Goal: Information Seeking & Learning: Learn about a topic

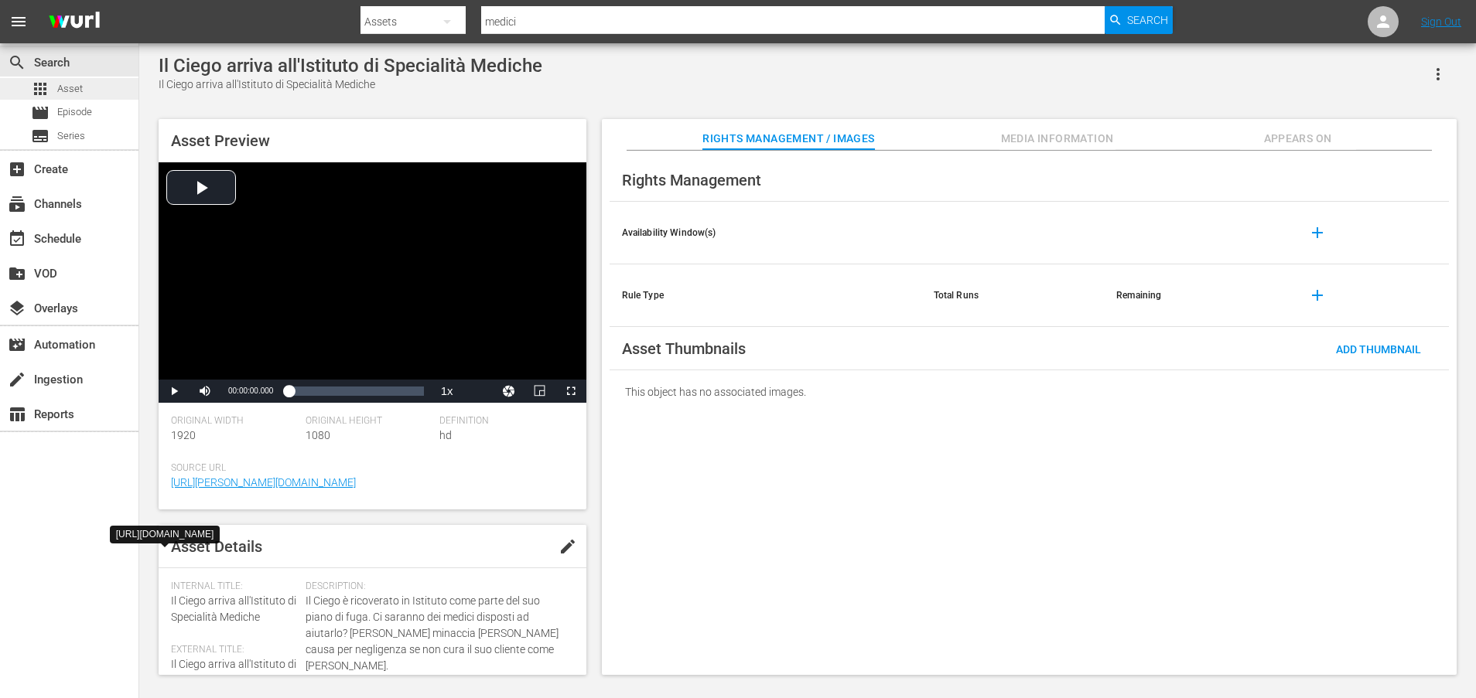
scroll to position [418, 0]
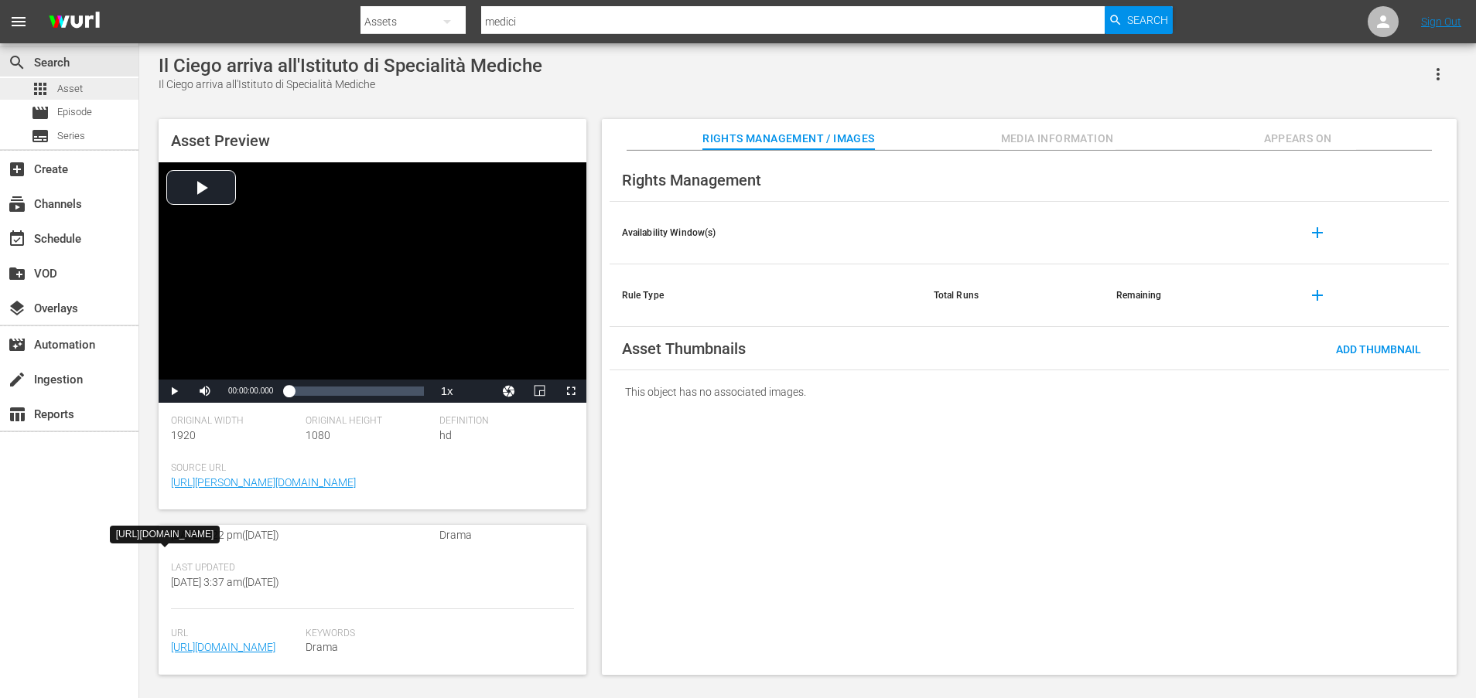
click at [81, 92] on span "Asset" at bounding box center [70, 88] width 26 height 15
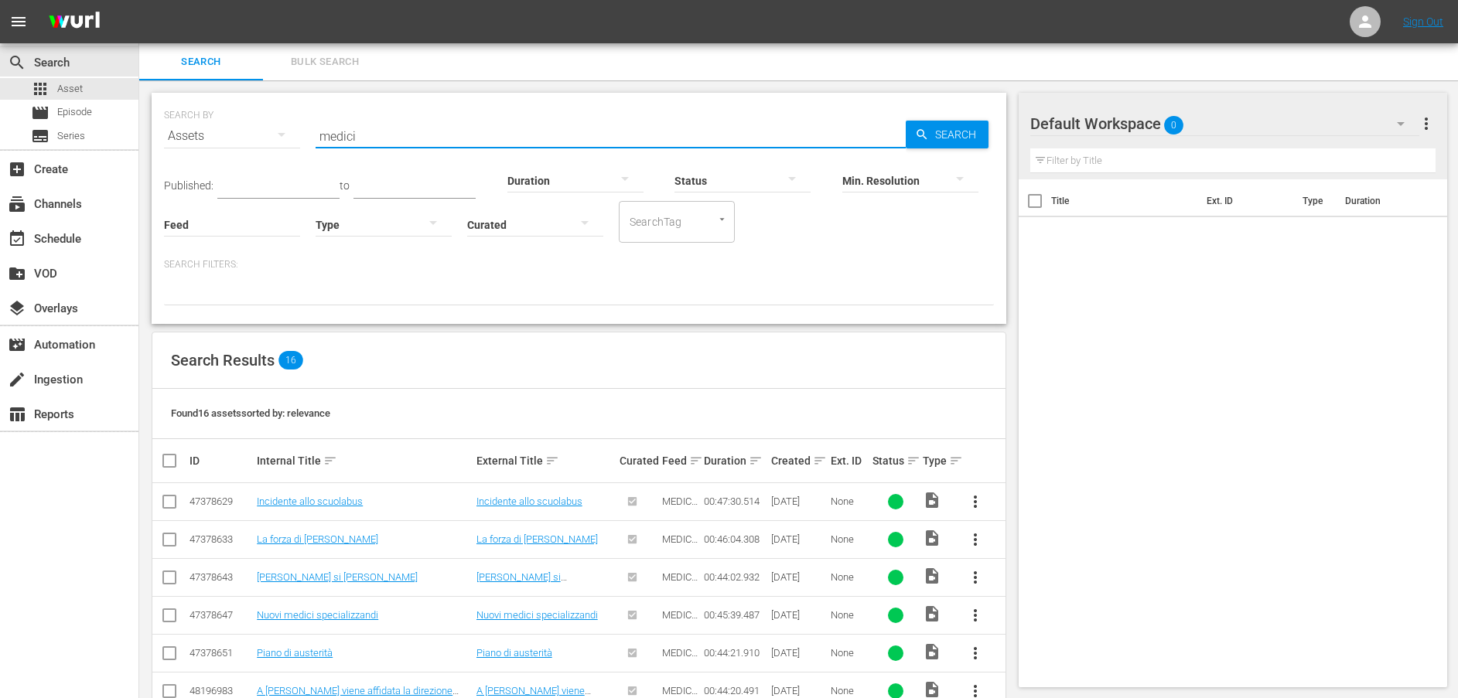
drag, startPoint x: 427, startPoint y: 135, endPoint x: 317, endPoint y: 135, distance: 109.8
click at [317, 135] on input "medici" at bounding box center [611, 136] width 590 height 37
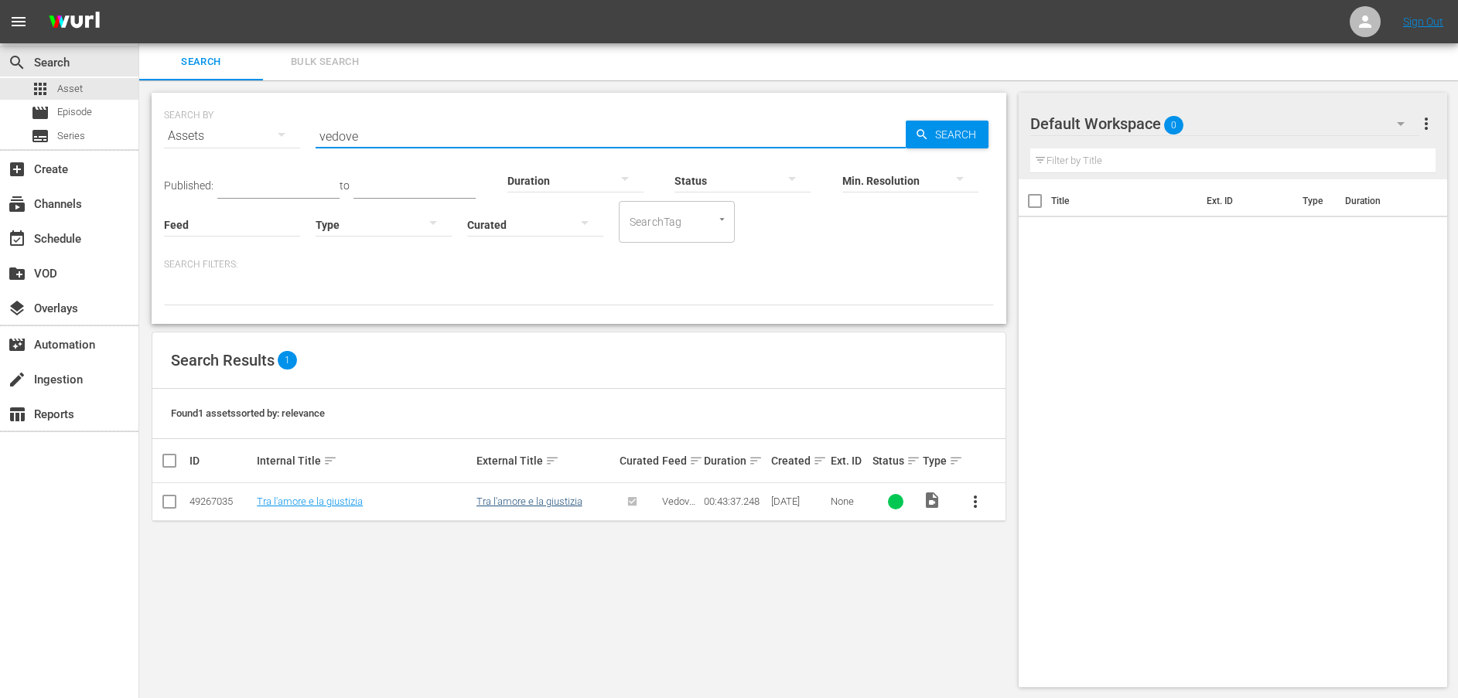
type input "vedove"
click at [509, 507] on link "Tra l'amore e la giustizia" at bounding box center [529, 502] width 106 height 12
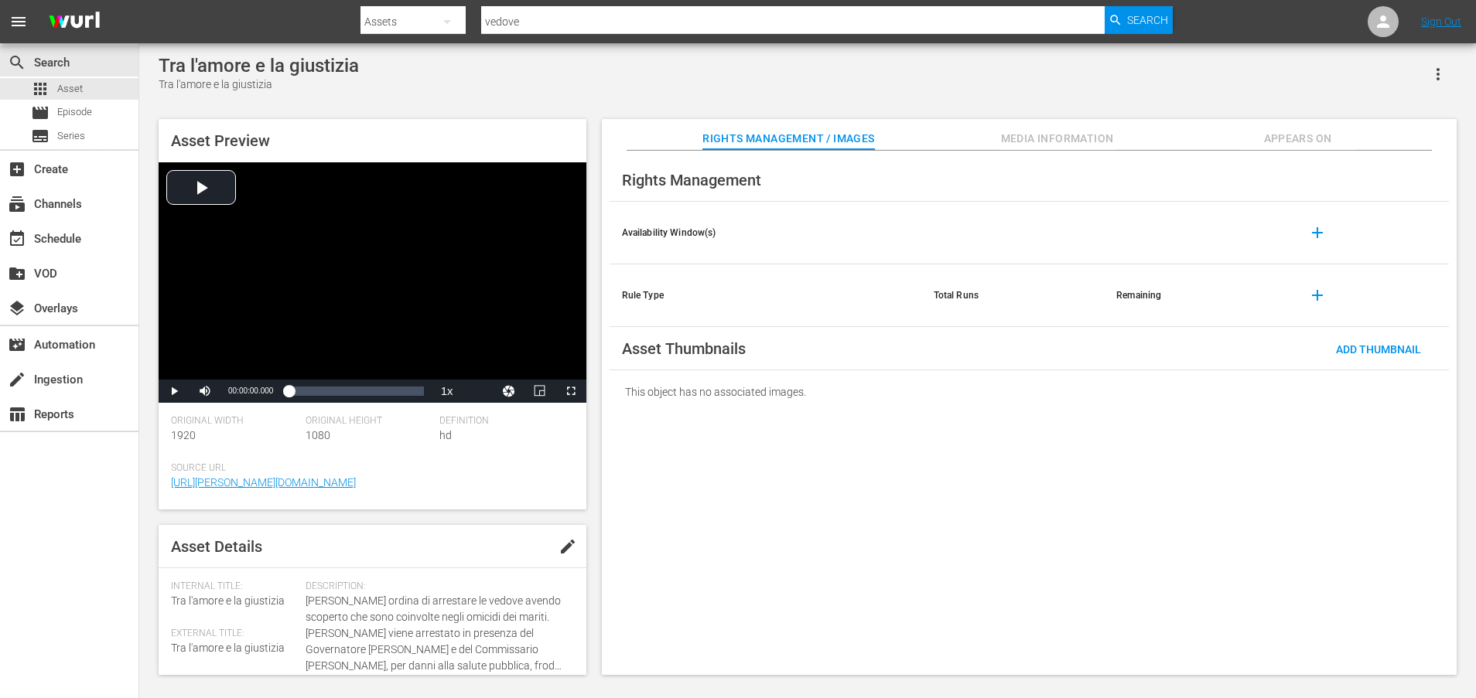
scroll to position [405, 0]
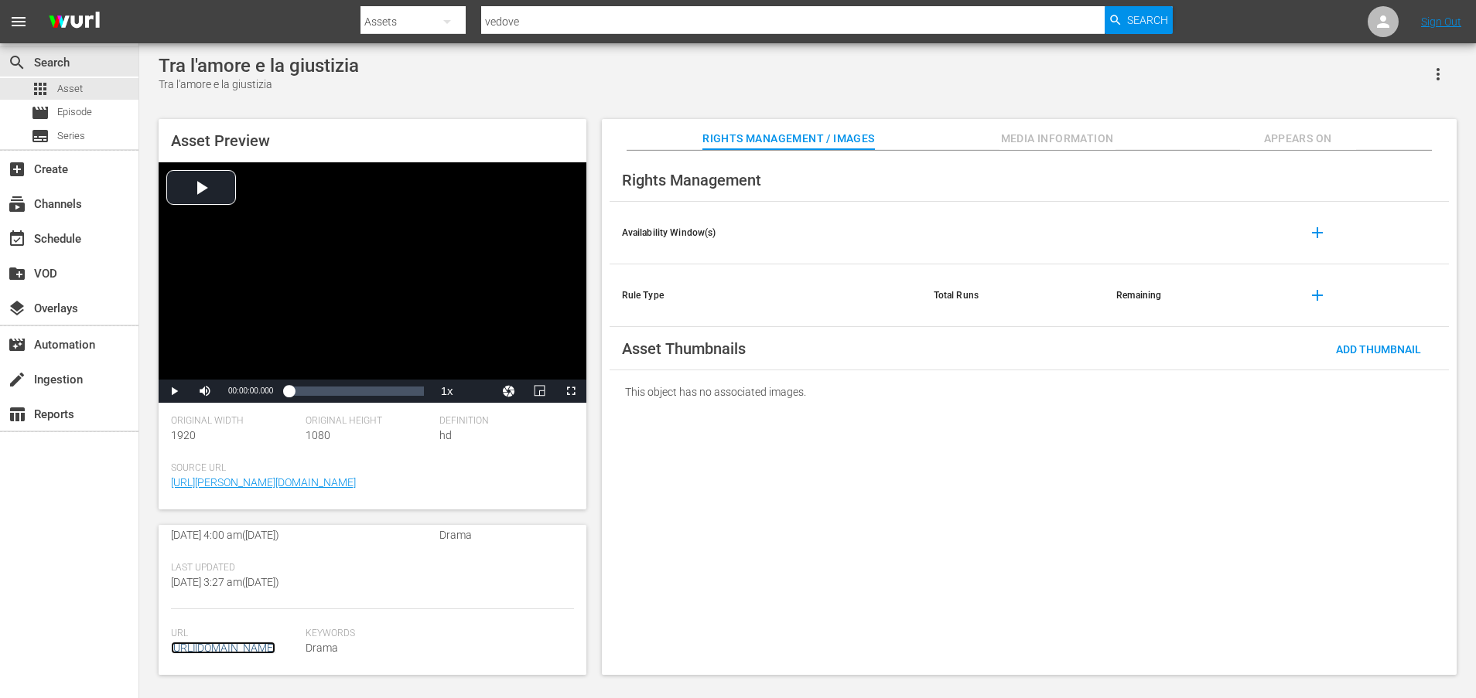
click at [244, 642] on link "https://content-partner-mrss-feeds.s3.amazonaws.com/televisa/MUJERES_DE_NEGRO_5…" at bounding box center [223, 648] width 104 height 12
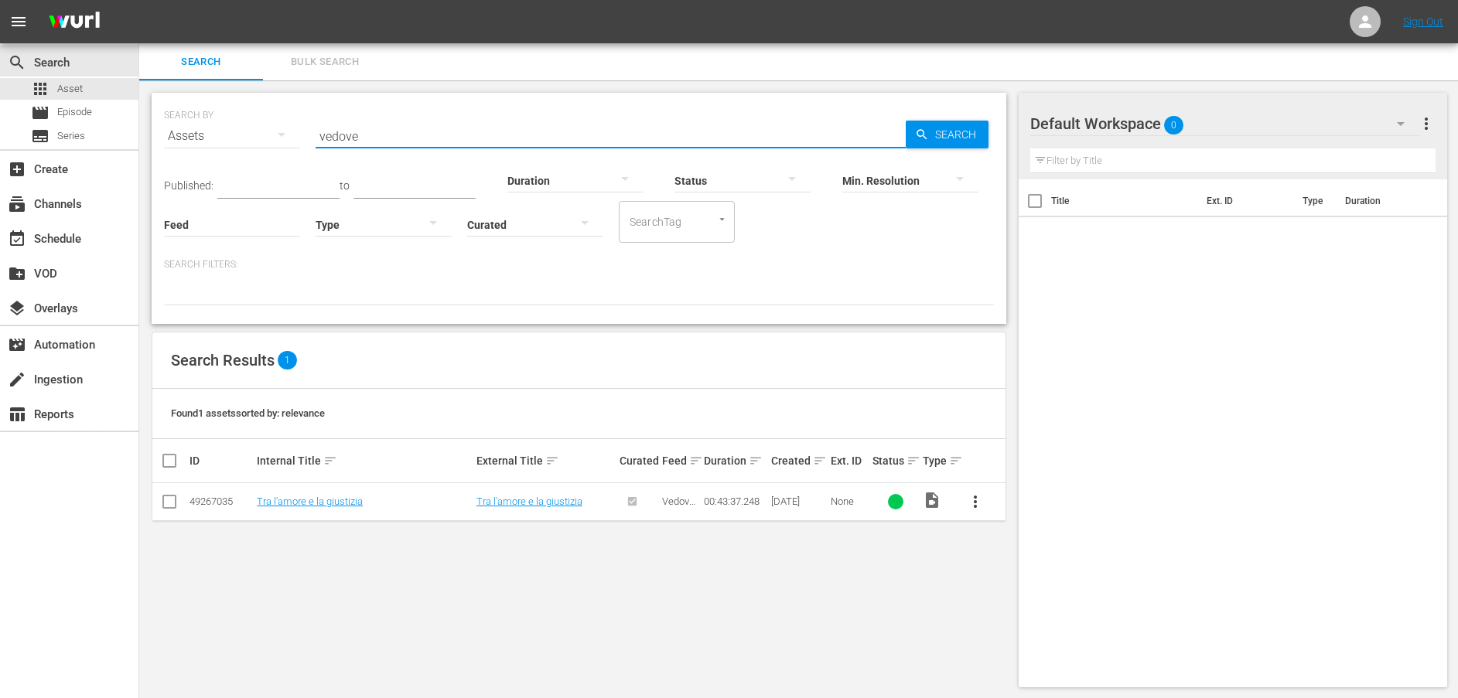
drag, startPoint x: 371, startPoint y: 134, endPoint x: 309, endPoint y: 133, distance: 62.7
click at [309, 133] on div "SEARCH BY Search By Assets Search ID, Title, Description, Keywords, or Category…" at bounding box center [579, 127] width 830 height 56
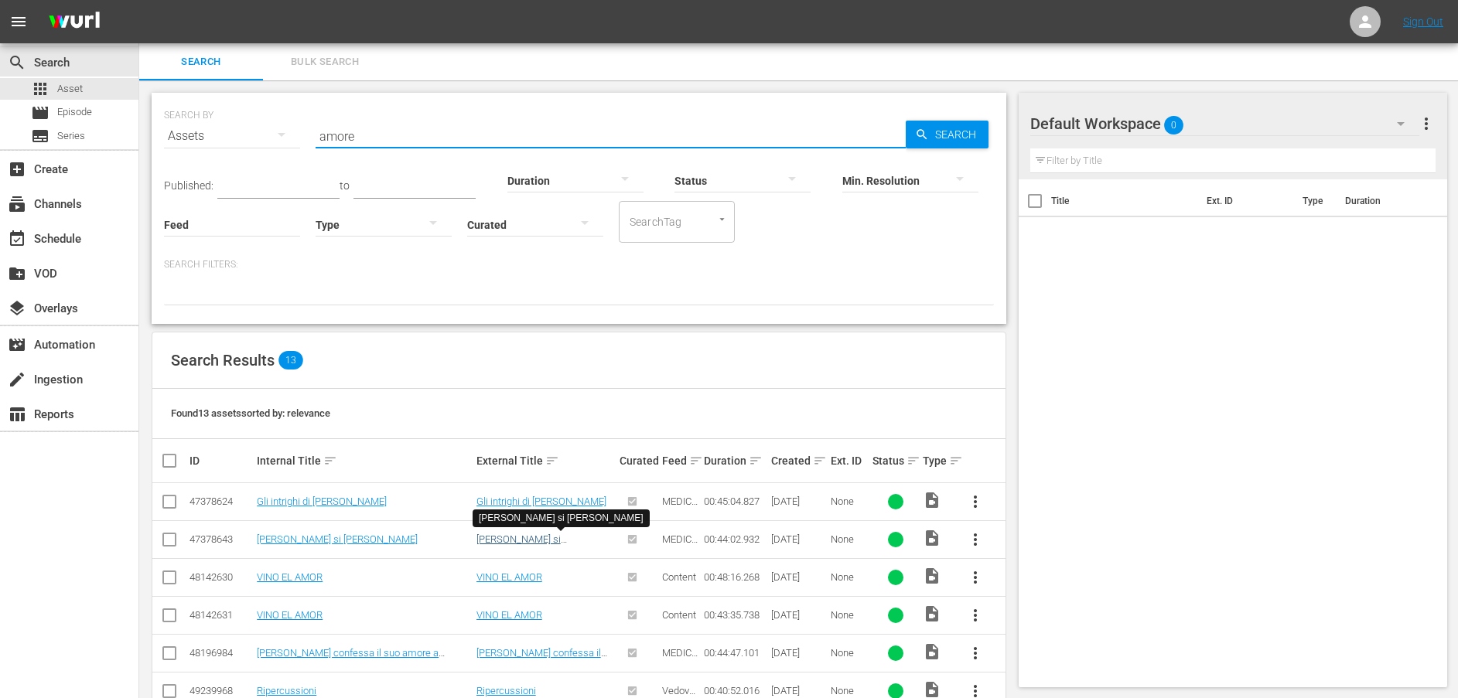
type input "amore"
click at [501, 541] on link "Mireya si stanca di René" at bounding box center [518, 545] width 84 height 23
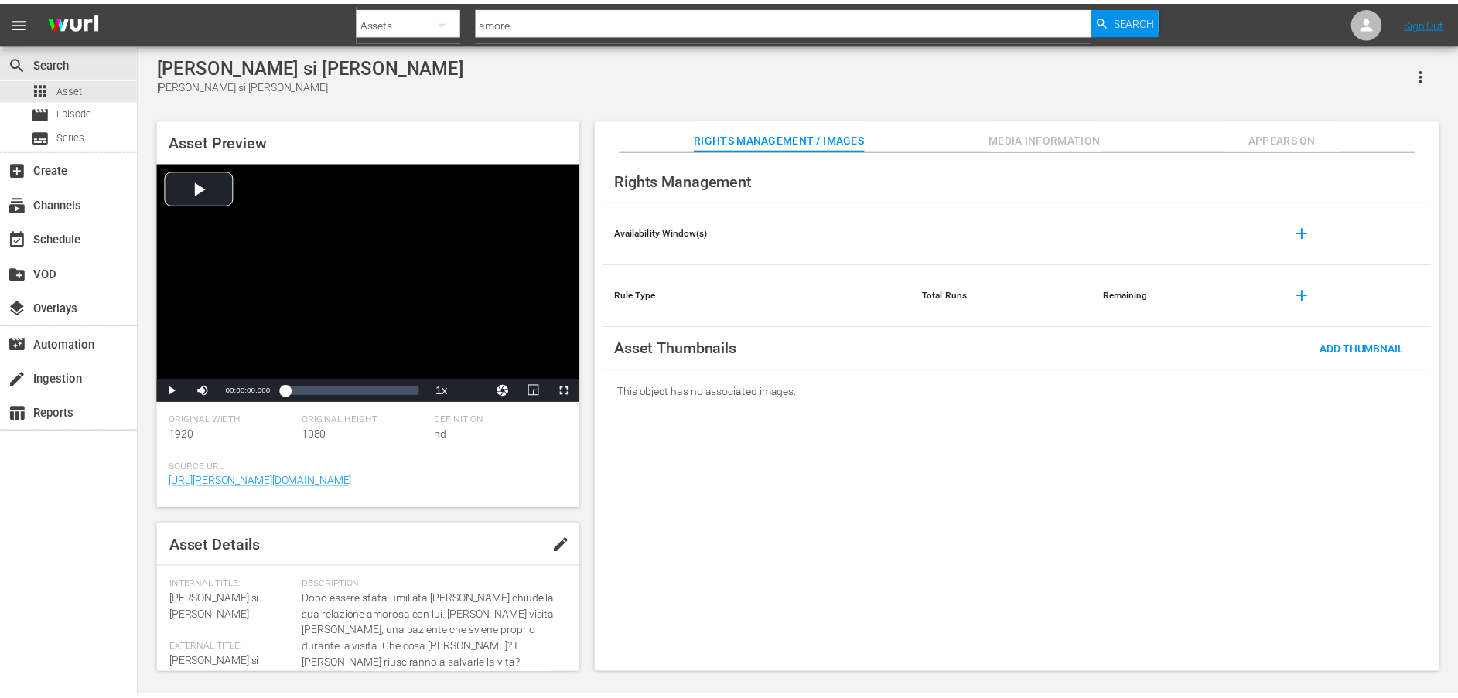
scroll to position [388, 0]
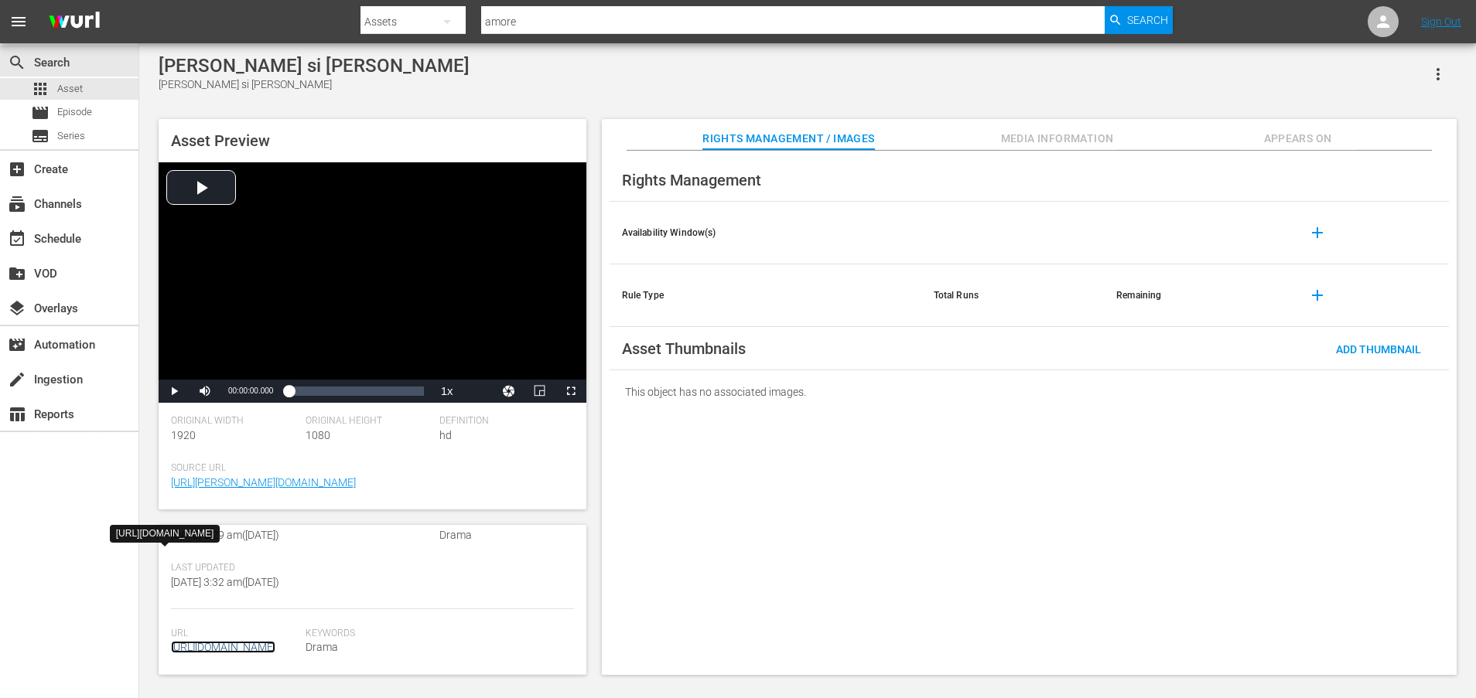
click at [243, 641] on link "https://content-partner-mrss-feeds.s3.amazonaws.com/televisa/MEDICOS_LINEA_DE_V…" at bounding box center [223, 647] width 104 height 12
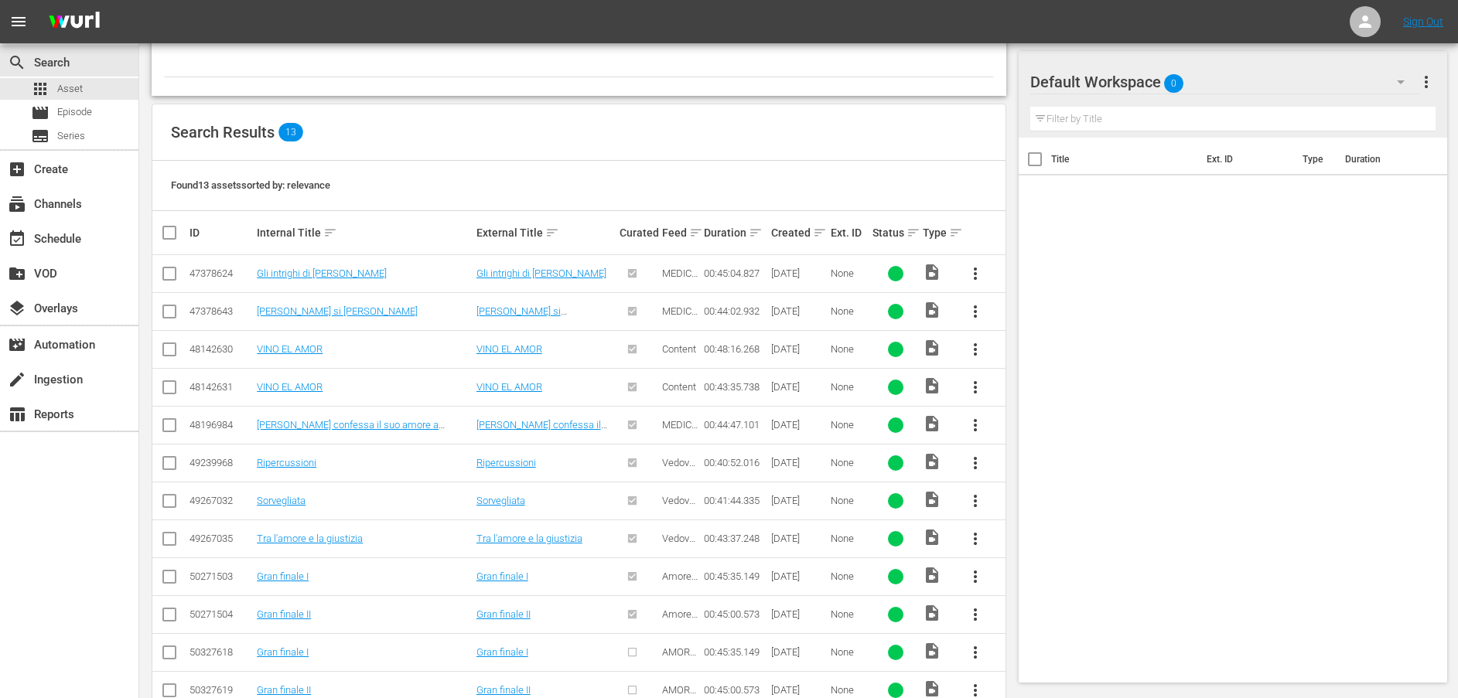
scroll to position [306, 0]
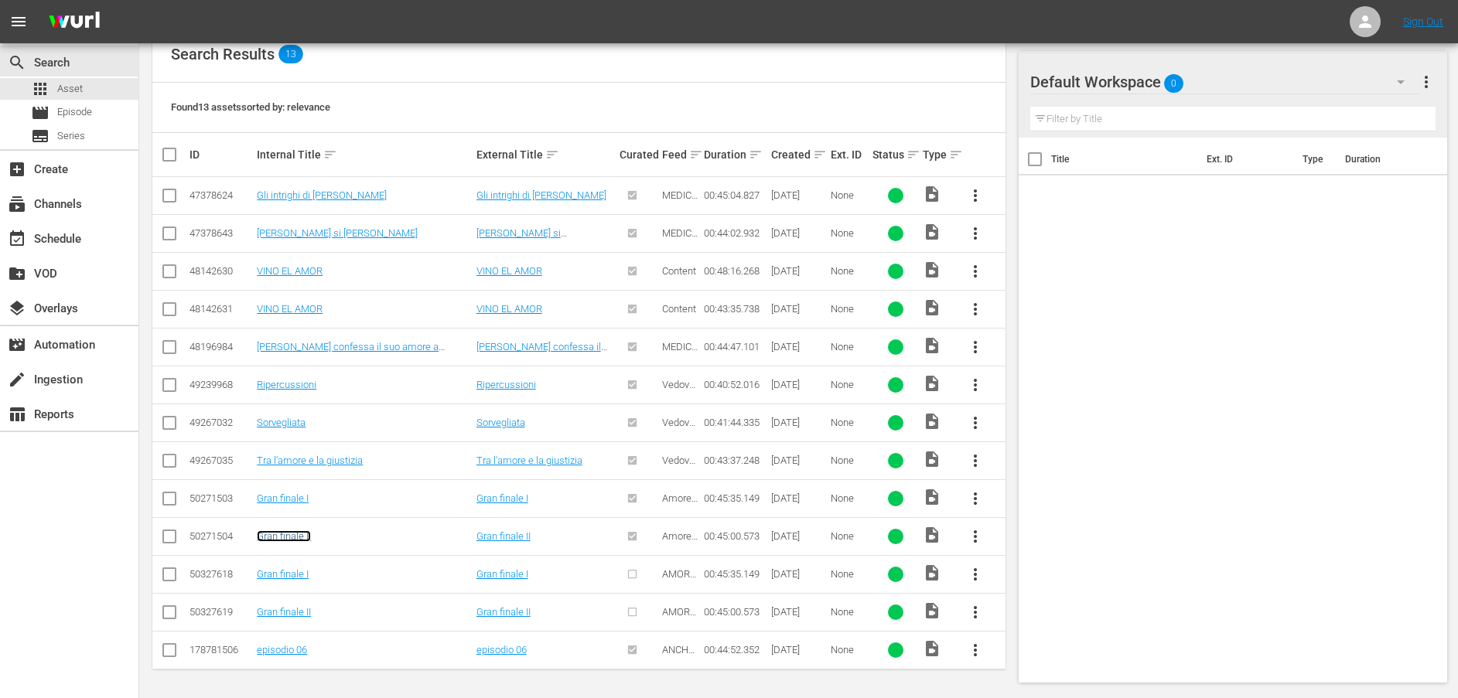
click at [292, 535] on link "Gran finale II" at bounding box center [284, 537] width 54 height 12
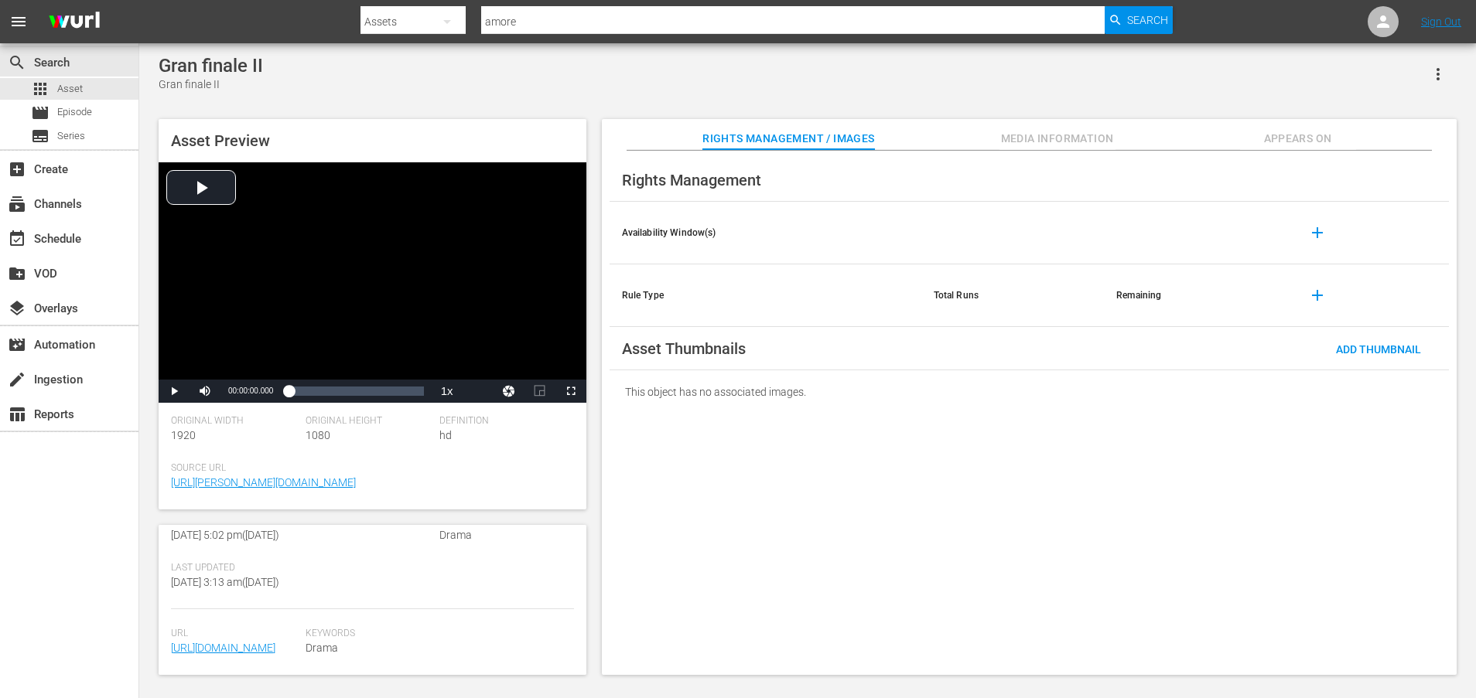
scroll to position [388, 0]
click at [255, 642] on link "https://content-partner-mrss-feeds.s3.amazonaws.com/televisa/AMAR_A_MUERTE_87_I…" at bounding box center [223, 648] width 104 height 12
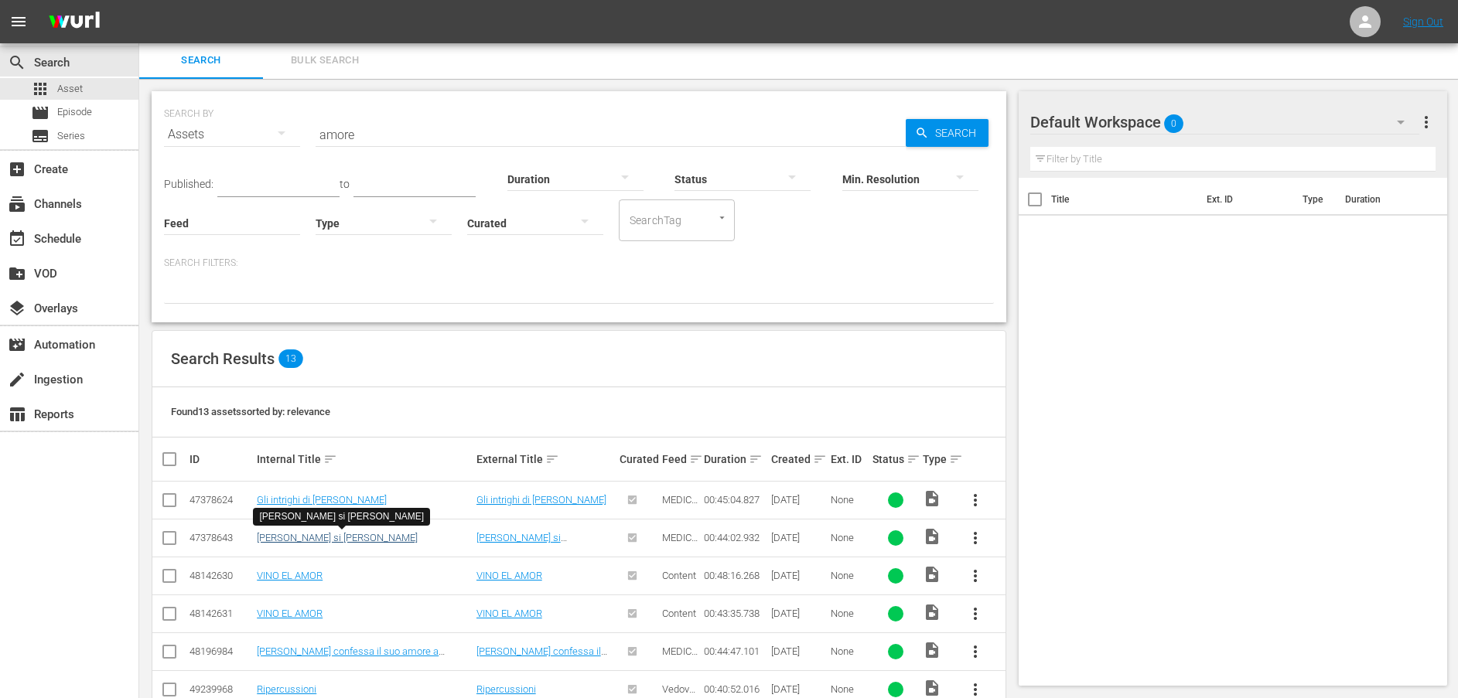
scroll to position [306, 0]
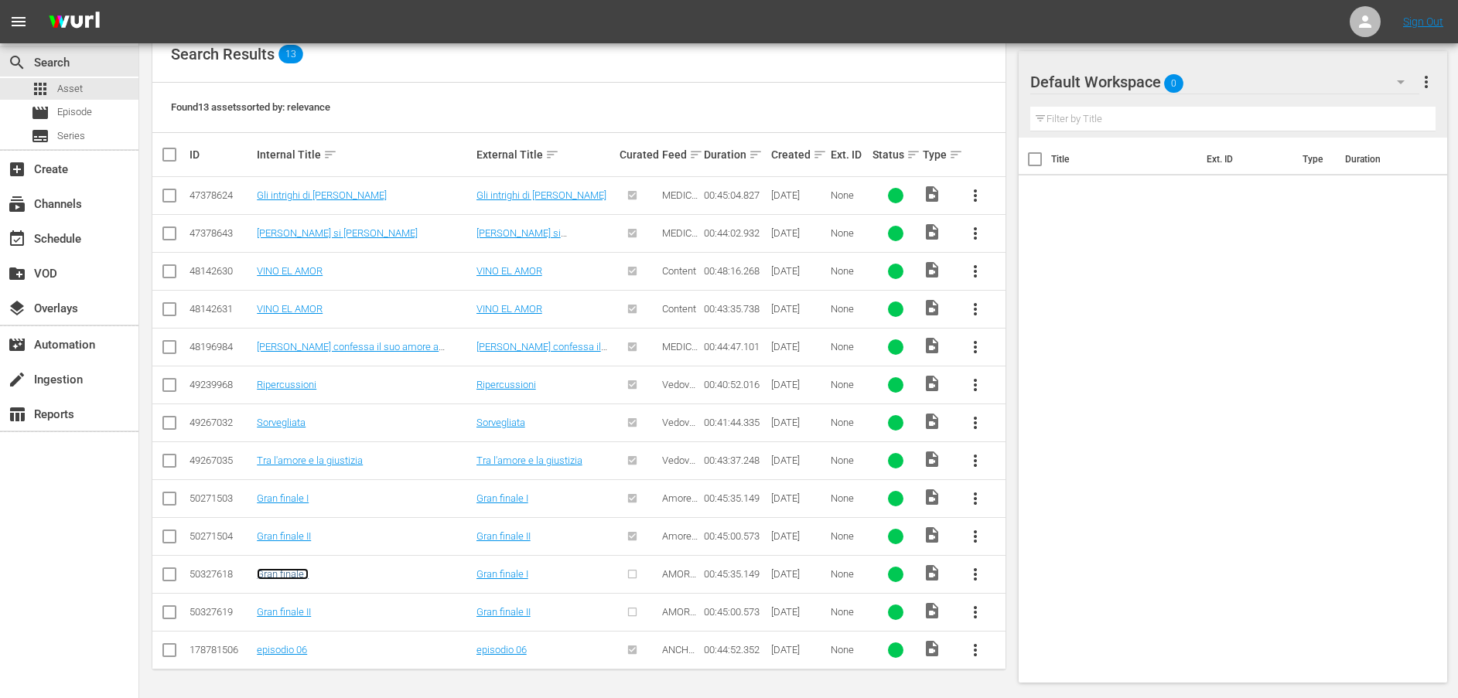
click at [299, 572] on link "Gran finale I" at bounding box center [283, 575] width 52 height 12
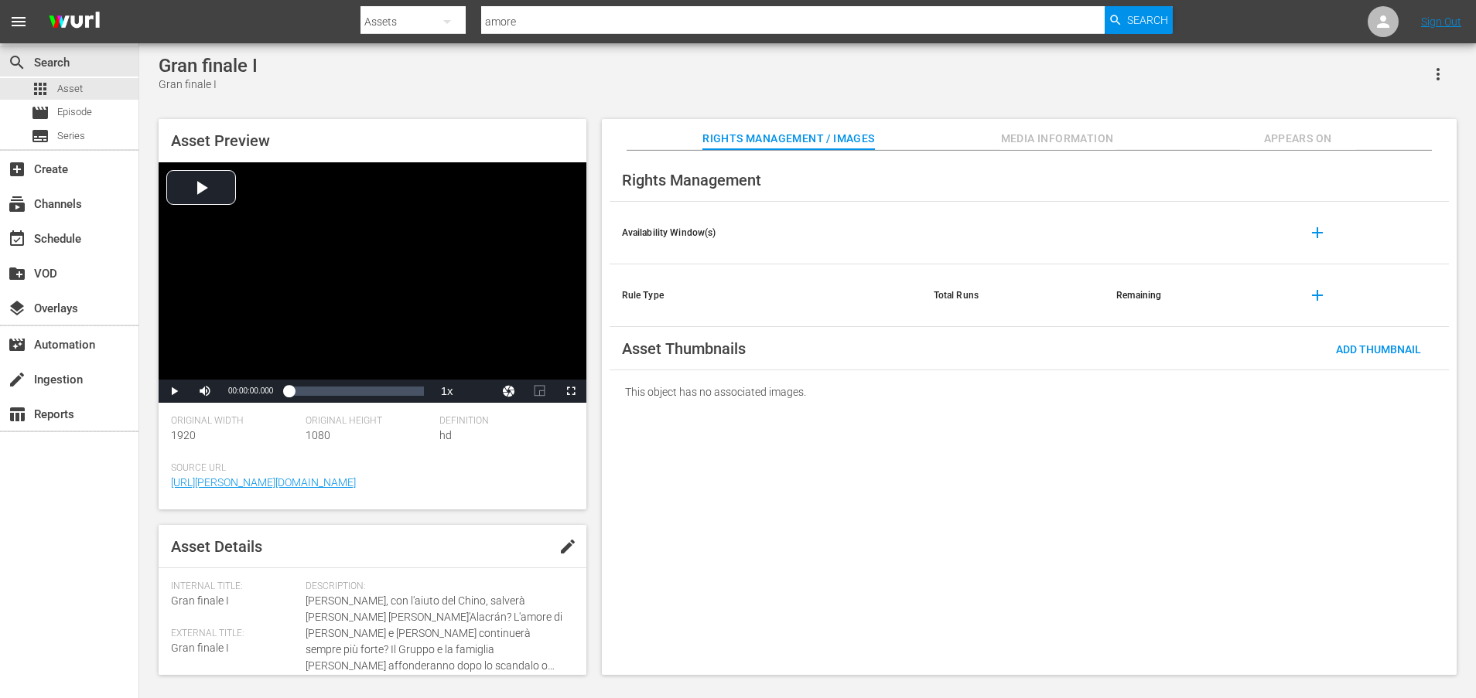
scroll to position [405, 0]
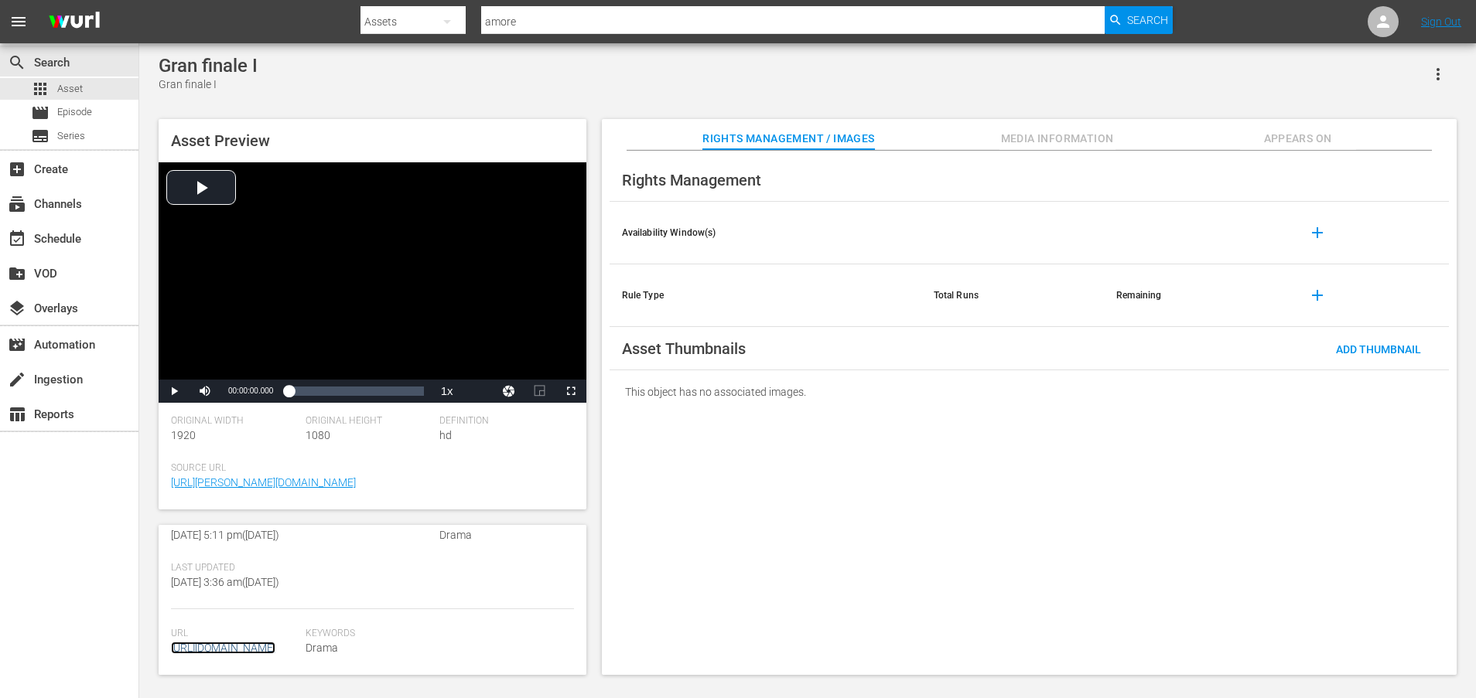
click at [258, 642] on link "https://content-partner-mrss-feeds.s3.amazonaws.com/televisa/AMAR_A_MUERTE_86_I…" at bounding box center [223, 648] width 104 height 12
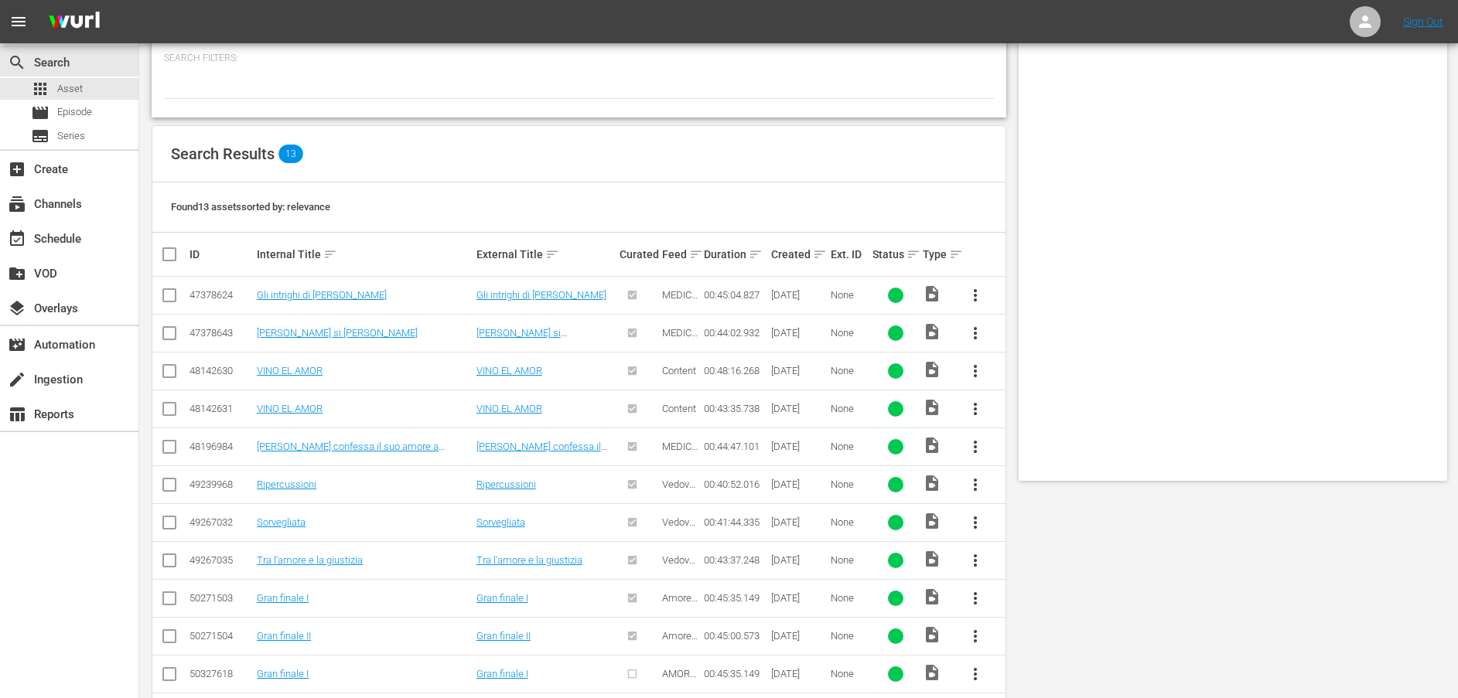
scroll to position [306, 0]
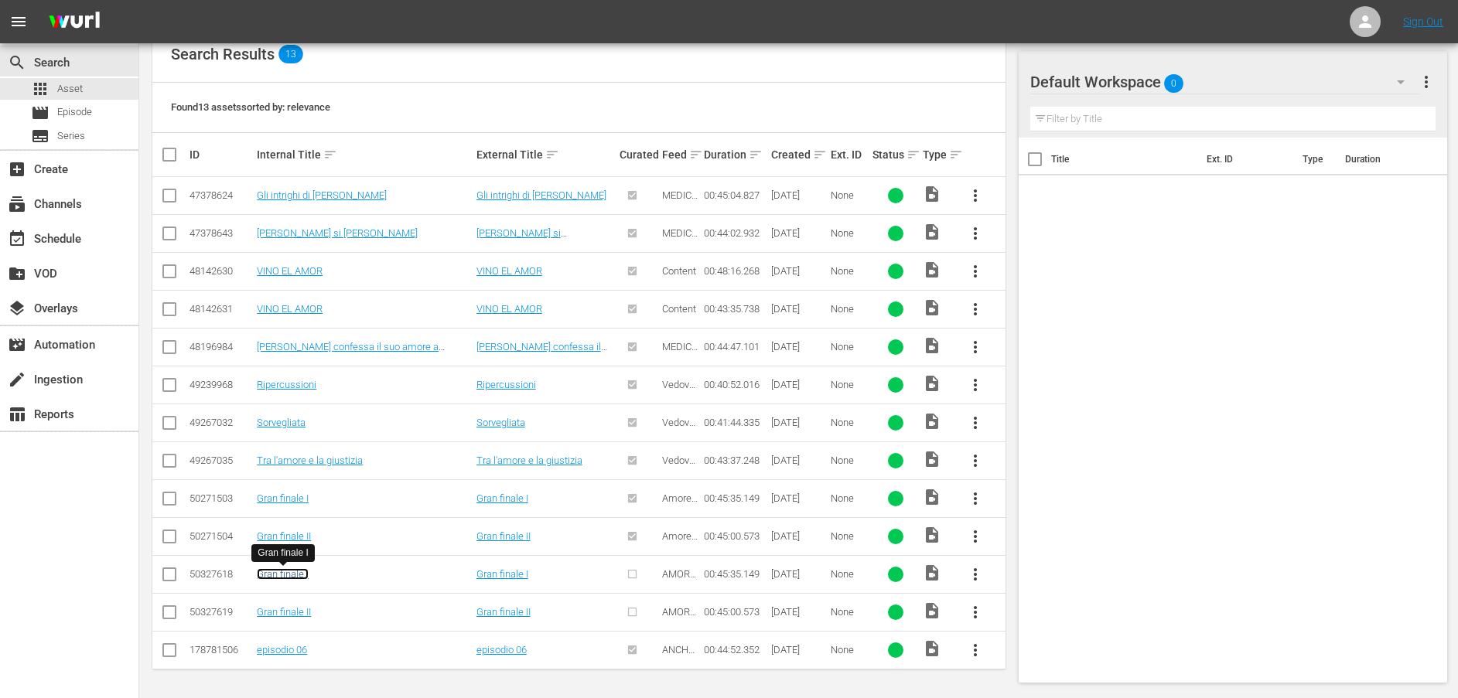
click at [291, 575] on link "Gran finale I" at bounding box center [283, 575] width 52 height 12
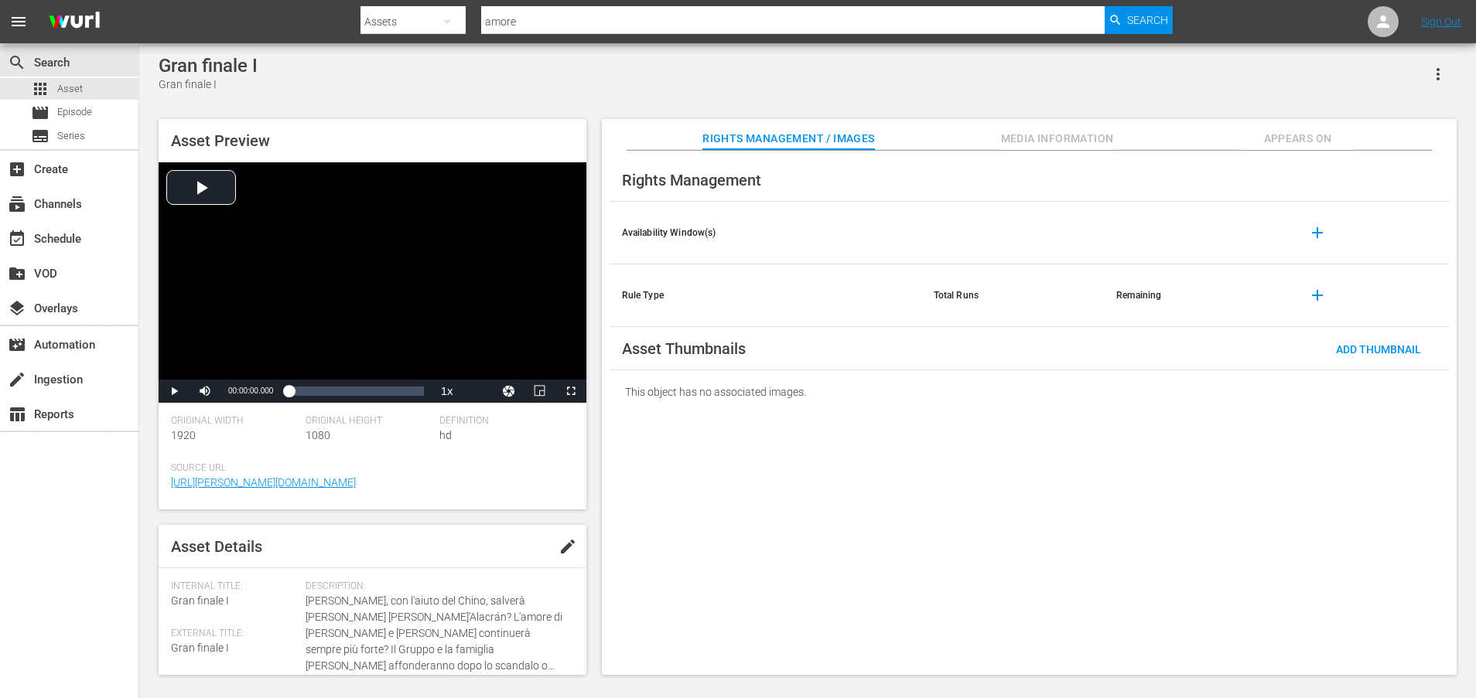
scroll to position [405, 0]
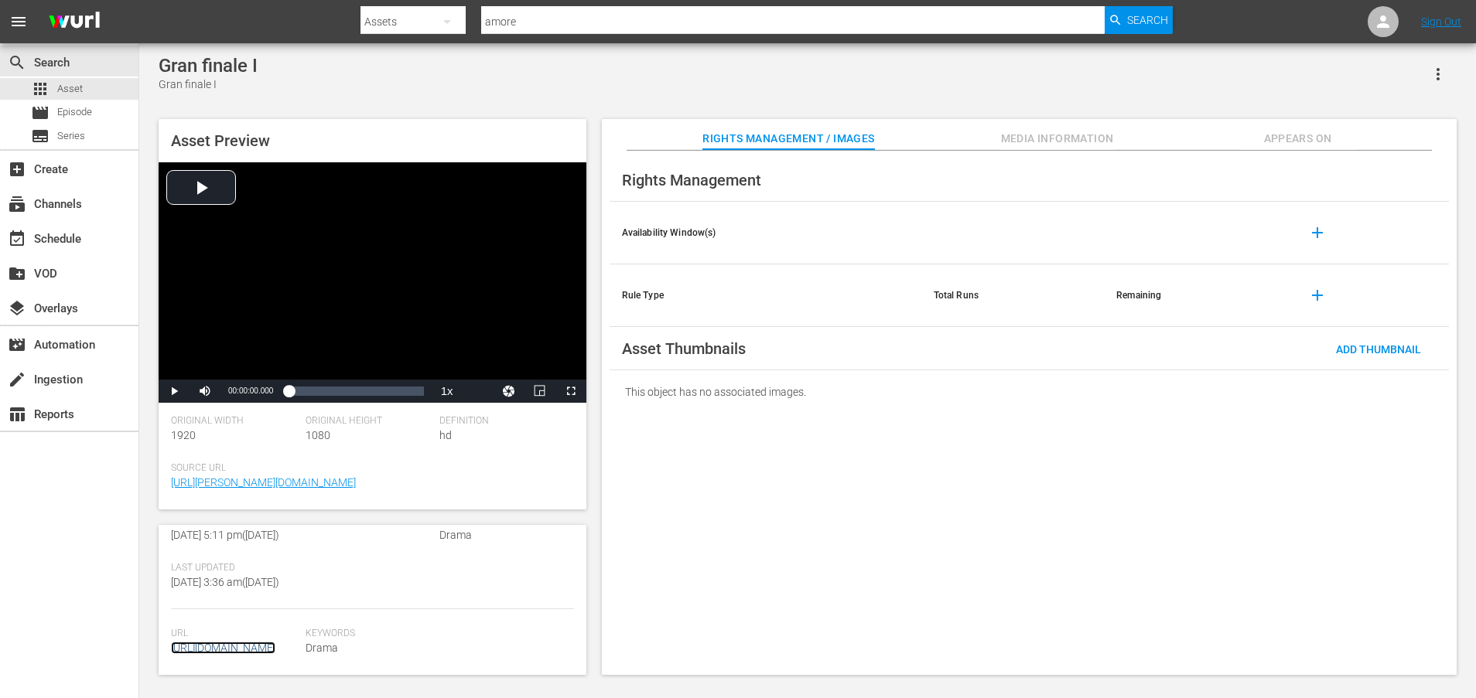
click at [265, 642] on link "https://content-partner-mrss-feeds.s3.amazonaws.com/televisa/AMAR_A_MUERTE_86_I…" at bounding box center [223, 648] width 104 height 12
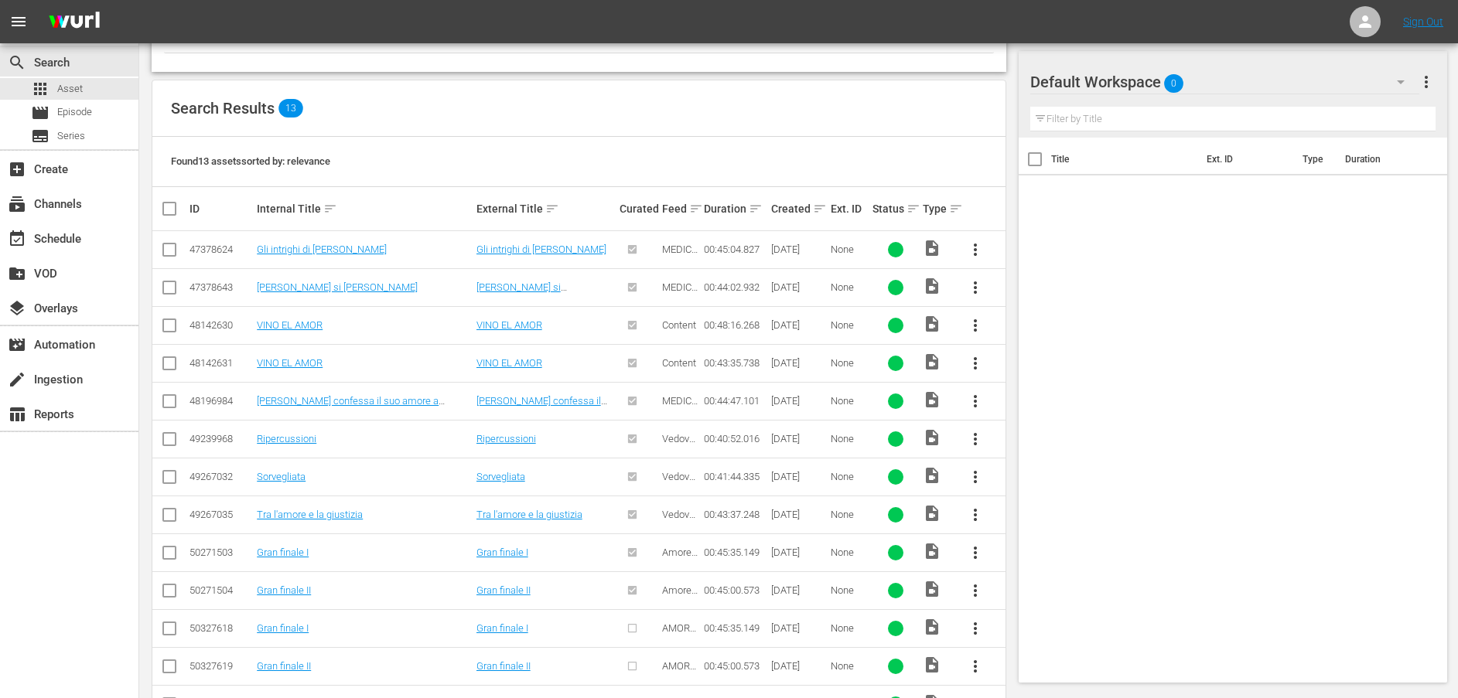
scroll to position [306, 0]
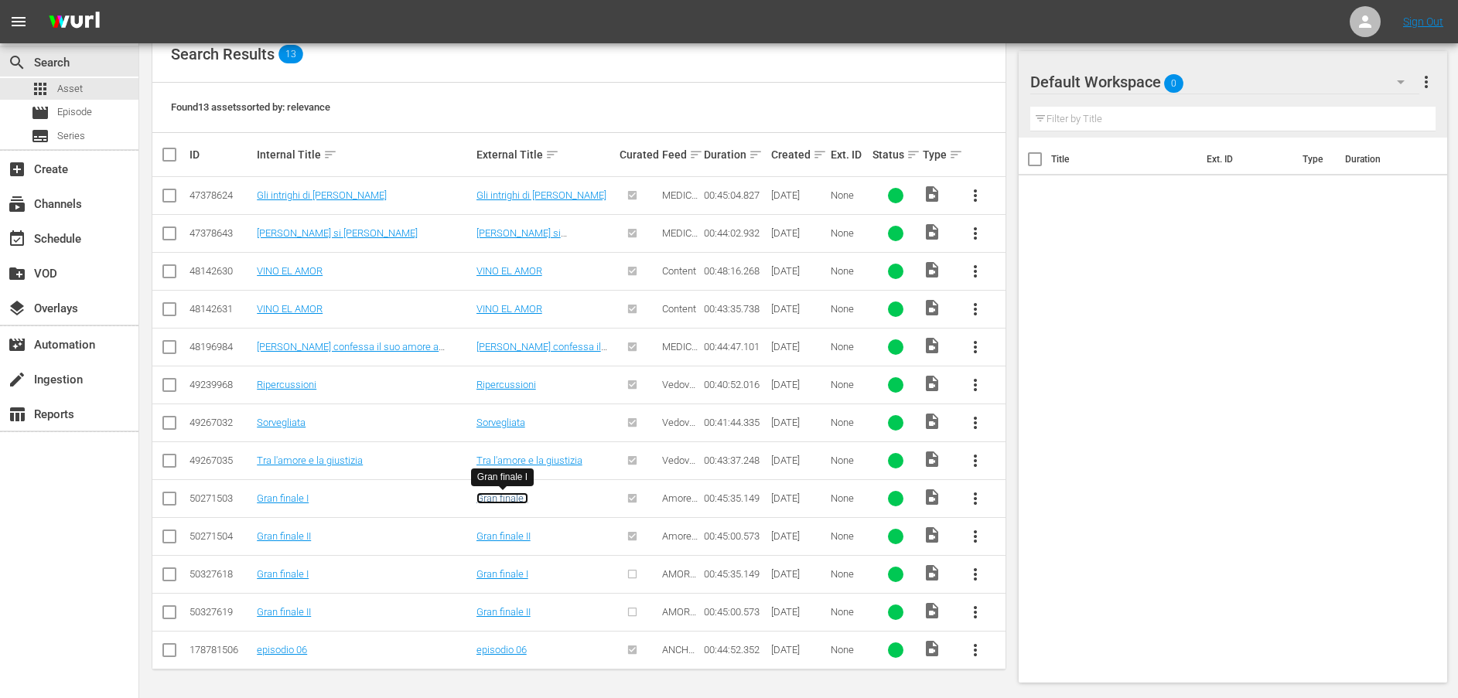
click at [493, 500] on link "Gran finale I" at bounding box center [502, 499] width 52 height 12
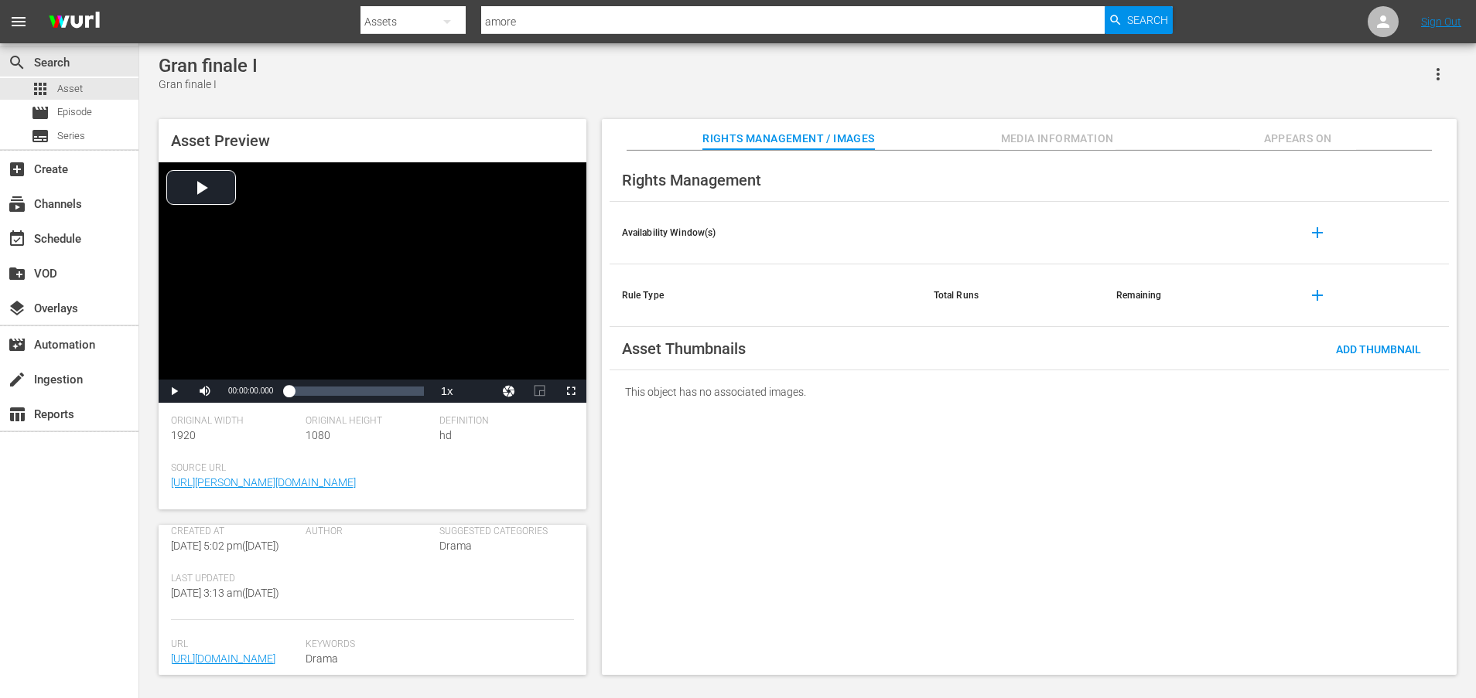
scroll to position [405, 0]
click at [263, 642] on link "https://content-partner-mrss-feeds.s3.amazonaws.com/televisa/AMAR_A_MUERTE_86_I…" at bounding box center [223, 648] width 104 height 12
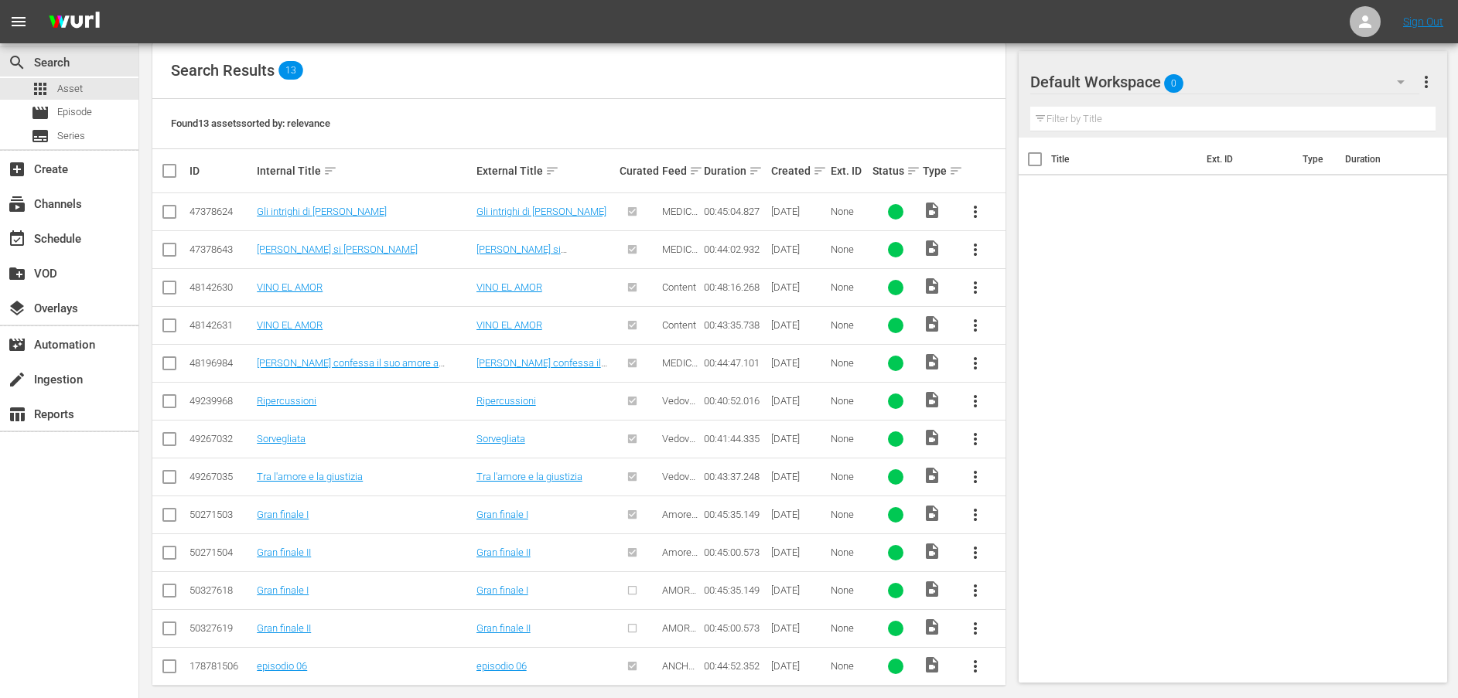
scroll to position [306, 0]
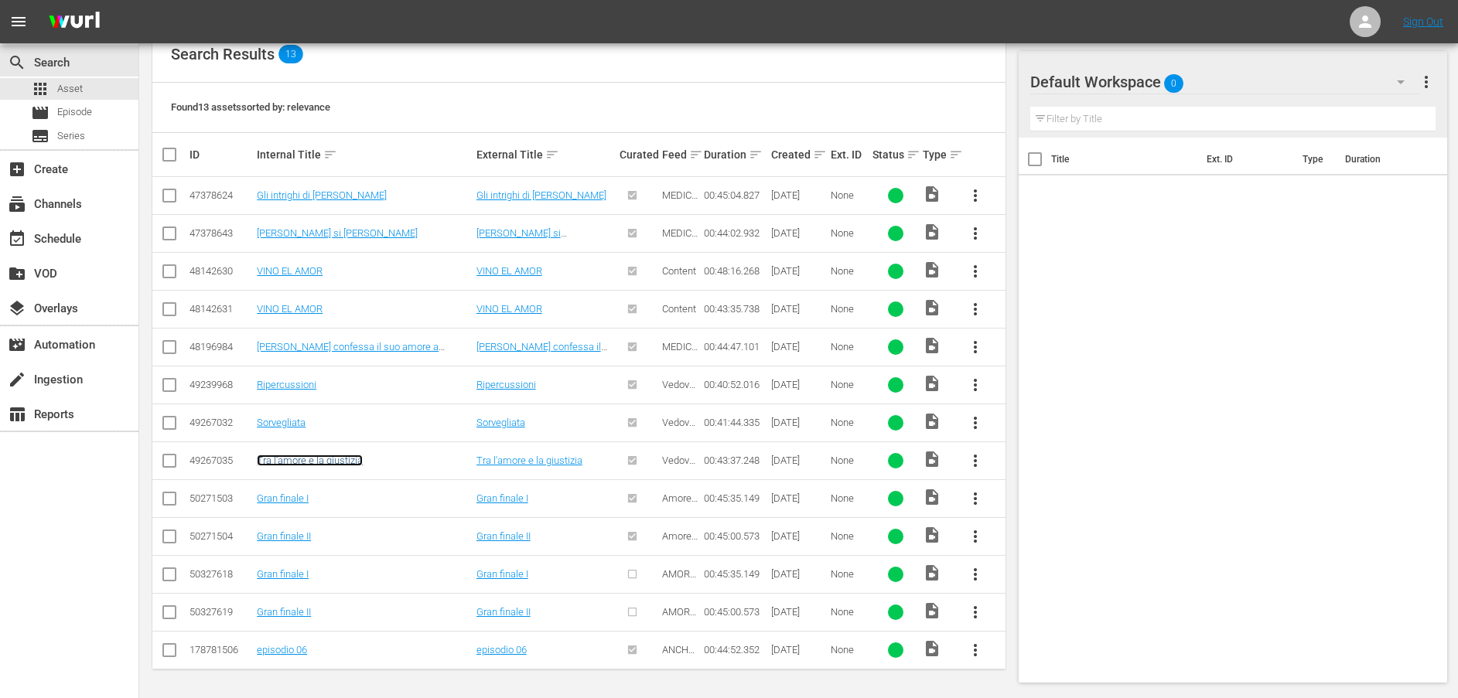
click at [326, 459] on link "Tra l'amore e la giustizia" at bounding box center [310, 461] width 106 height 12
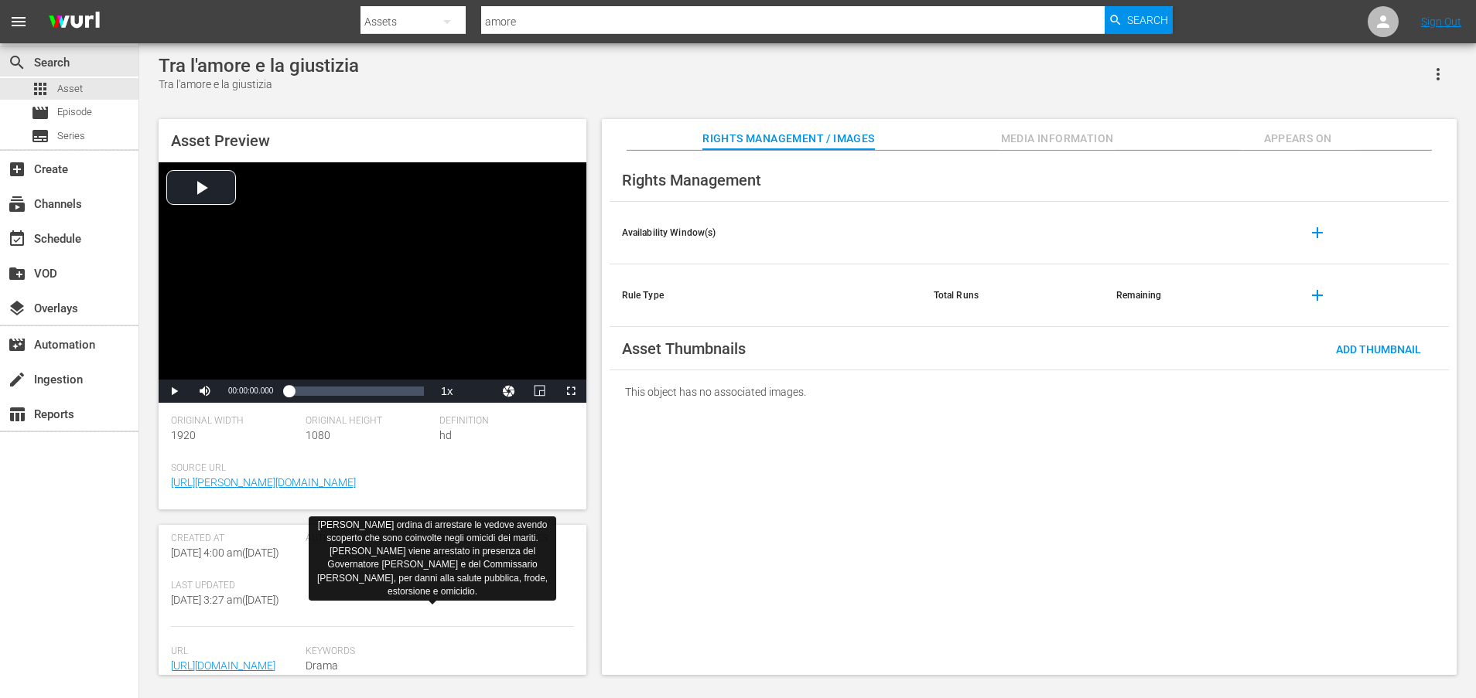
scroll to position [405, 0]
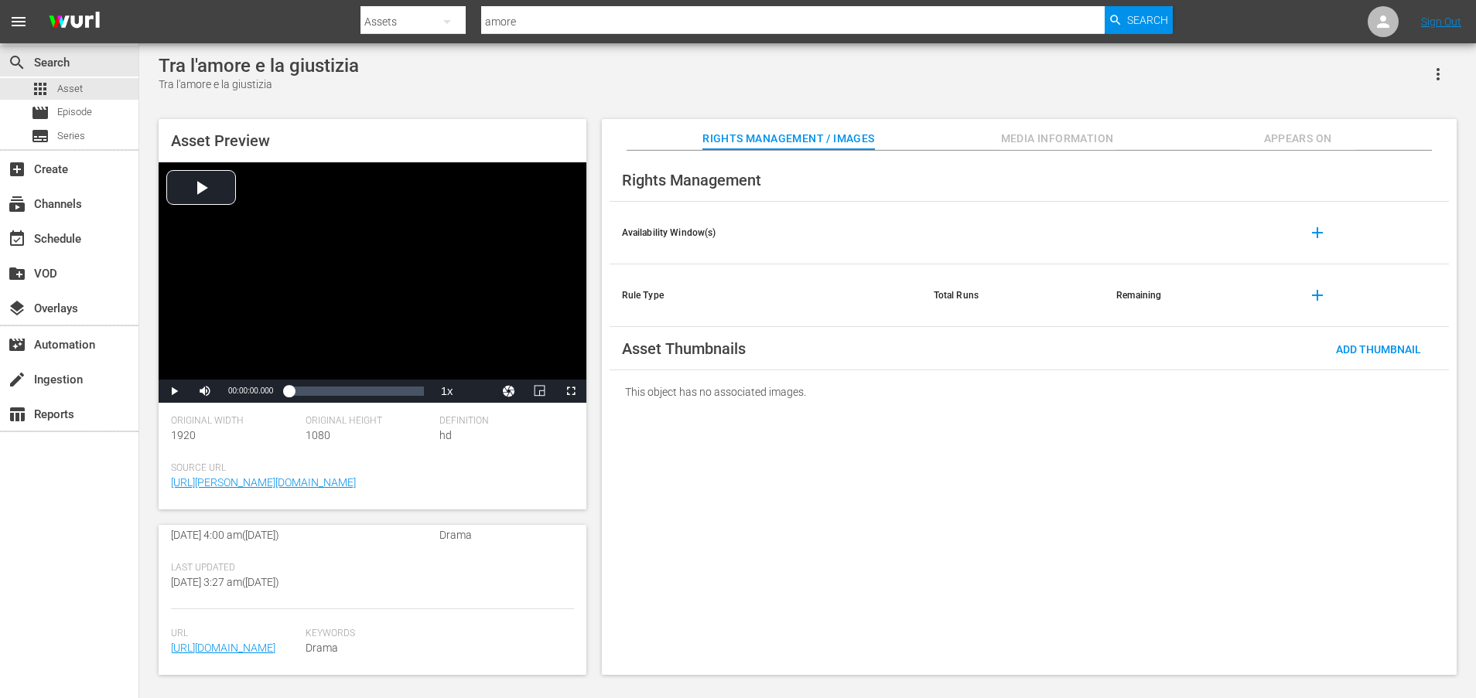
click at [252, 640] on span "https://content-partner-mrss-feeds.s3.amazonaws.com/televisa/MUJERES_DE_NEGRO_5…" at bounding box center [234, 648] width 127 height 16
click at [252, 642] on link "https://content-partner-mrss-feeds.s3.amazonaws.com/televisa/MUJERES_DE_NEGRO_5…" at bounding box center [223, 648] width 104 height 12
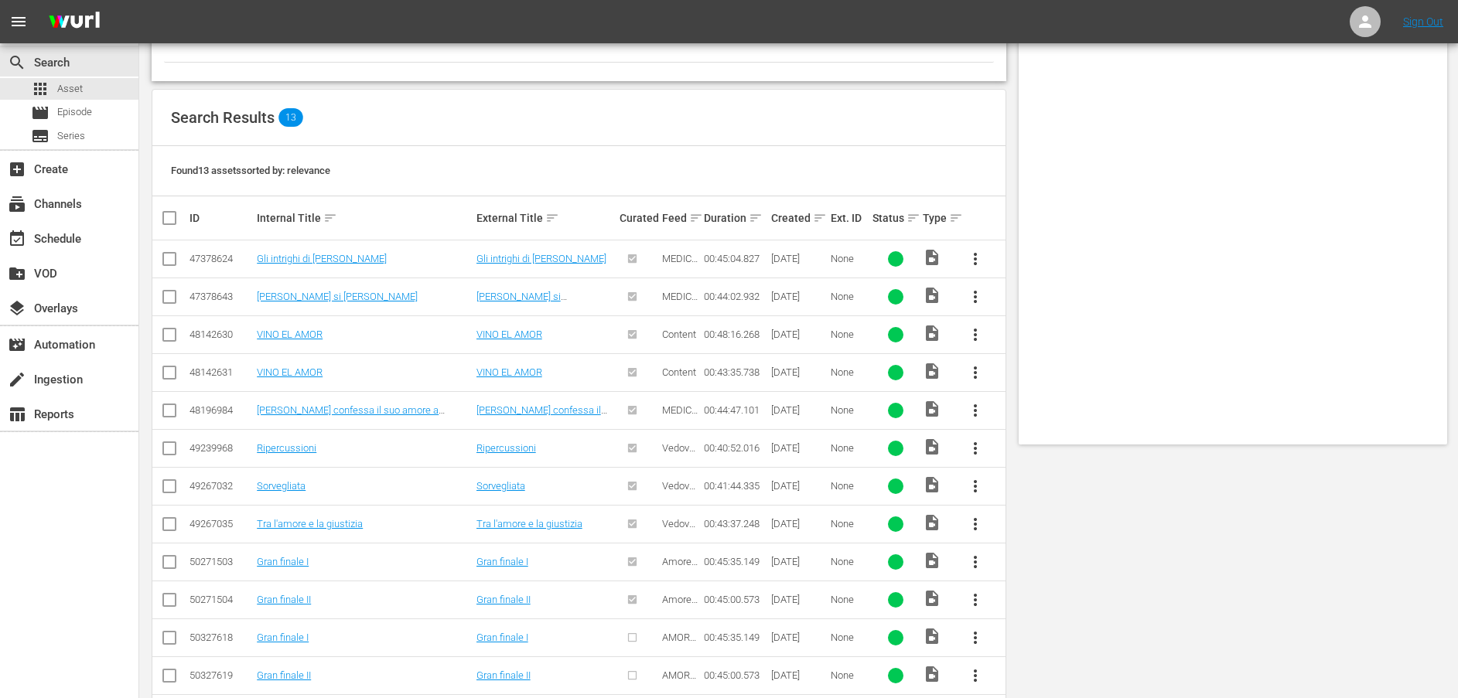
scroll to position [306, 0]
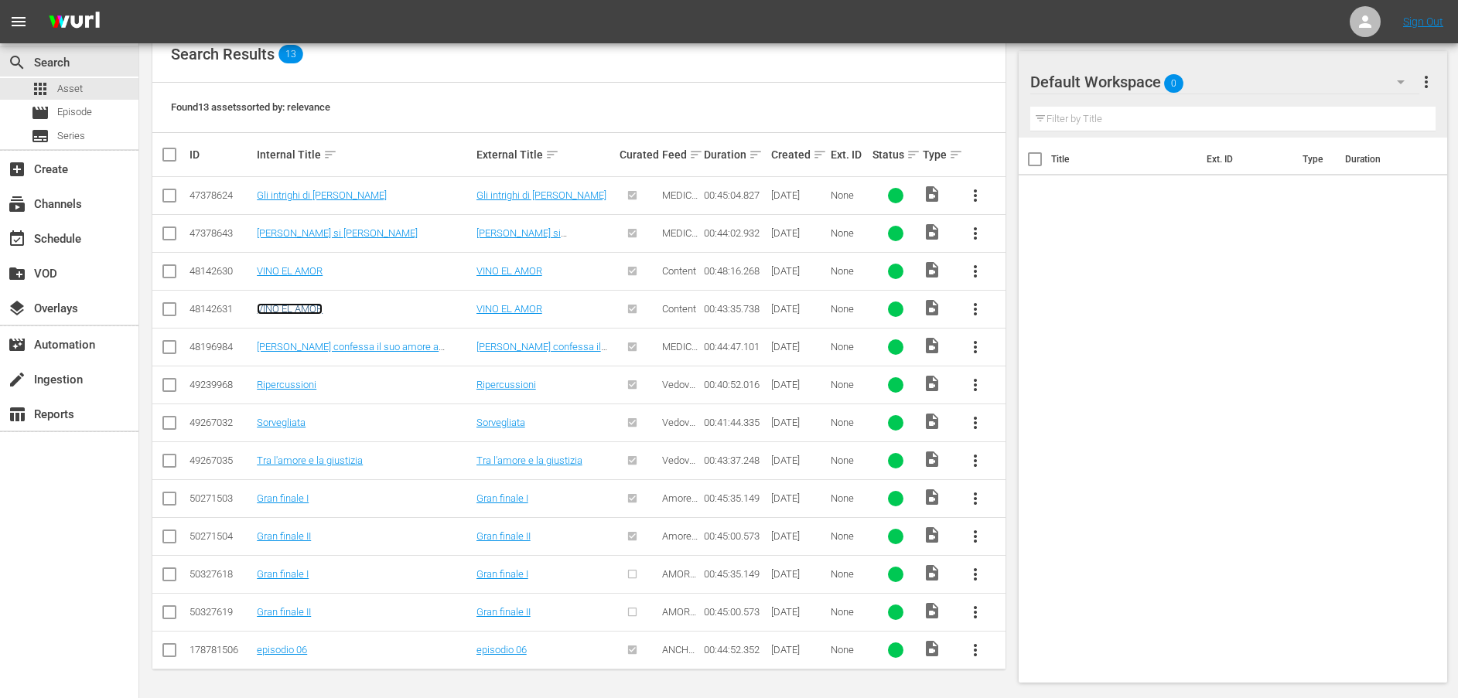
click at [293, 310] on link "VINO EL AMOR" at bounding box center [290, 309] width 66 height 12
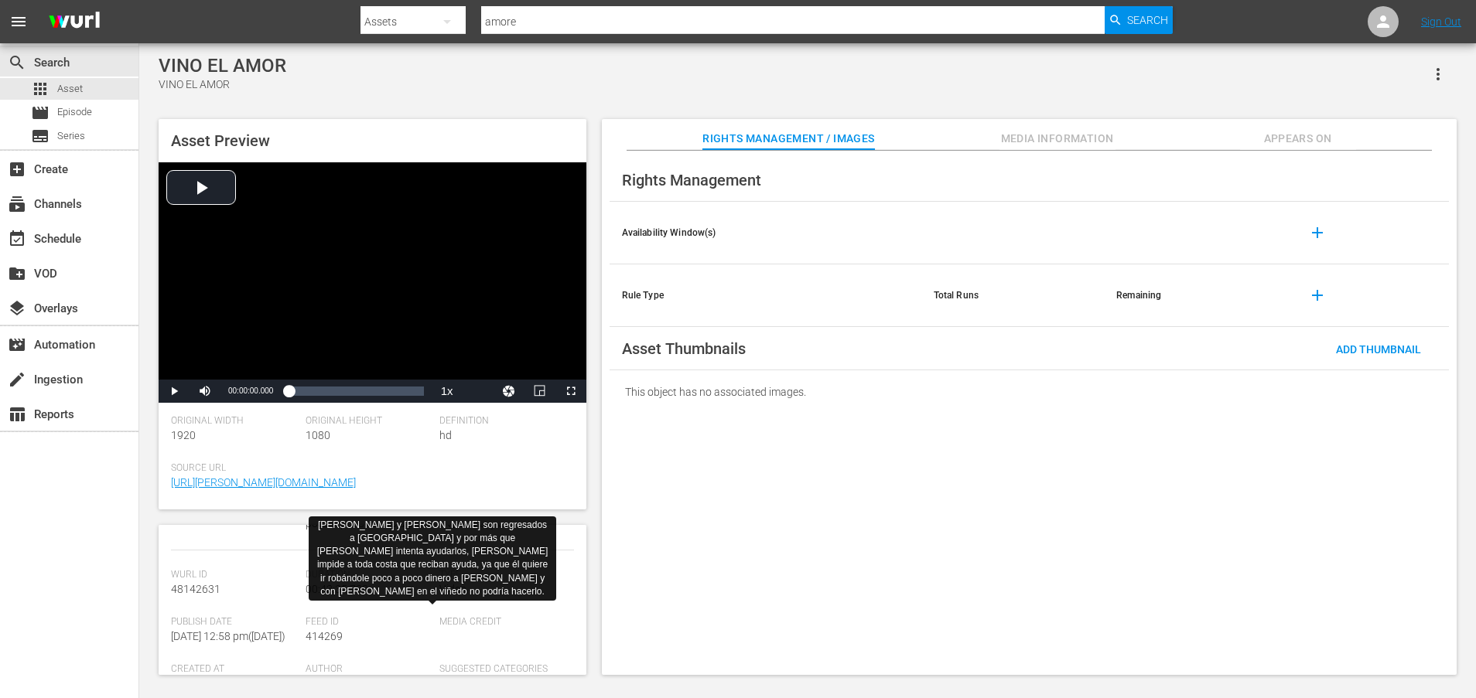
scroll to position [405, 0]
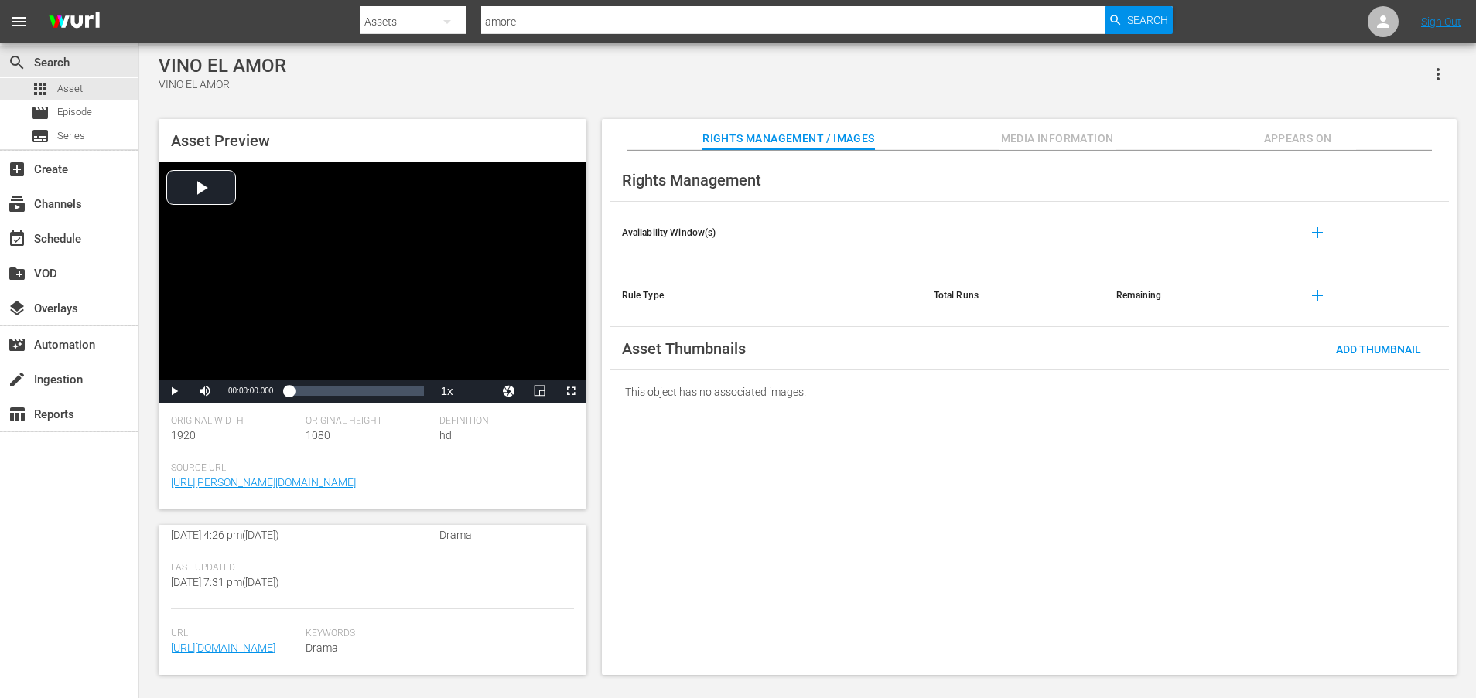
click at [256, 640] on span "https://content-partner-mrss-feeds.s3.amazonaws.com/televisa/VINO_EL_AMOR-2-201…" at bounding box center [234, 648] width 127 height 16
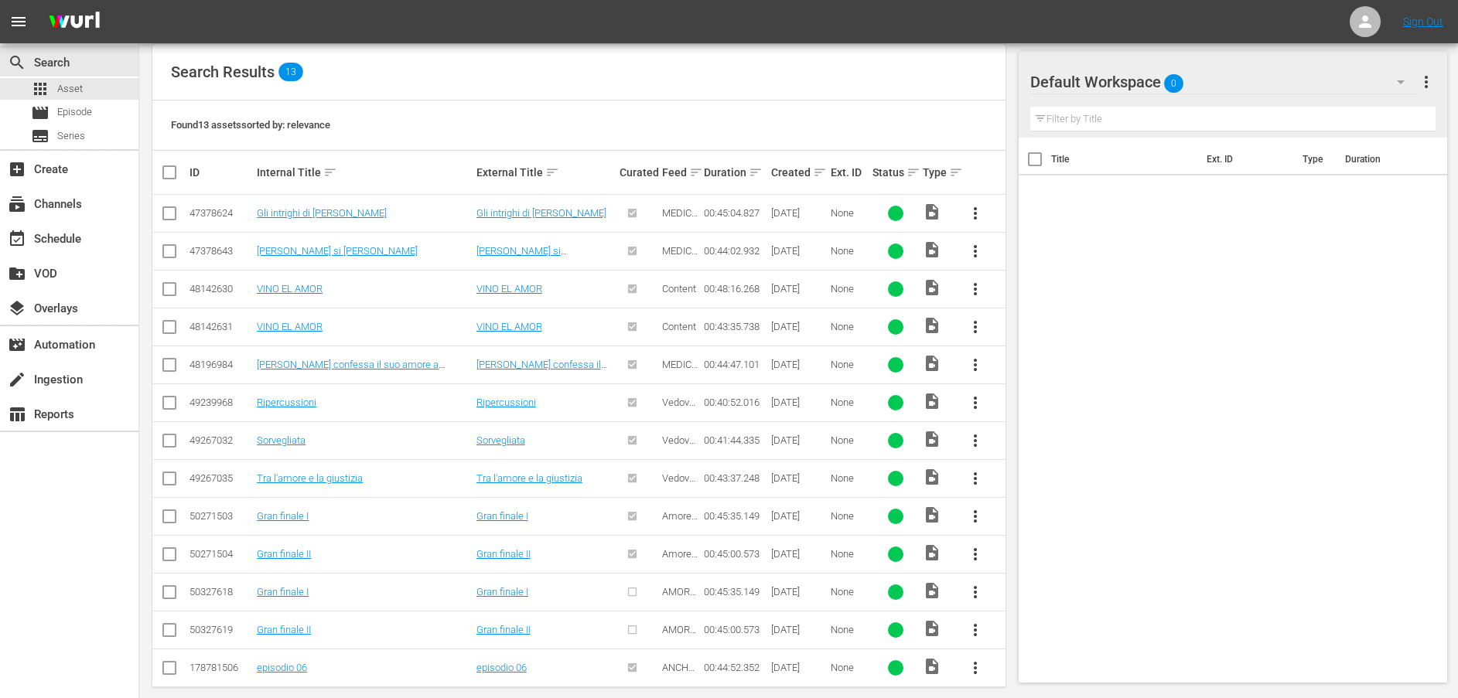
scroll to position [306, 0]
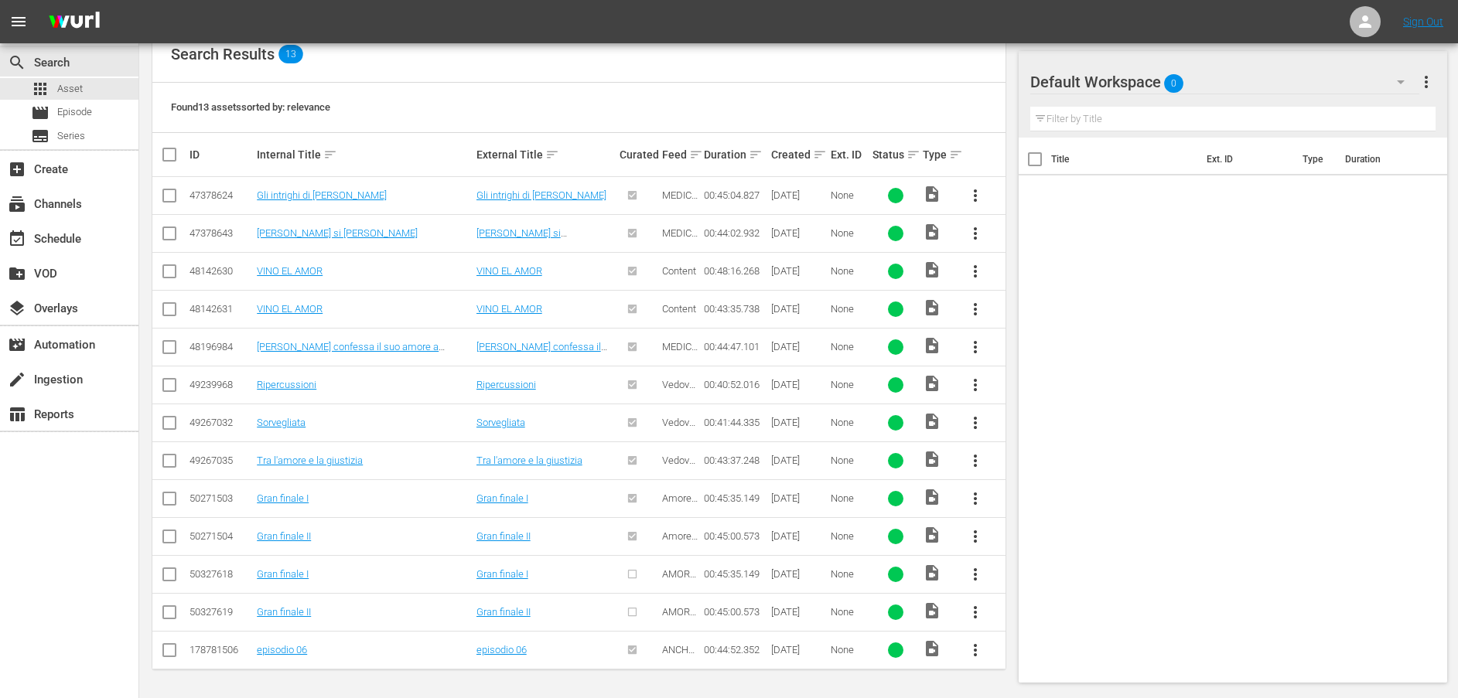
click at [794, 152] on div "Created sort" at bounding box center [798, 154] width 54 height 19
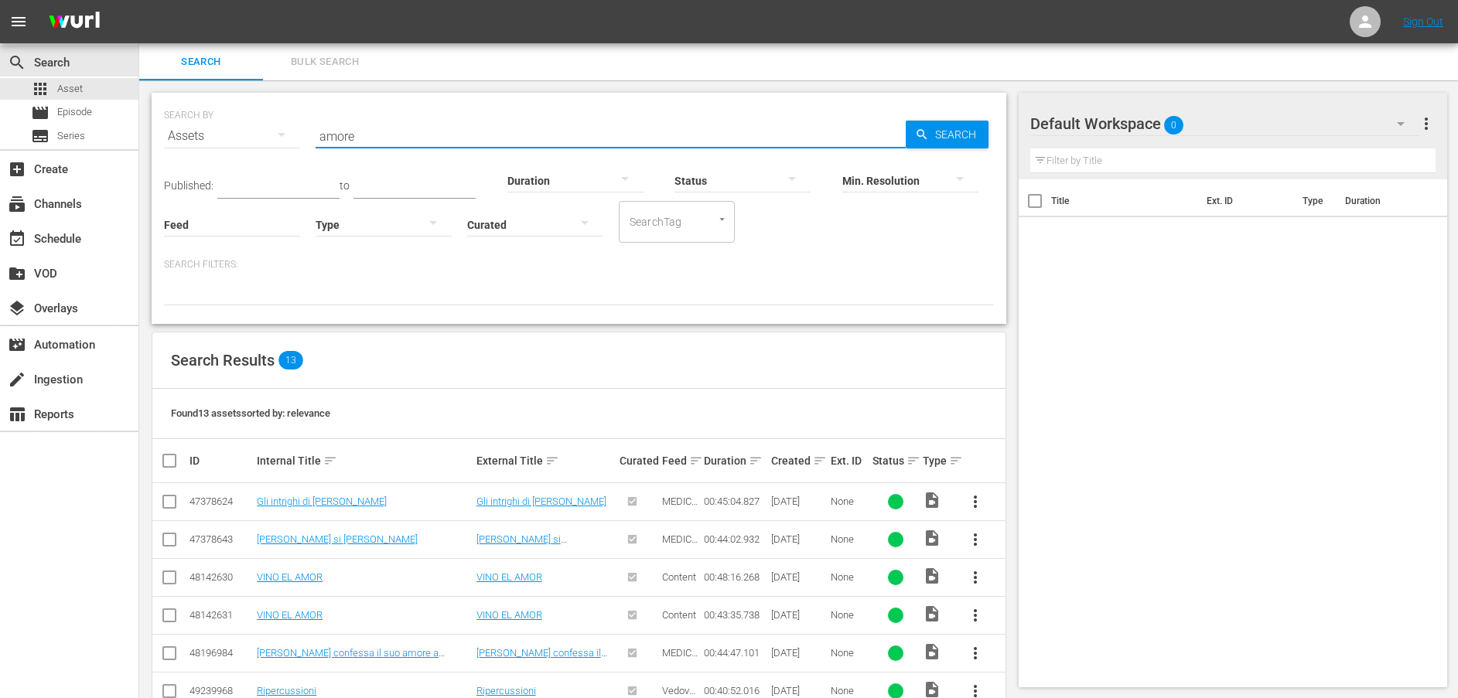
drag, startPoint x: 426, startPoint y: 140, endPoint x: 289, endPoint y: 128, distance: 138.2
click at [289, 128] on div "SEARCH BY Search By Assets Search ID, Title, Description, Keywords, or Category…" at bounding box center [579, 127] width 830 height 56
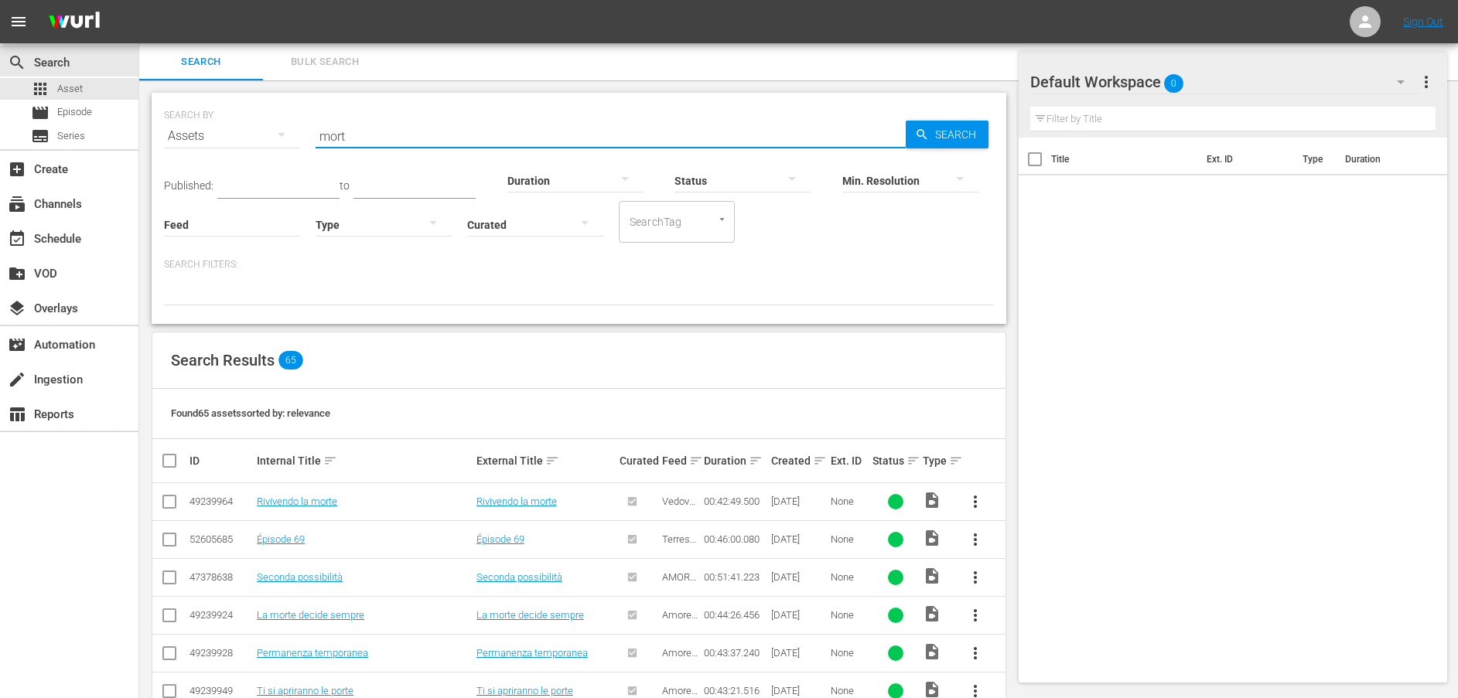
scroll to position [609, 0]
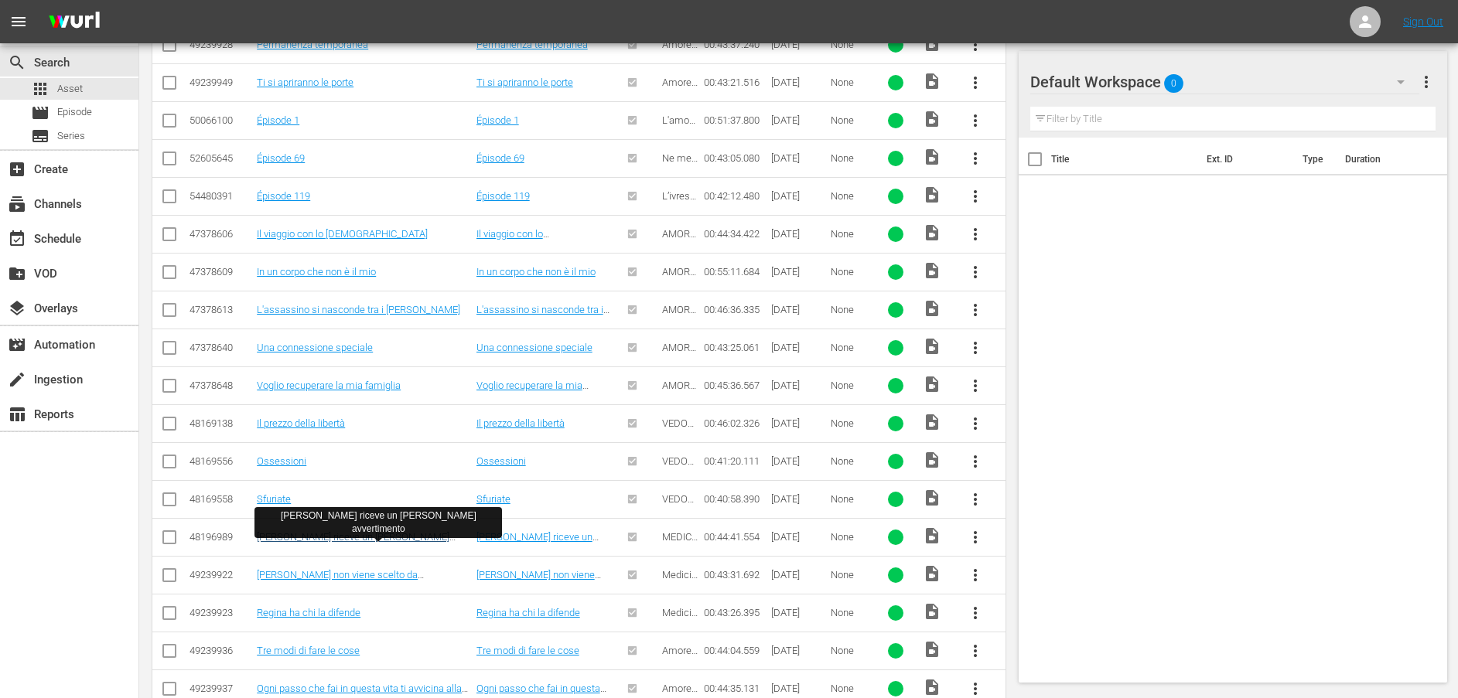
type input "mort"
click at [376, 535] on link "David riceve un severo avvertimento" at bounding box center [353, 542] width 193 height 23
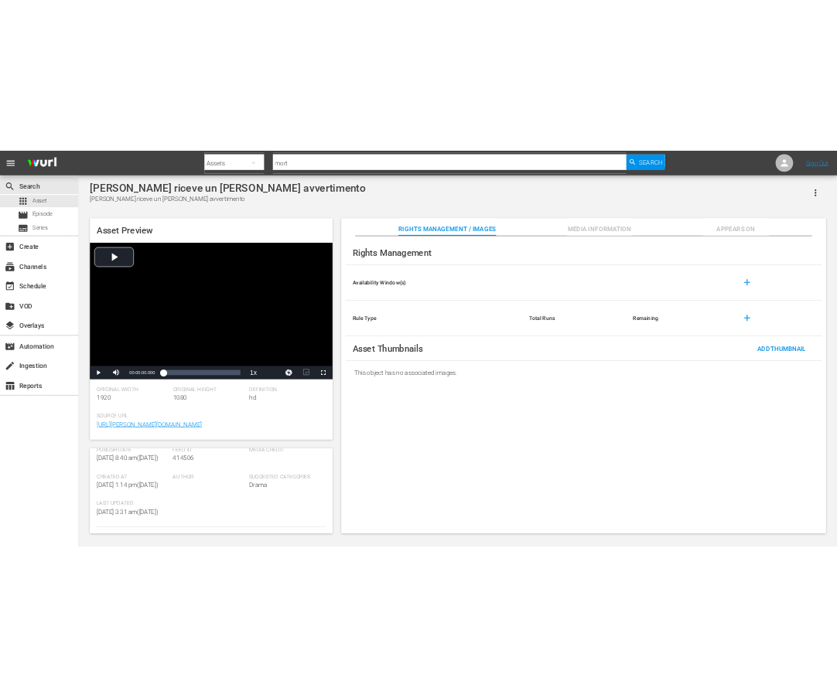
scroll to position [418, 0]
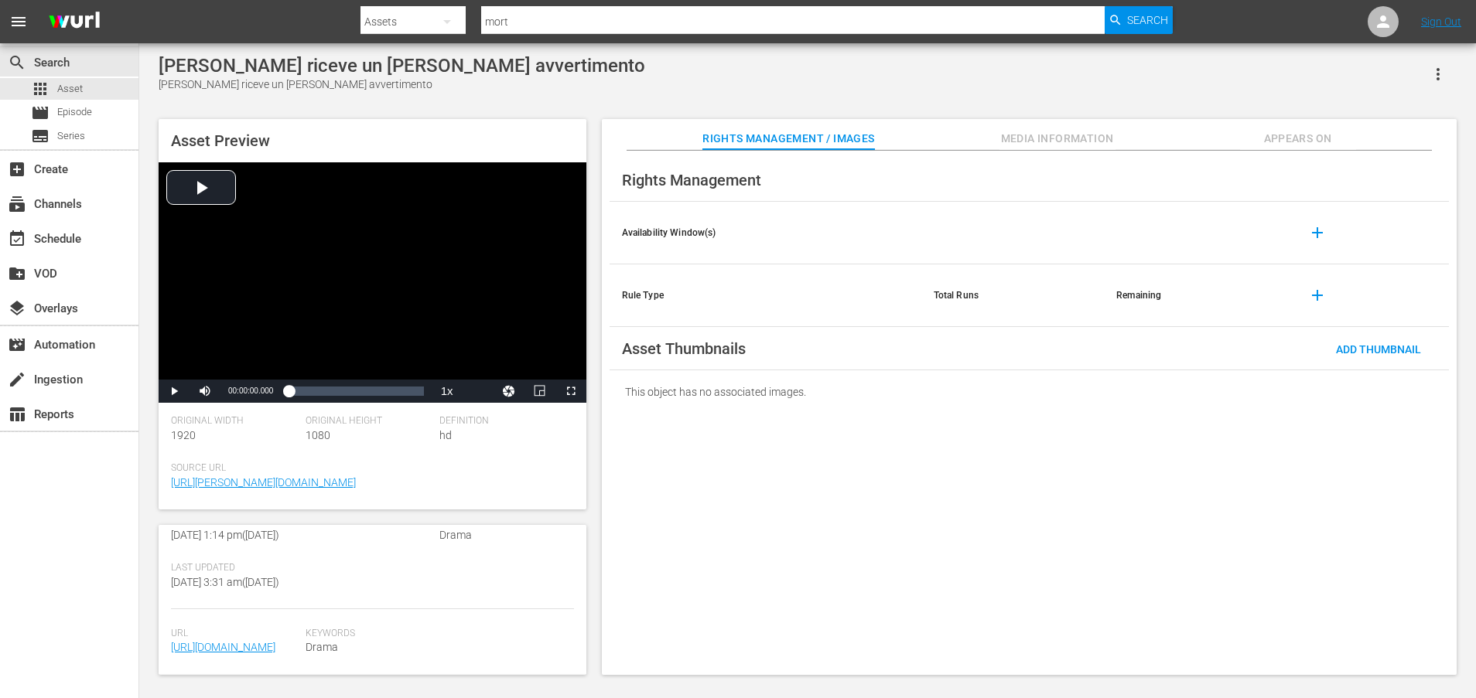
click at [276, 640] on span "https://content-partner-mrss-feeds.s3.amazonaws.com/televisa/MEDICOS_LINEA_DE_V…" at bounding box center [234, 648] width 127 height 16
click at [216, 641] on link "https://content-partner-mrss-feeds.s3.amazonaws.com/televisa/MEDICOS_LINEA_DE_V…" at bounding box center [223, 647] width 104 height 12
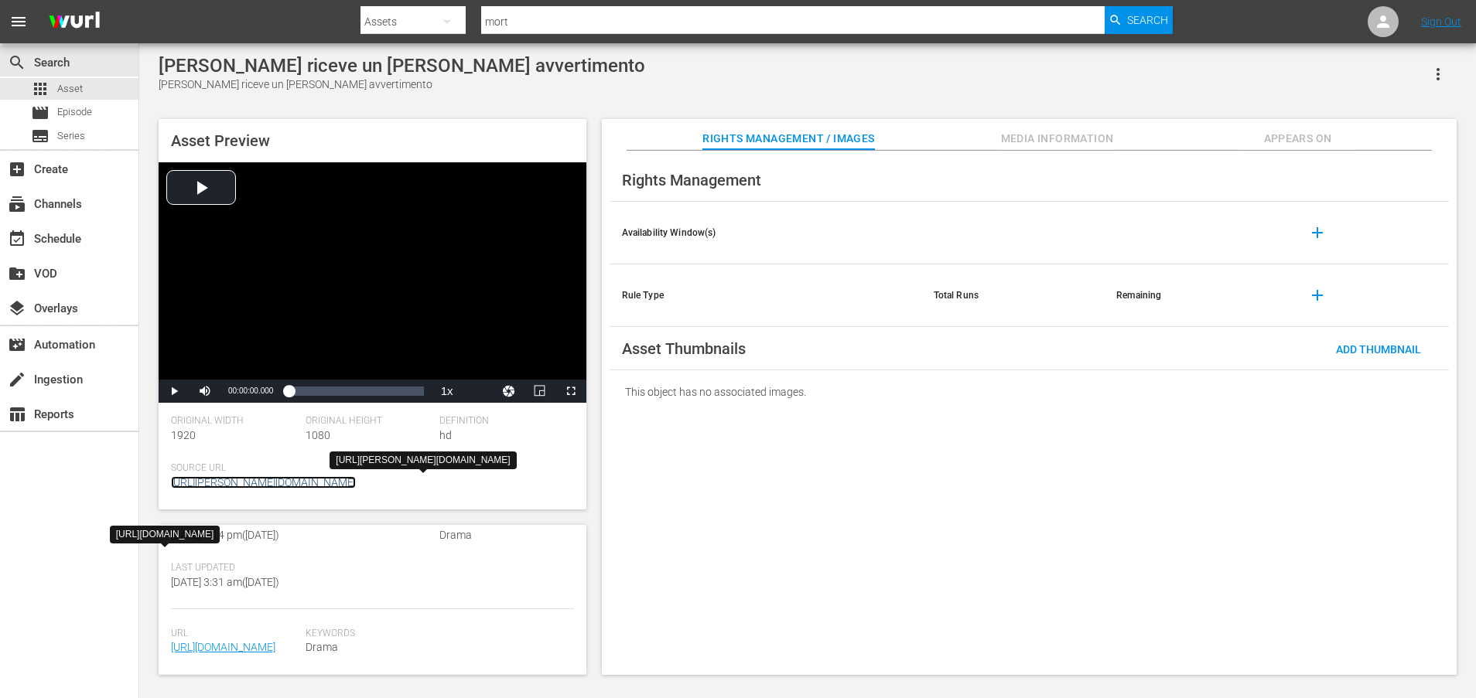
click at [218, 486] on link "[URL][DOMAIN_NAME]" at bounding box center [263, 482] width 185 height 12
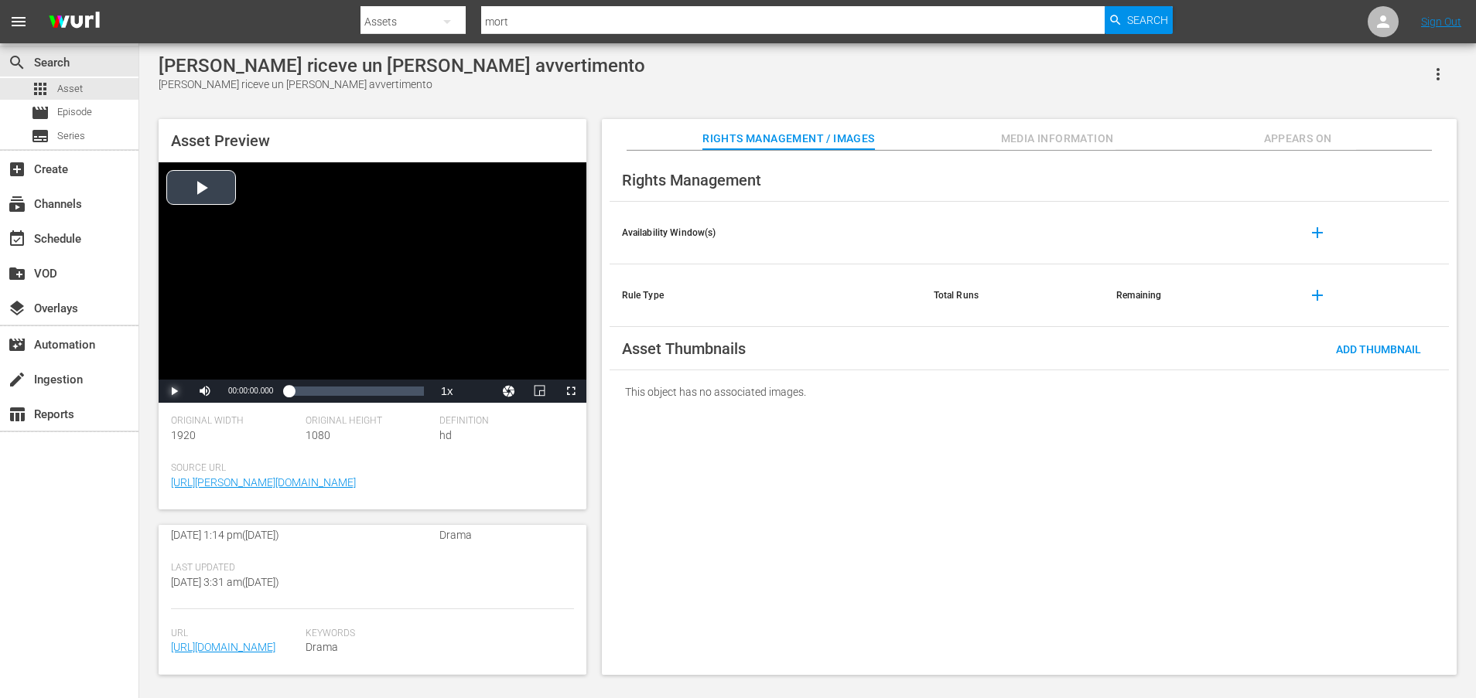
click at [174, 391] on span "Video Player" at bounding box center [174, 391] width 0 height 0
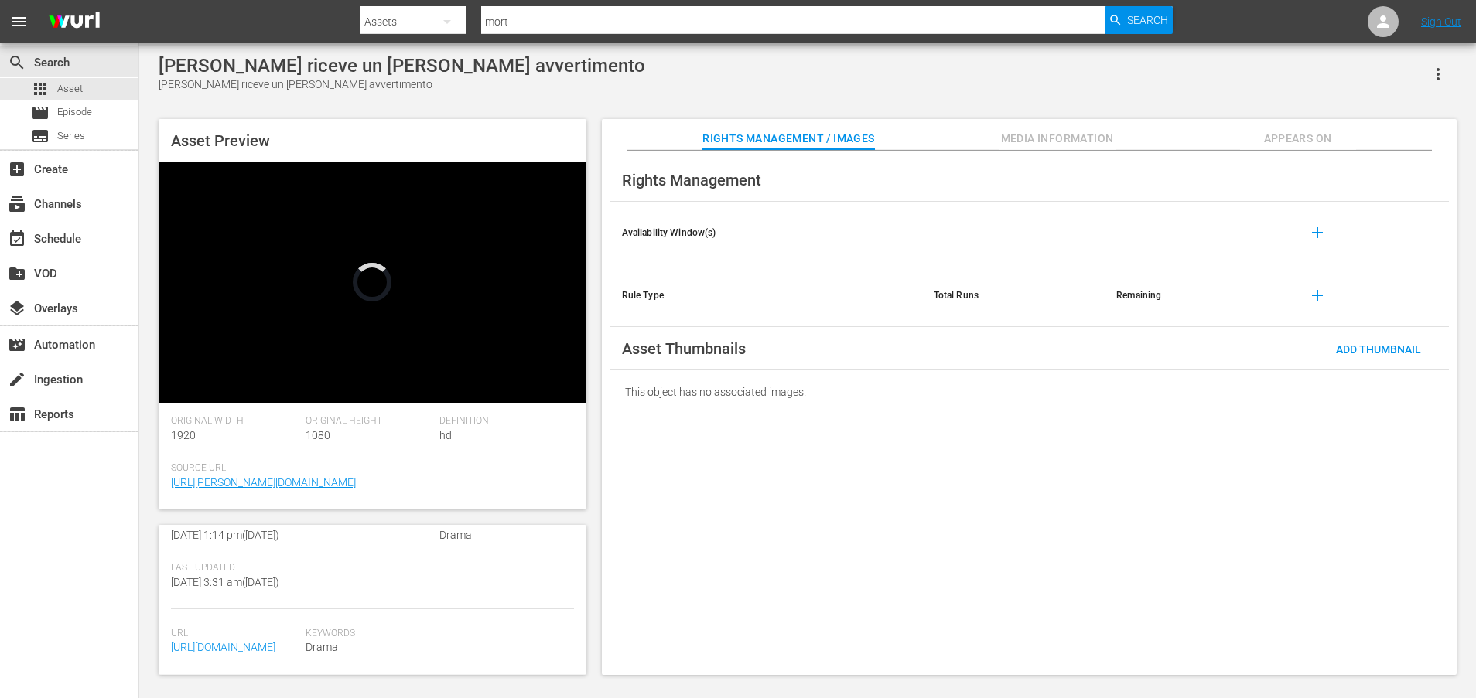
drag, startPoint x: 253, startPoint y: 302, endPoint x: 881, endPoint y: 458, distance: 647.2
click at [881, 458] on div "Rights Management Availability Window(s) add Rule Type Total Runs Remaining add…" at bounding box center [1029, 413] width 855 height 525
click at [1059, 139] on span "Media Information" at bounding box center [1057, 138] width 116 height 19
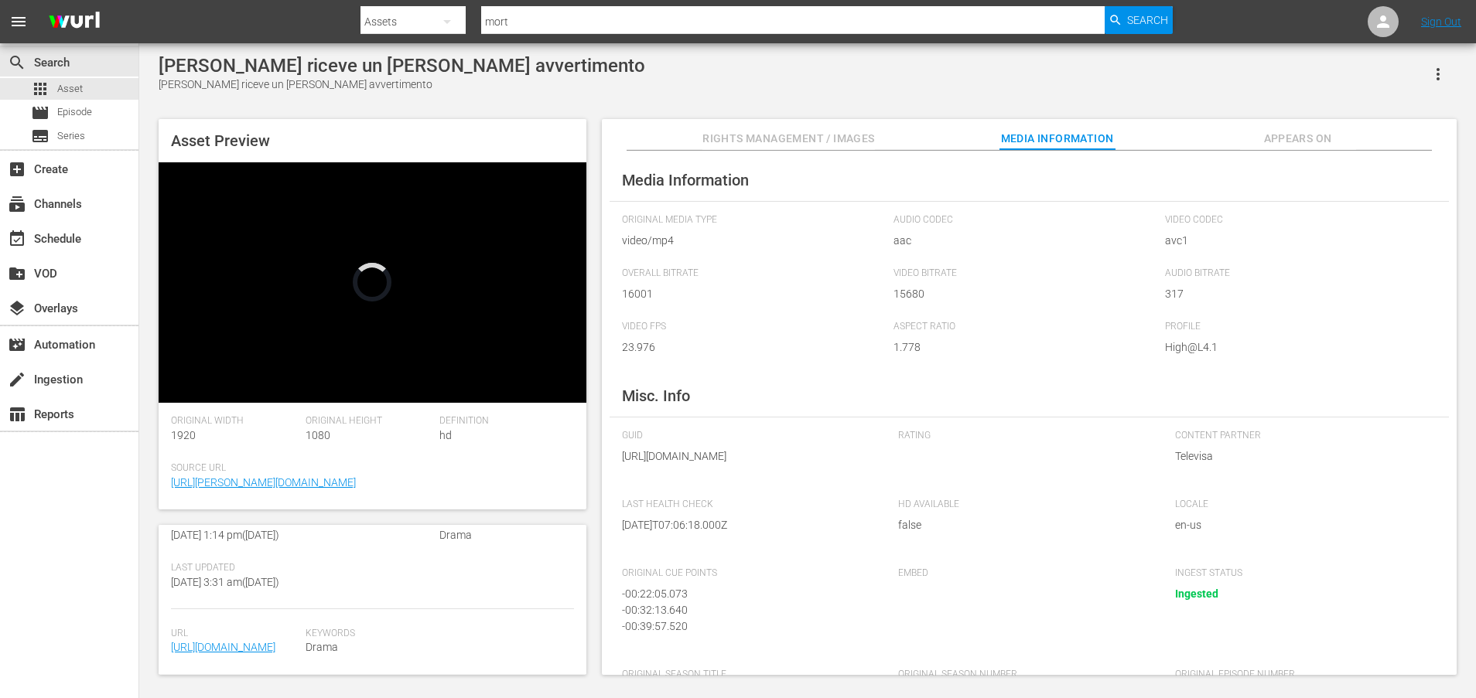
drag, startPoint x: 767, startPoint y: 490, endPoint x: 613, endPoint y: 459, distance: 156.2
click at [613, 459] on div "Media Information Original Media Type video/mp4 Audio Codec aac Video Codec avc…" at bounding box center [1029, 413] width 855 height 525
copy span "https://content-partner-mrss-feeds.s3.amazonaws.com/televisa/MEDICOS_LINEA_DE_V…"
click at [1303, 390] on div "Media Information Original Media Type video/mp4 Audio Codec aac Video Codec avc…" at bounding box center [1029, 413] width 855 height 525
click at [791, 139] on span "Rights Management / Images" at bounding box center [788, 138] width 172 height 19
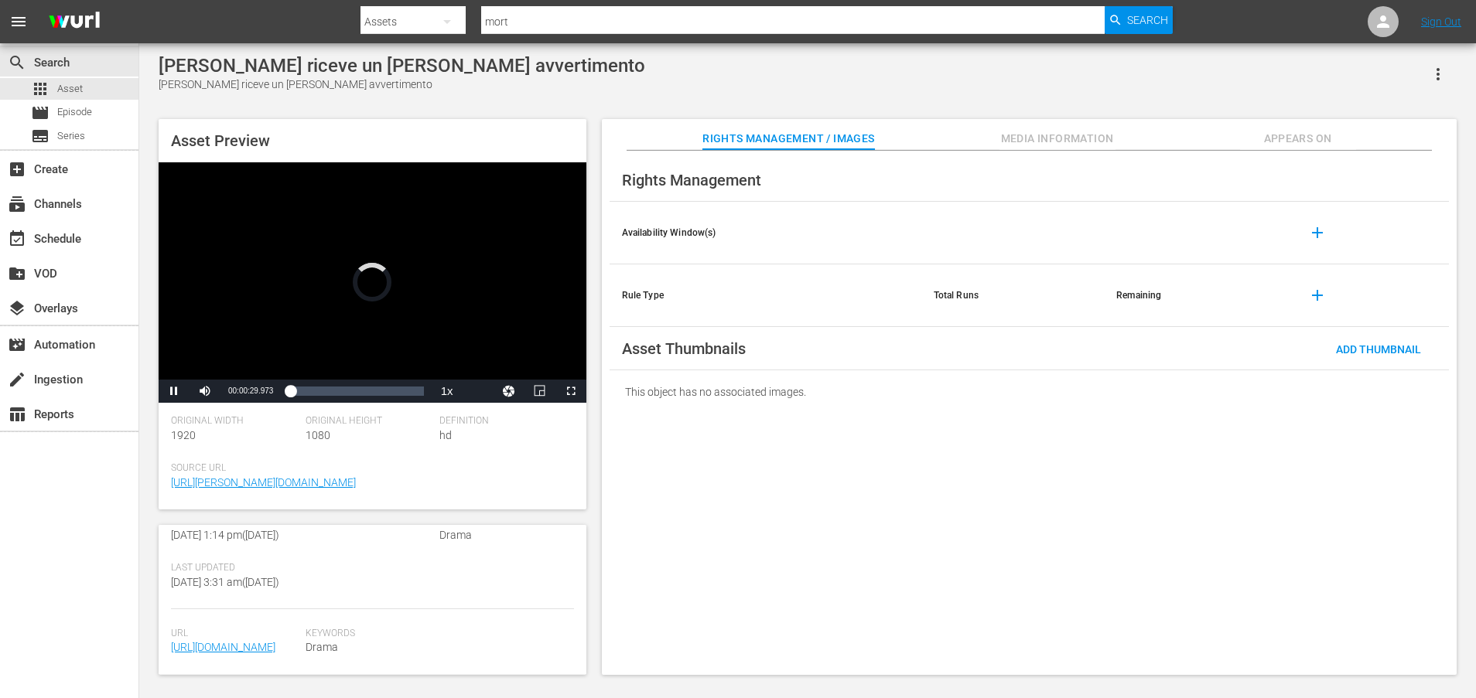
click at [1269, 139] on span "Appears On" at bounding box center [1298, 138] width 116 height 19
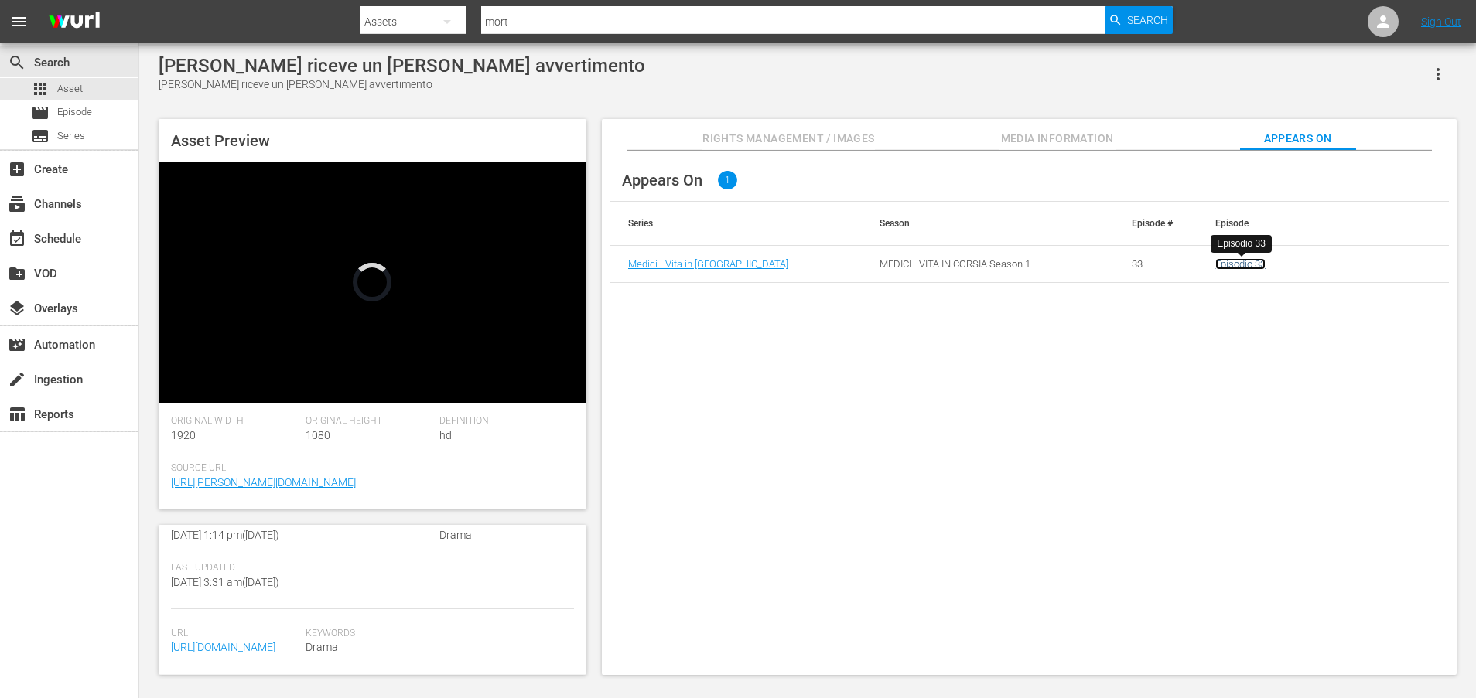
click at [1232, 261] on link "Episodio 33" at bounding box center [1240, 264] width 50 height 12
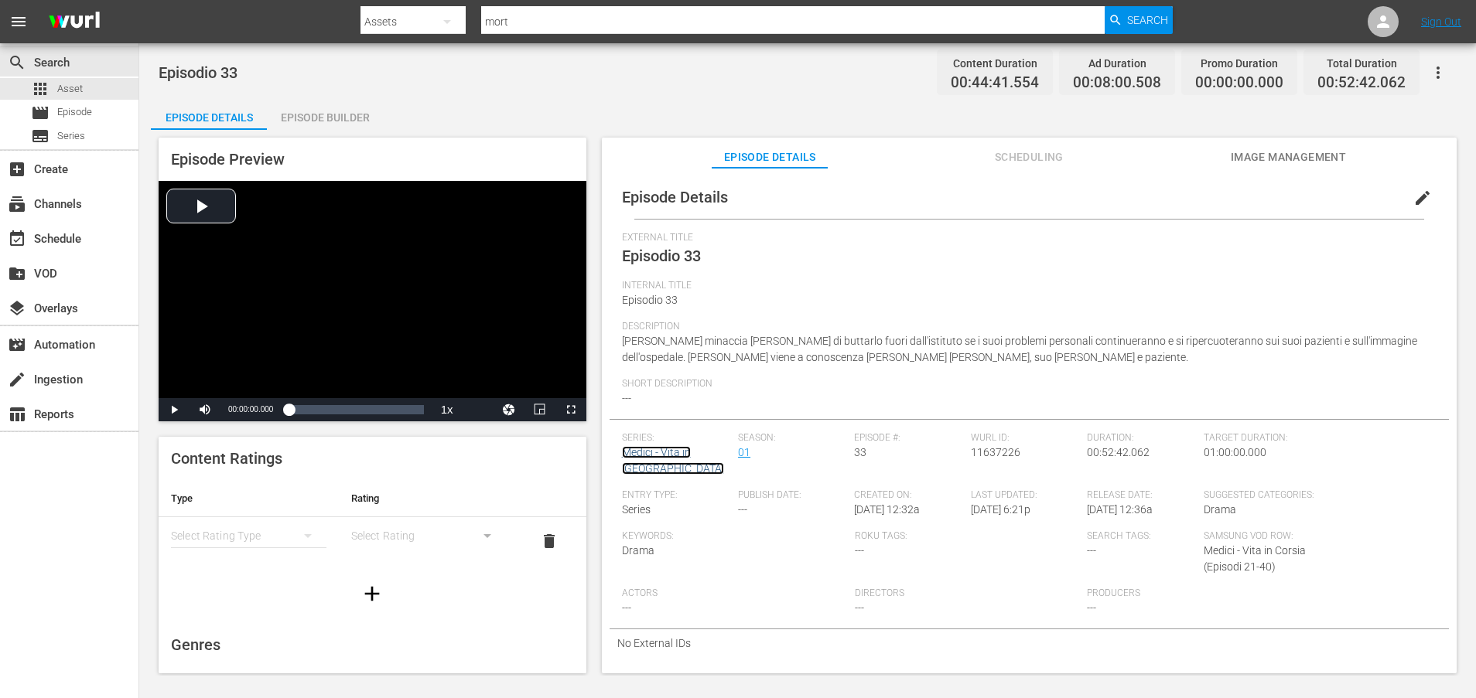
click at [691, 455] on link "Medici - Vita in Corsia" at bounding box center [673, 460] width 102 height 29
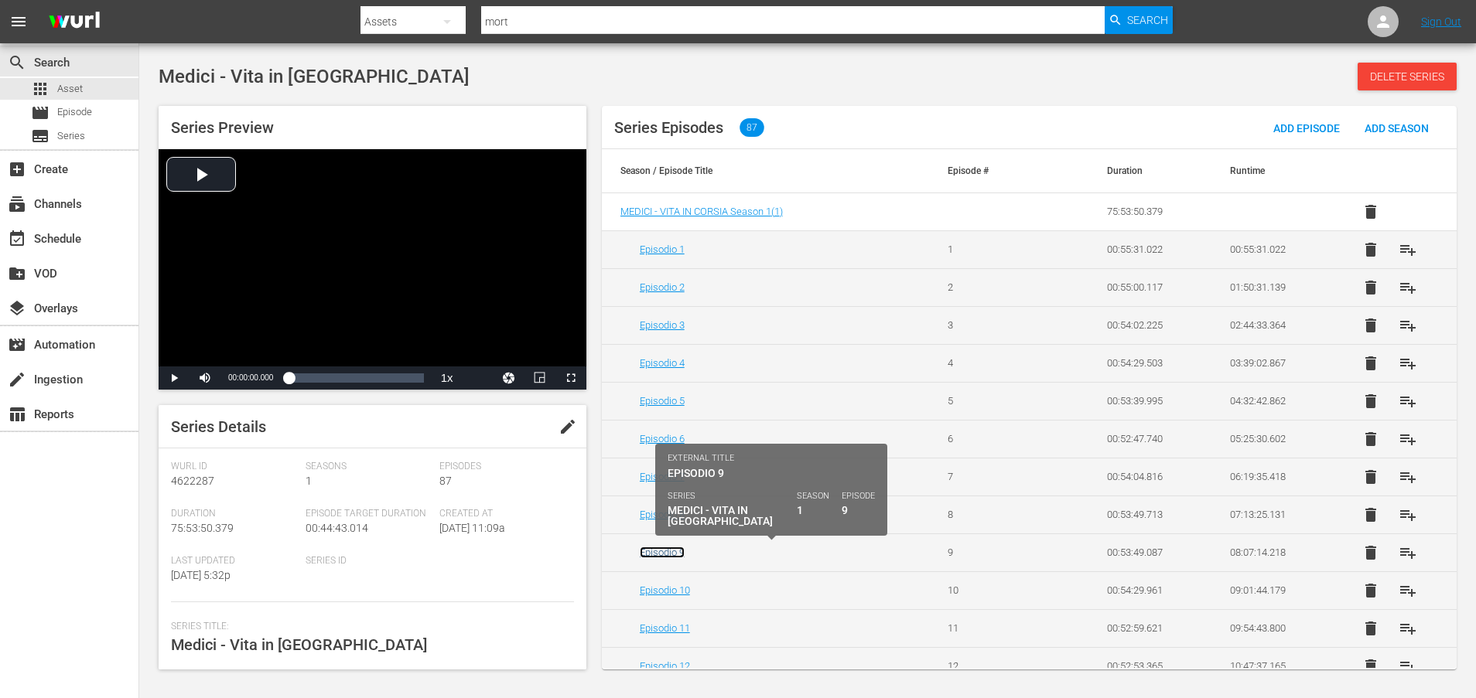
click at [661, 548] on link "Episodio 9" at bounding box center [662, 553] width 45 height 12
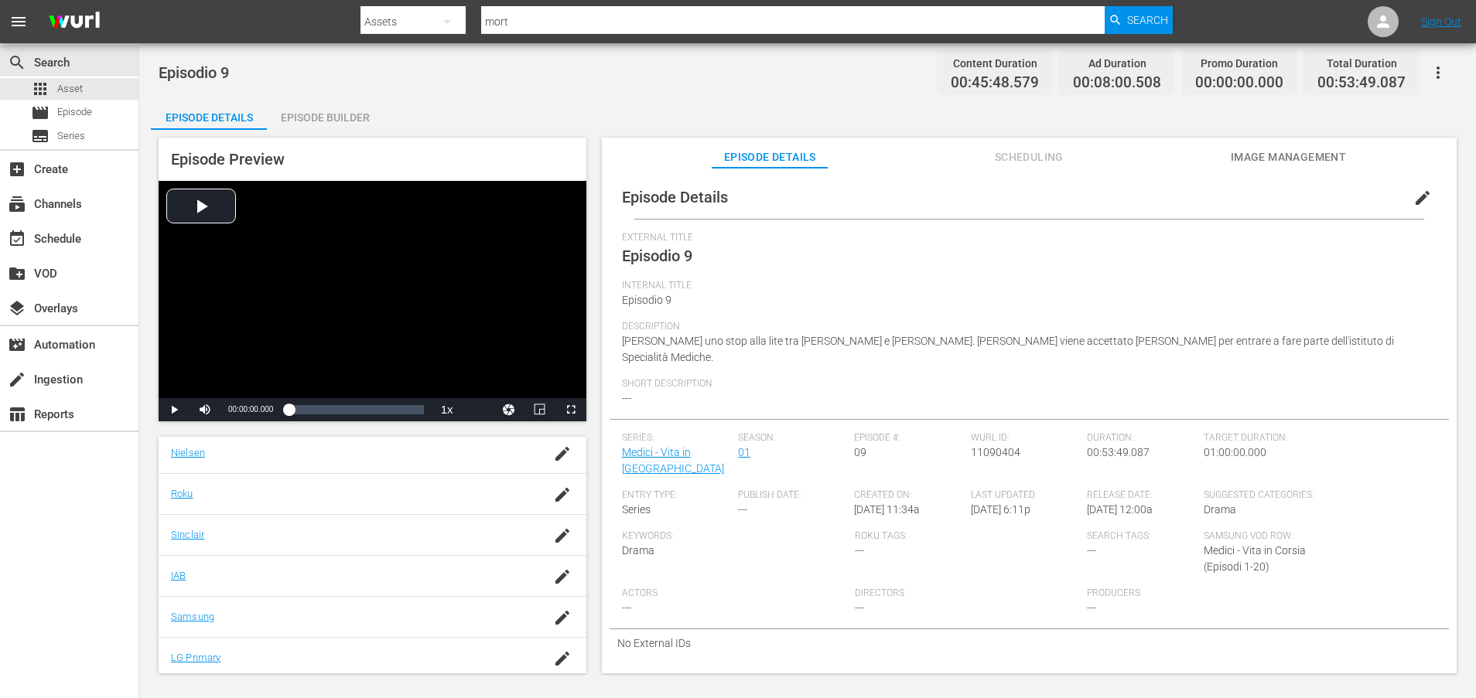
scroll to position [201, 0]
click at [176, 564] on link "Roku" at bounding box center [182, 564] width 22 height 12
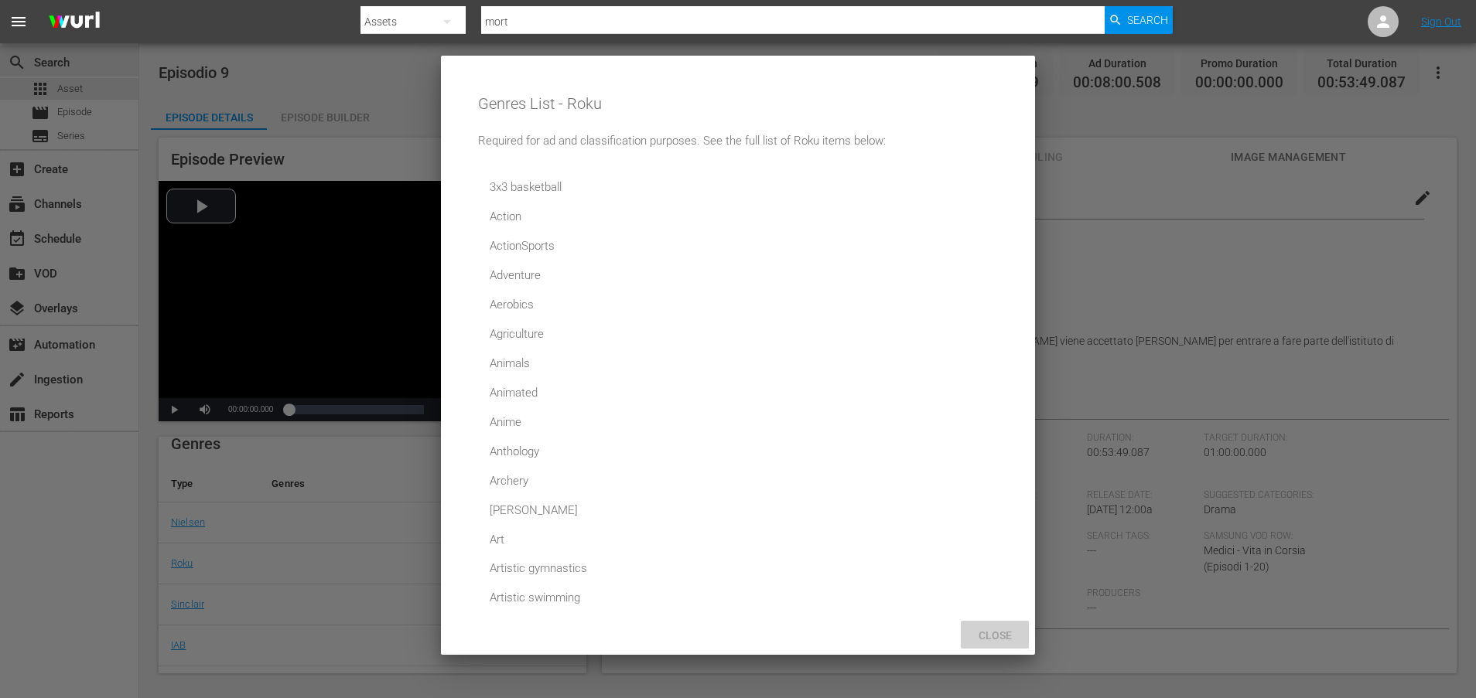
click at [1006, 635] on span "Close" at bounding box center [995, 636] width 58 height 12
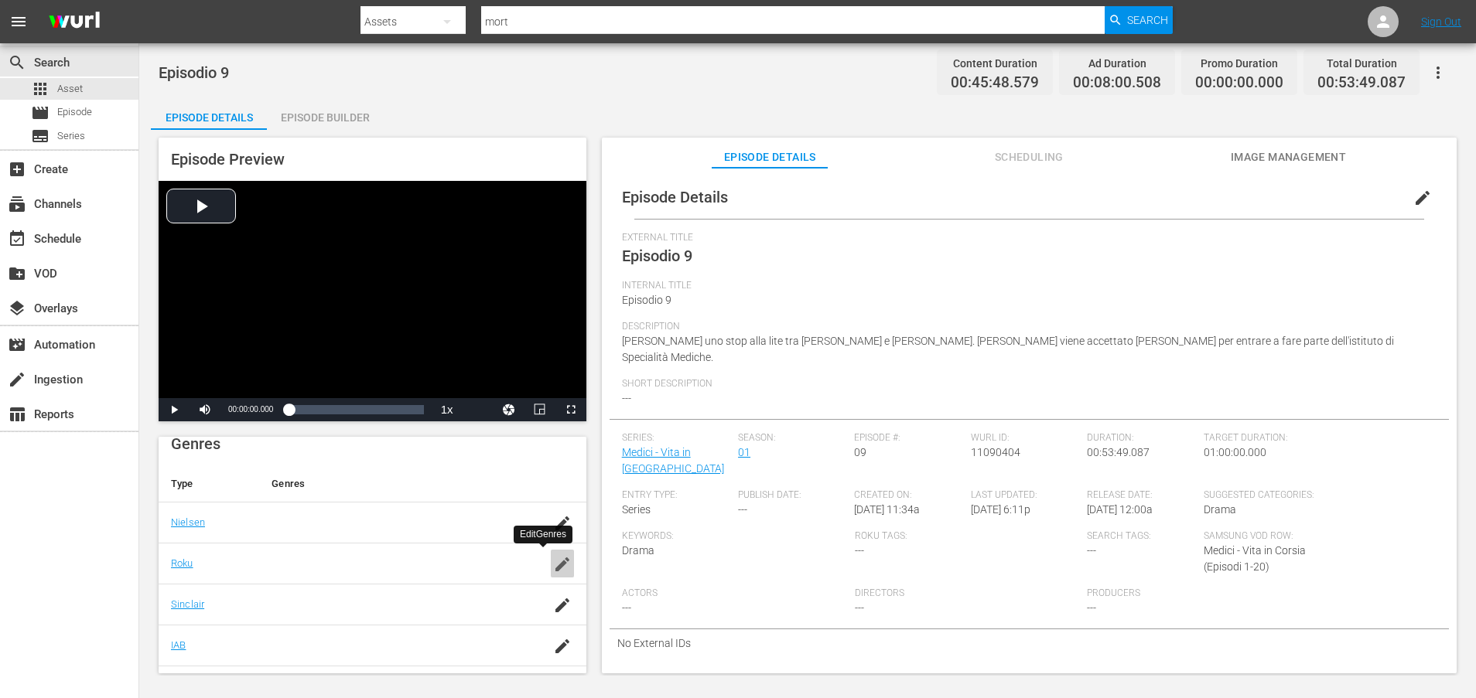
click at [555, 572] on icon "button" at bounding box center [562, 565] width 14 height 14
click at [704, 591] on div "Actors ---" at bounding box center [738, 608] width 233 height 41
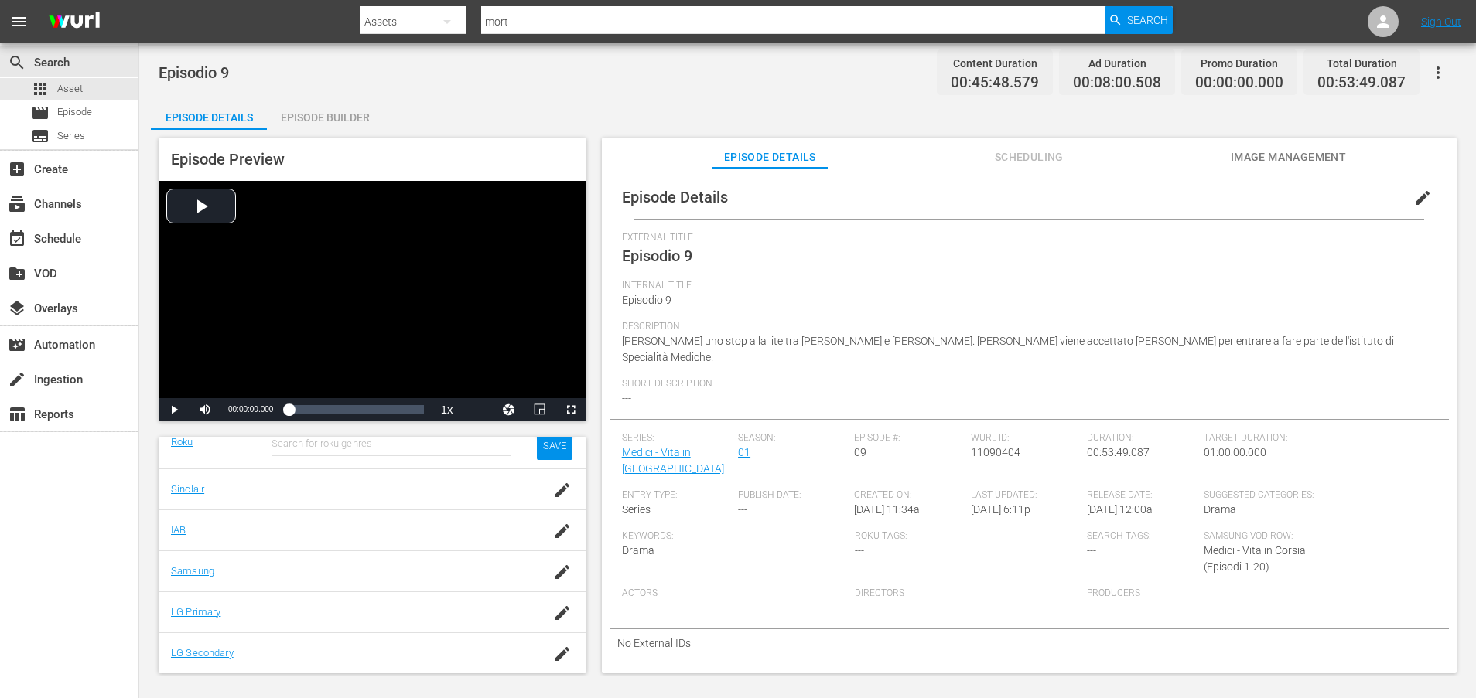
scroll to position [330, 0]
click at [537, 452] on div "SAVE" at bounding box center [555, 446] width 36 height 28
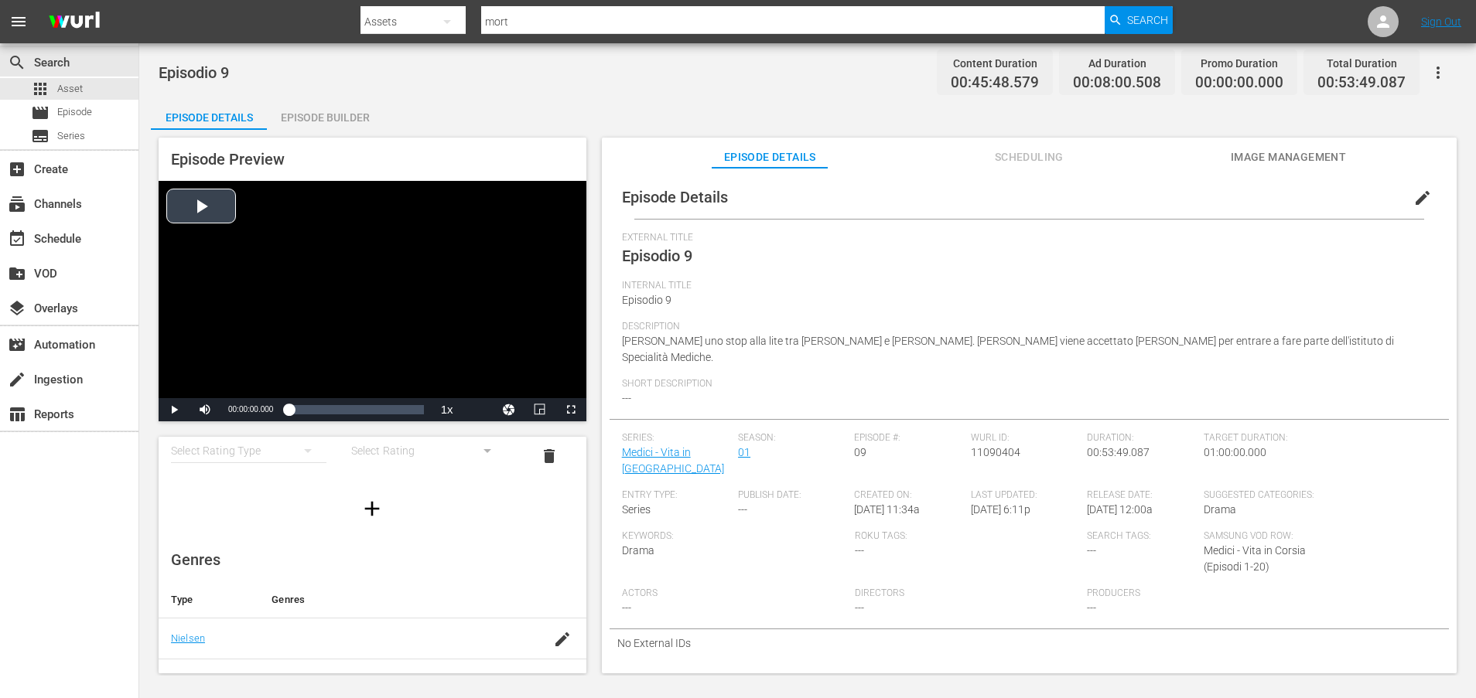
click at [203, 204] on div "Video Player" at bounding box center [373, 289] width 428 height 217
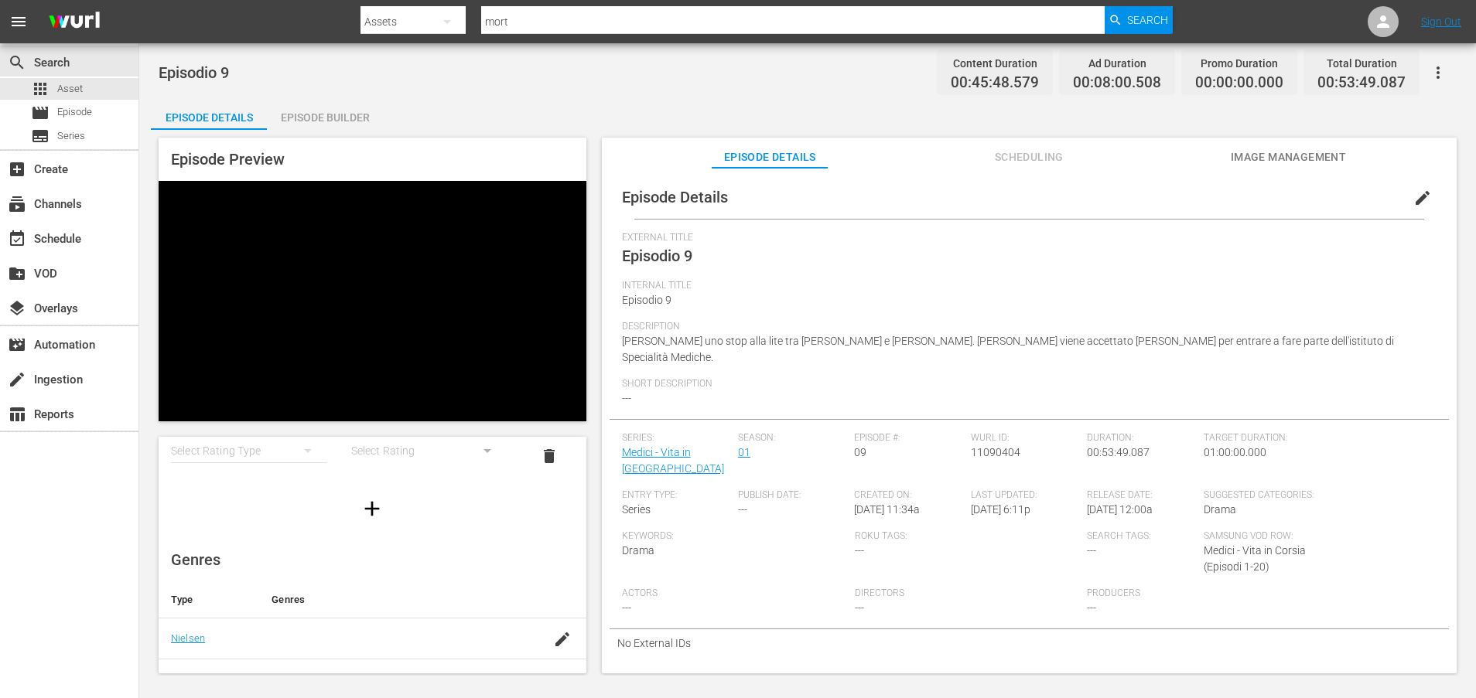
drag, startPoint x: 405, startPoint y: 282, endPoint x: 1080, endPoint y: 242, distance: 675.7
click at [1080, 242] on span "External Title" at bounding box center [1025, 238] width 807 height 12
click at [1258, 159] on span "Image Management" at bounding box center [1288, 157] width 116 height 19
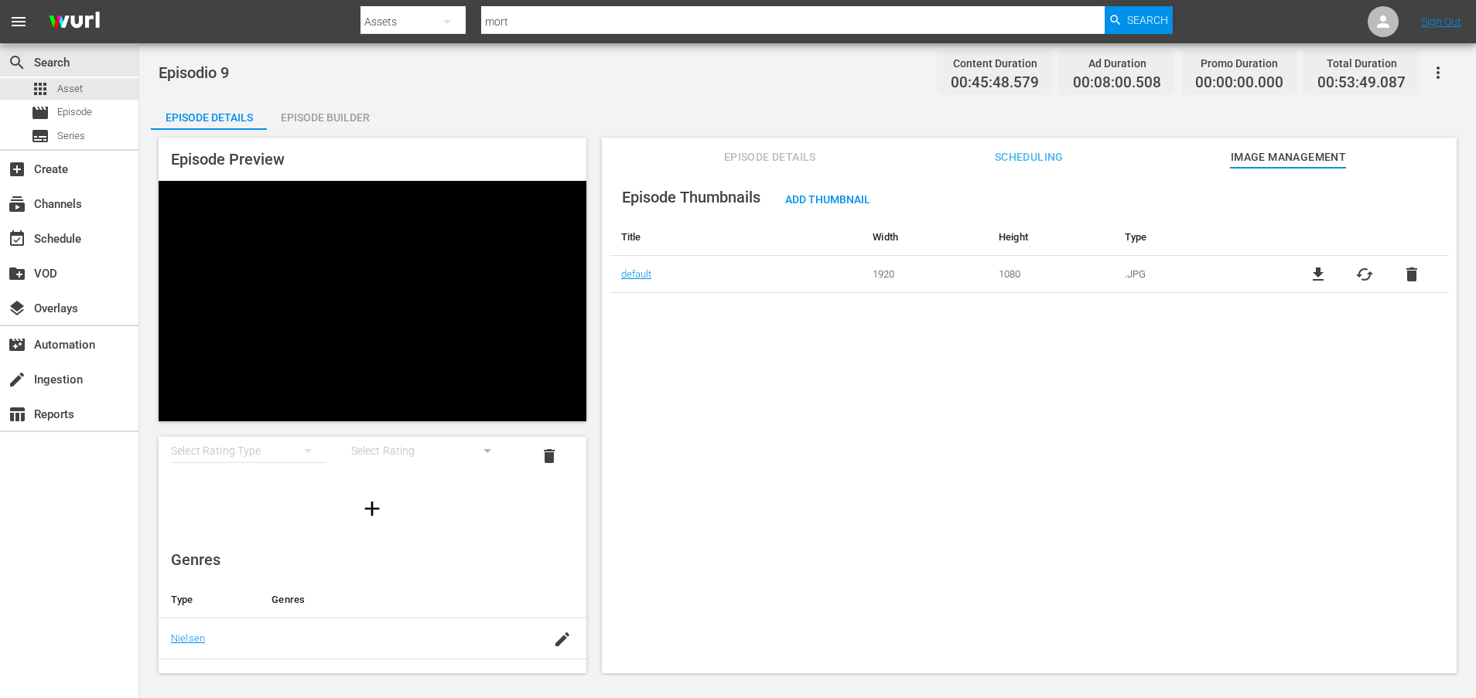
click at [1313, 274] on span "file_download" at bounding box center [1318, 274] width 19 height 19
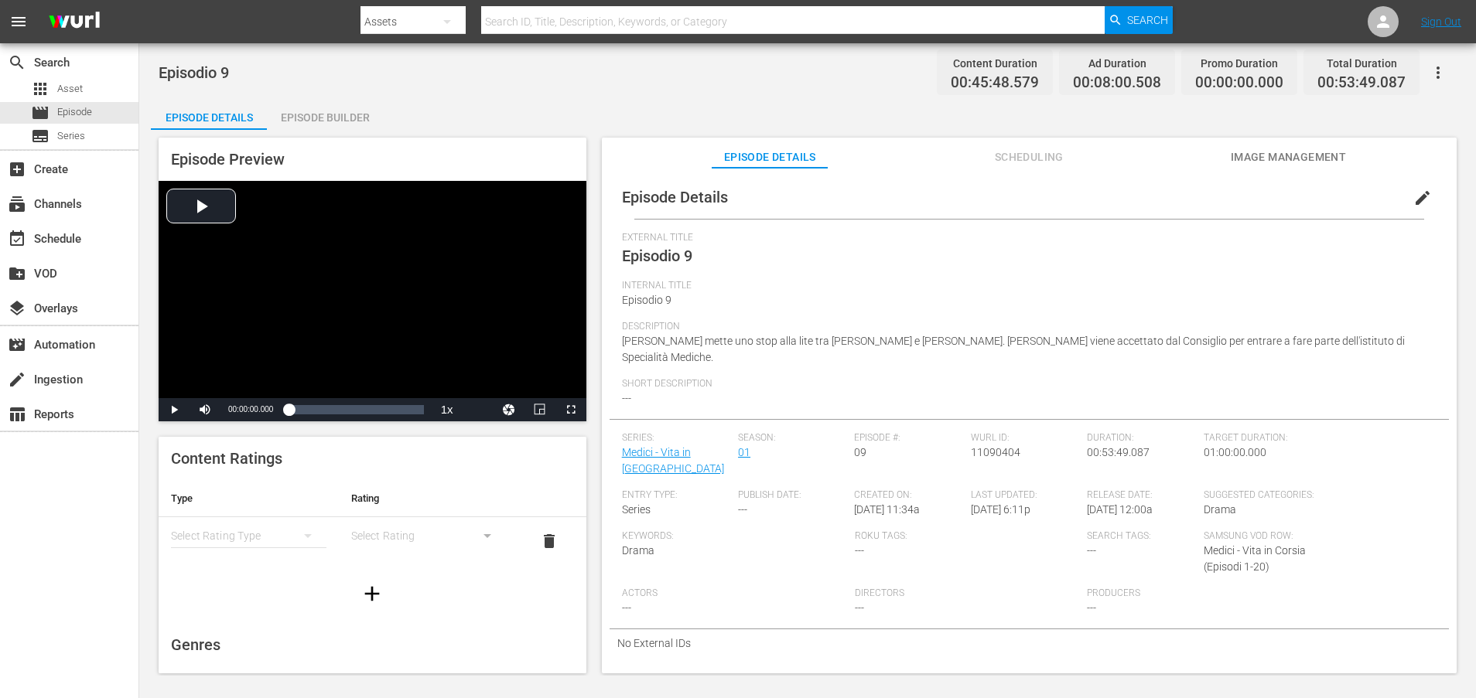
click at [1263, 158] on span "Image Management" at bounding box center [1288, 157] width 116 height 19
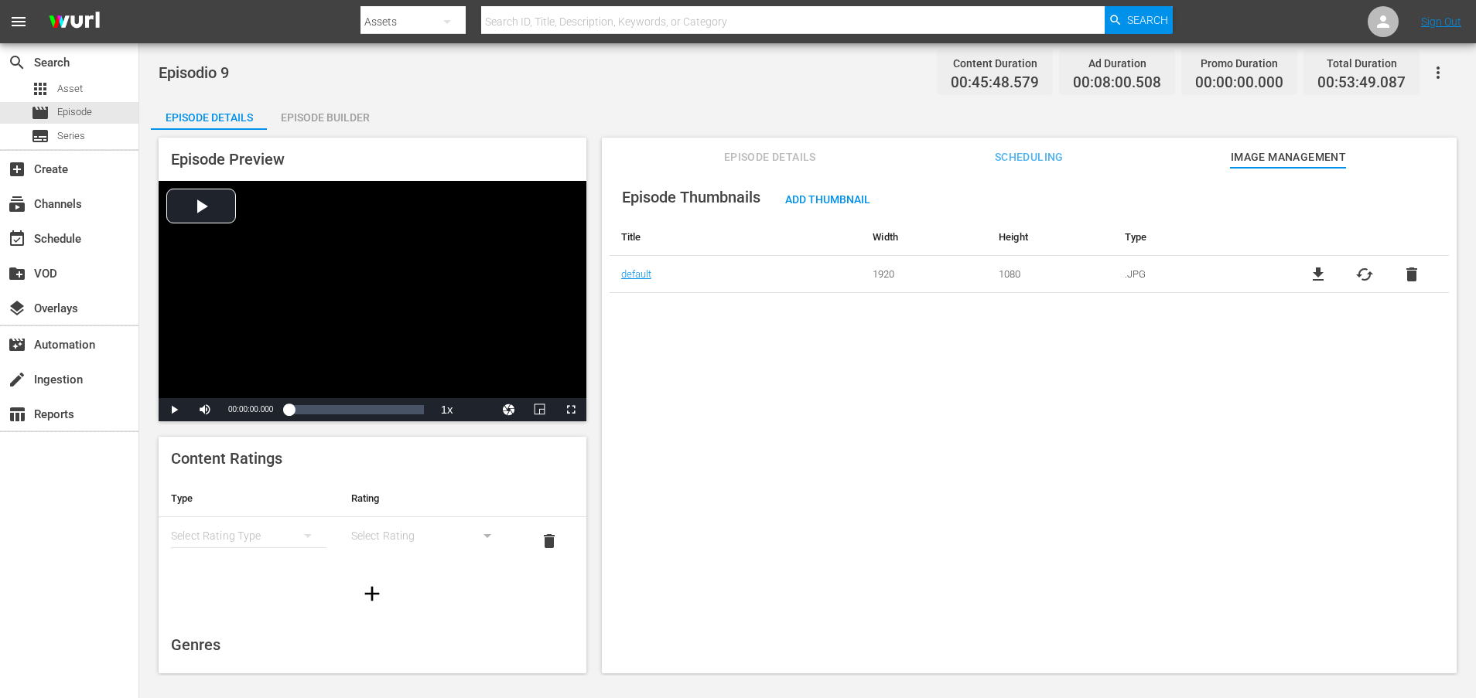
click at [1021, 156] on span "Scheduling" at bounding box center [1029, 157] width 116 height 19
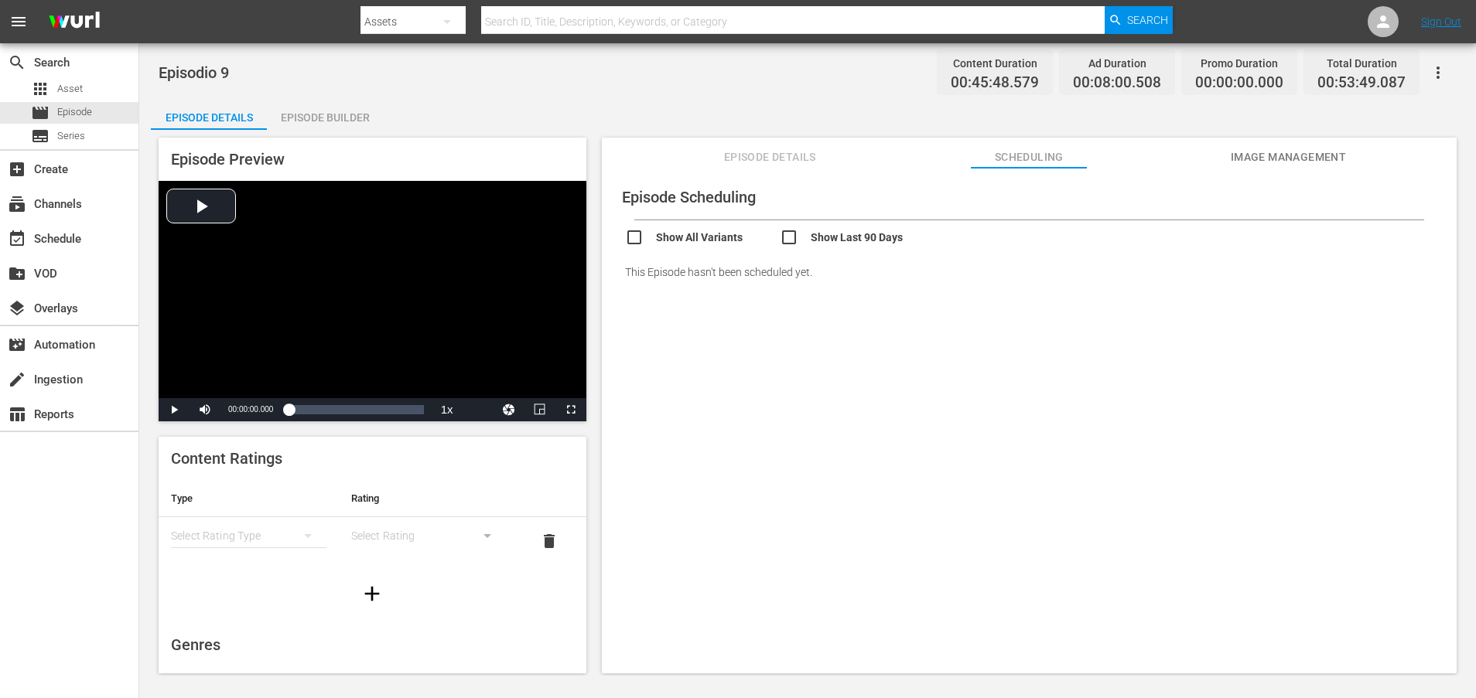
click at [790, 152] on span "Episode Details" at bounding box center [770, 157] width 116 height 19
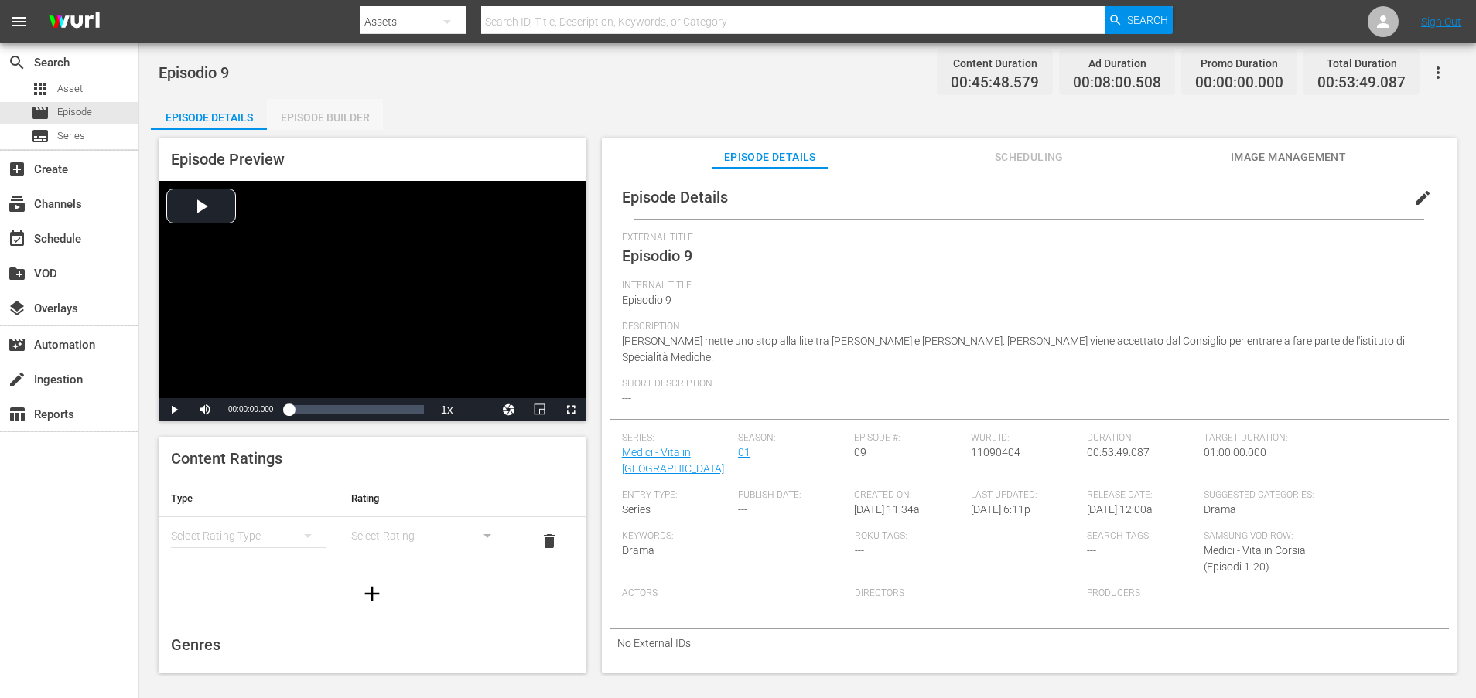
click at [328, 115] on div "Episode Builder" at bounding box center [325, 117] width 116 height 37
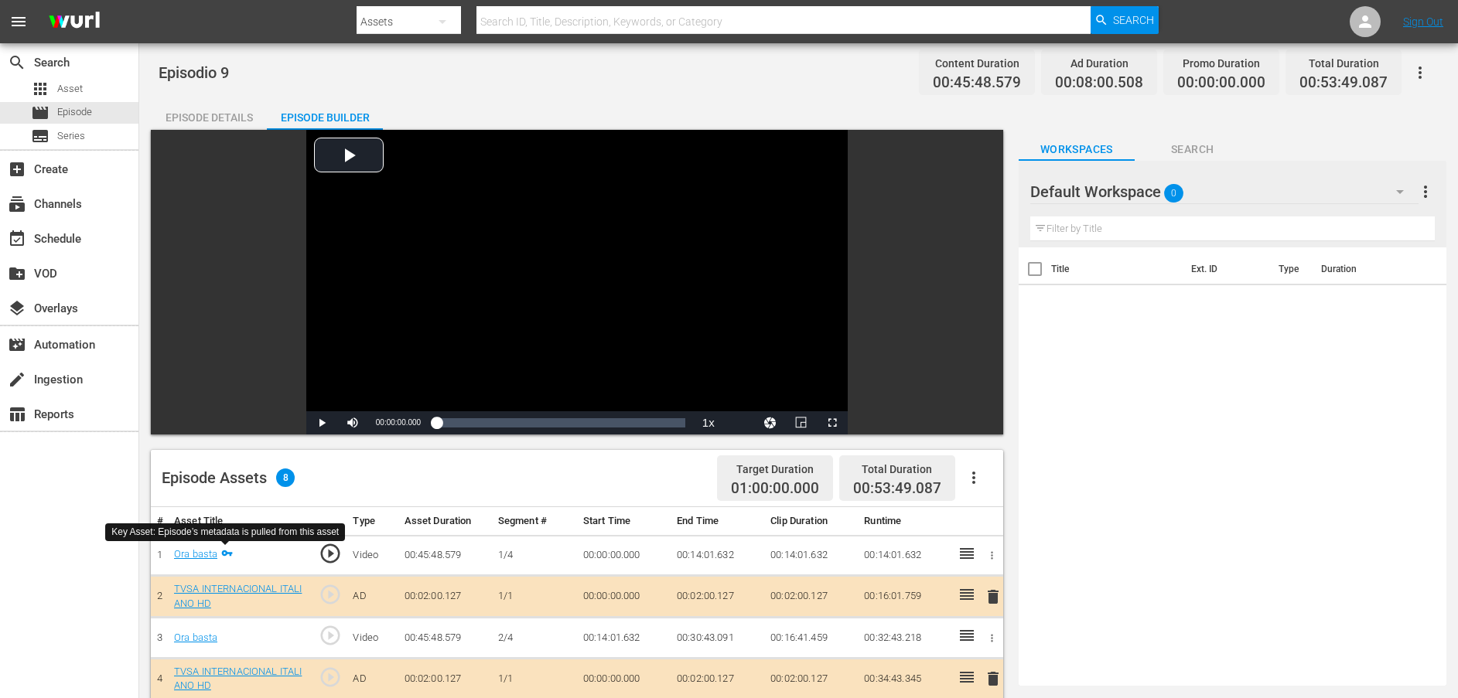
click at [227, 554] on icon at bounding box center [227, 554] width 11 height 6
click at [967, 553] on icon at bounding box center [967, 554] width 19 height 19
click at [990, 553] on icon "button" at bounding box center [992, 556] width 12 height 12
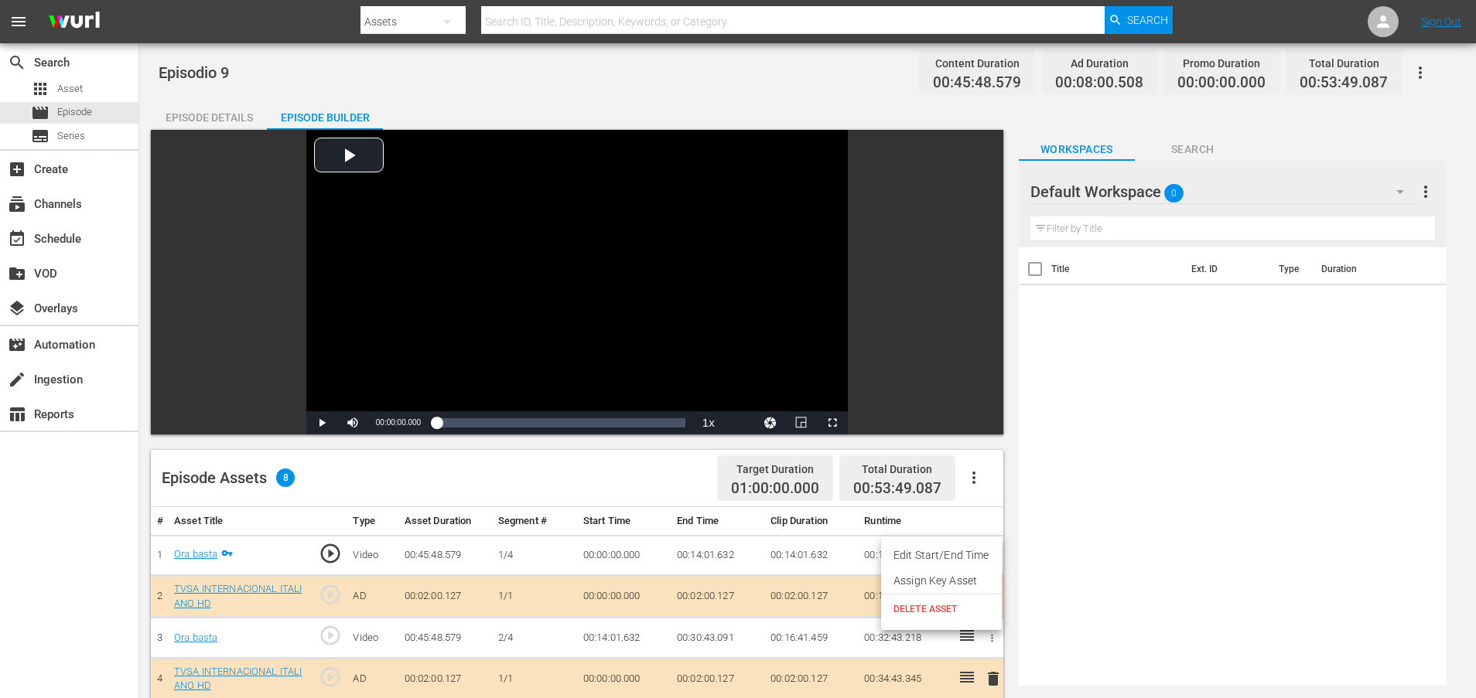
click at [1118, 607] on div at bounding box center [738, 349] width 1476 height 698
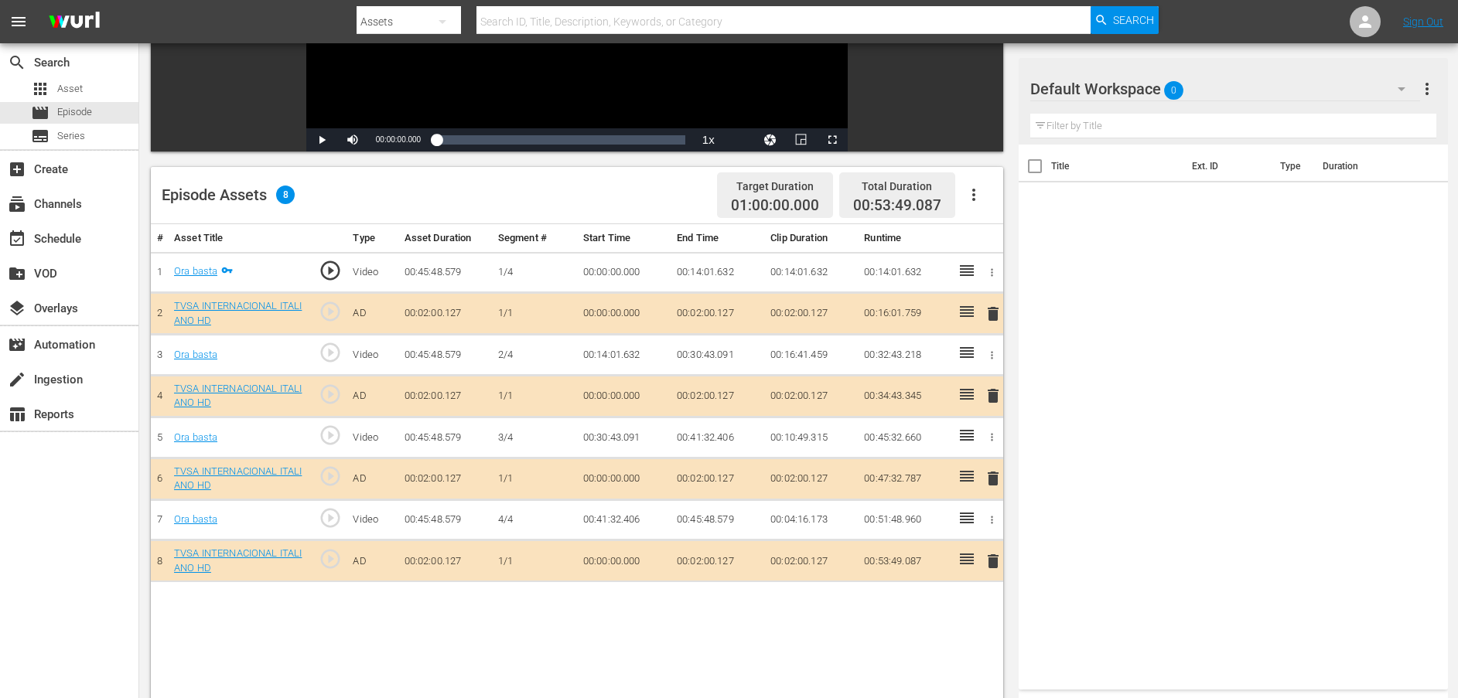
scroll to position [348, 0]
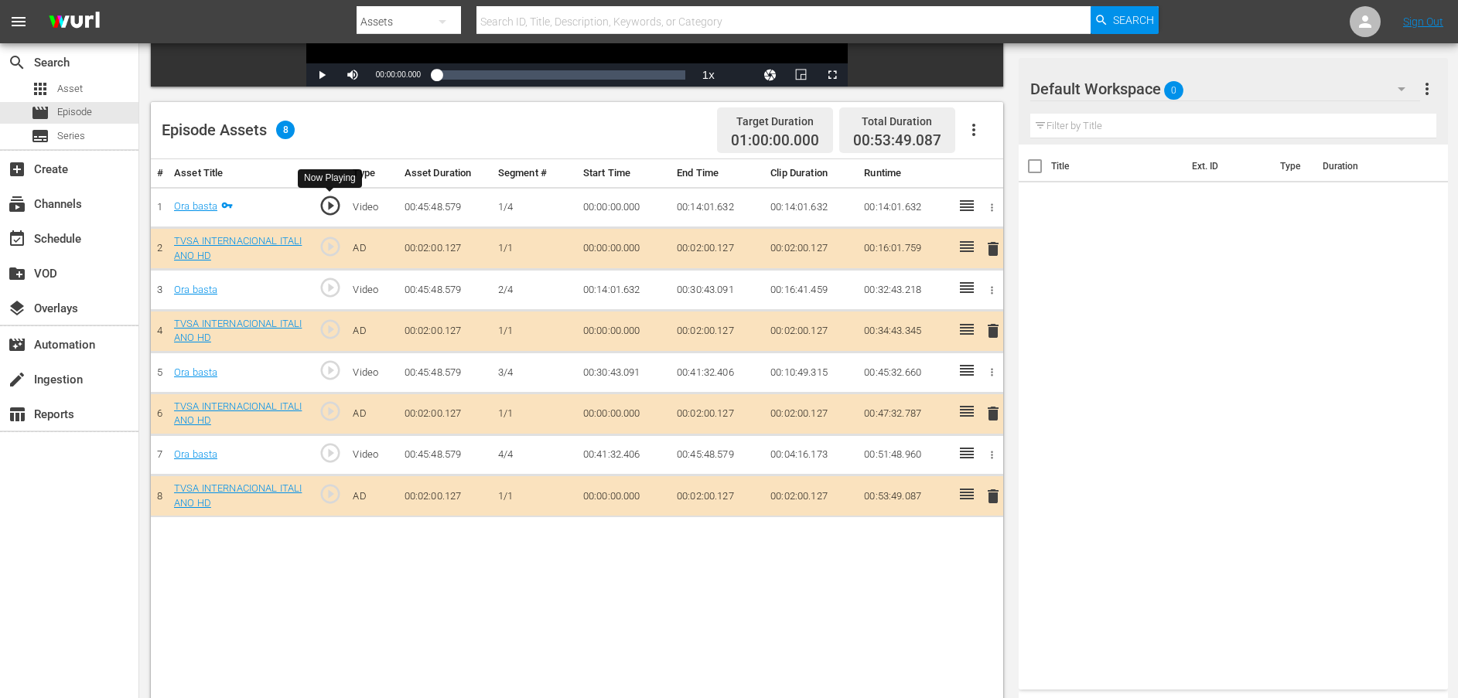
click at [337, 204] on span "play_circle_outline" at bounding box center [330, 205] width 23 height 23
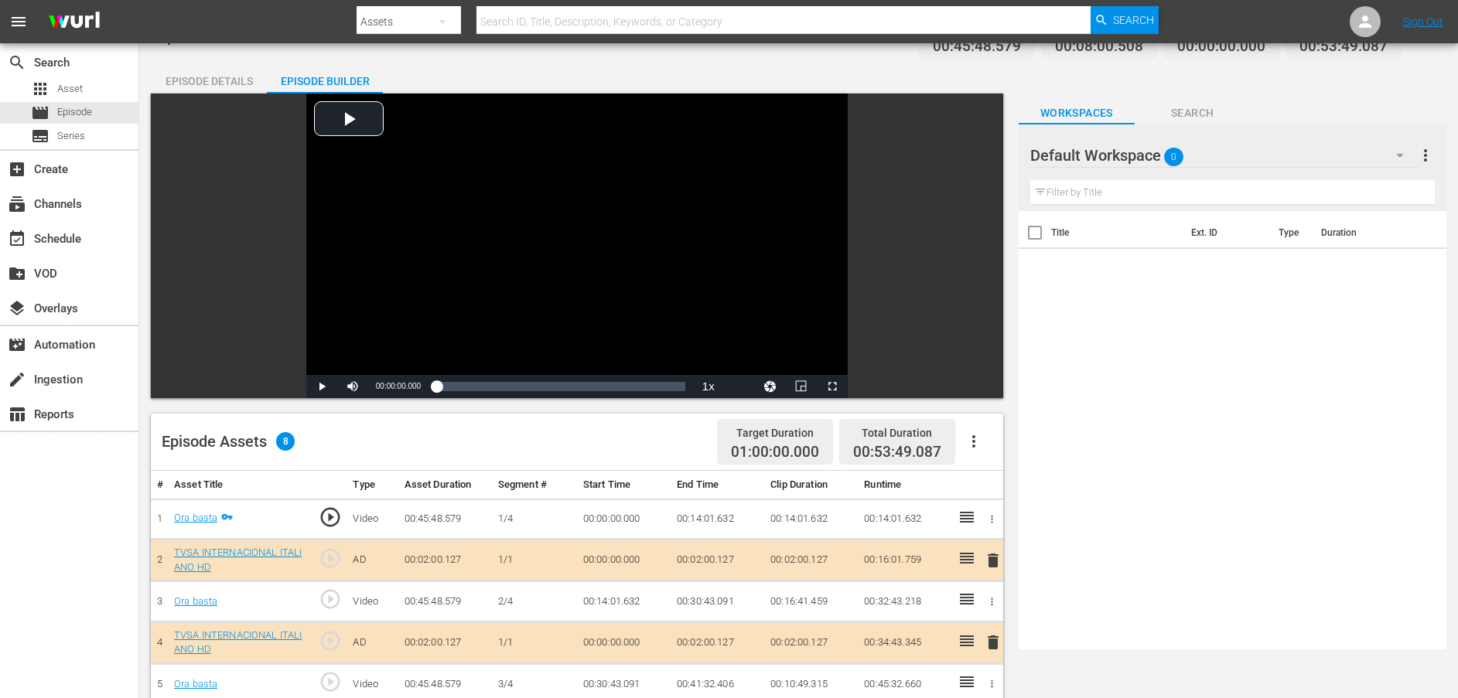
scroll to position [0, 0]
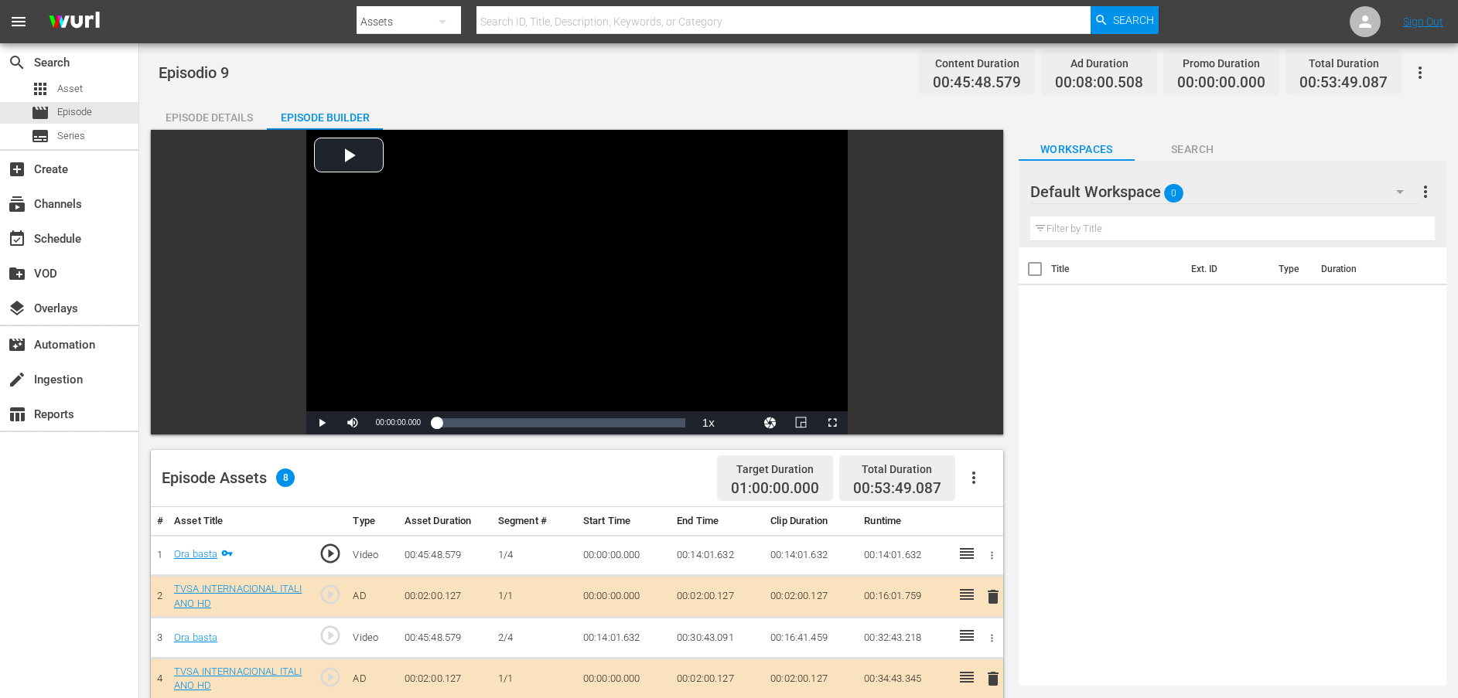
click at [333, 554] on span "play_circle_outline" at bounding box center [330, 553] width 23 height 23
click at [322, 423] on span "Video Player" at bounding box center [322, 423] width 0 height 0
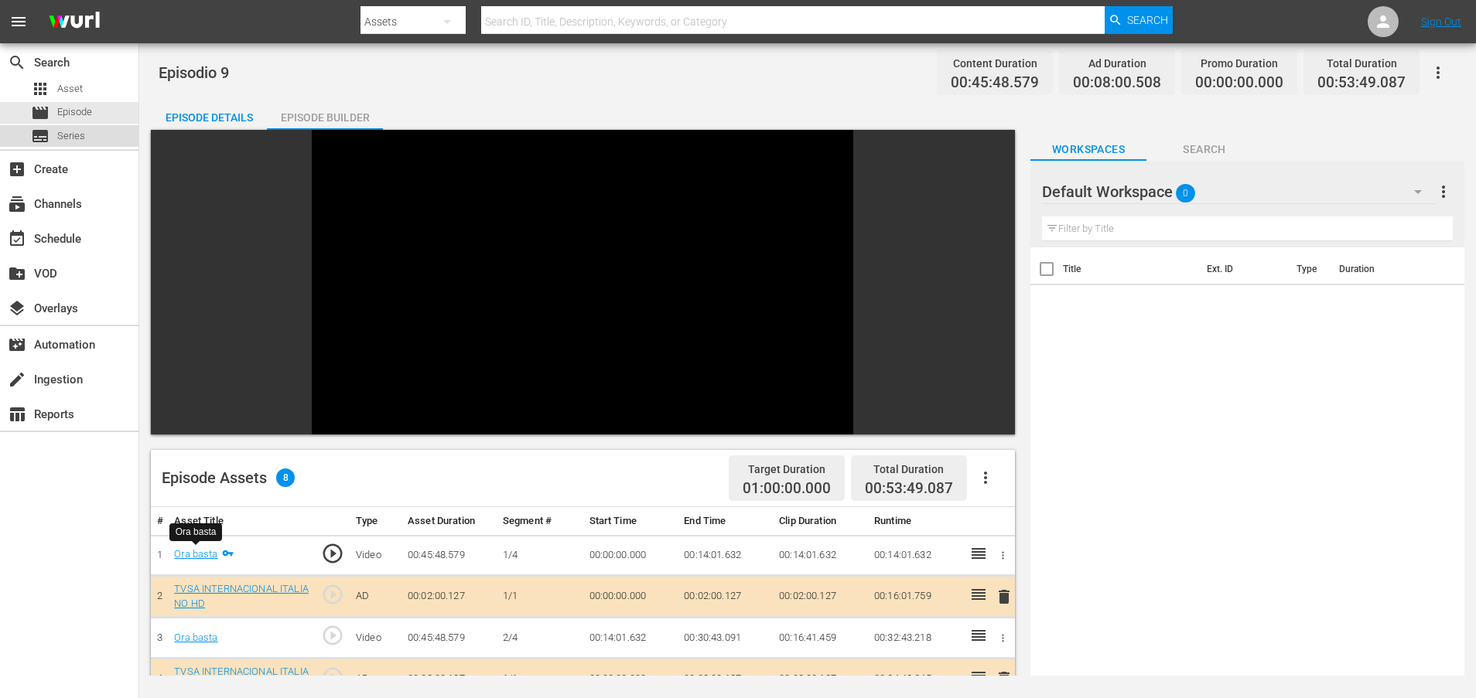
click at [74, 137] on span "Series" at bounding box center [71, 135] width 28 height 15
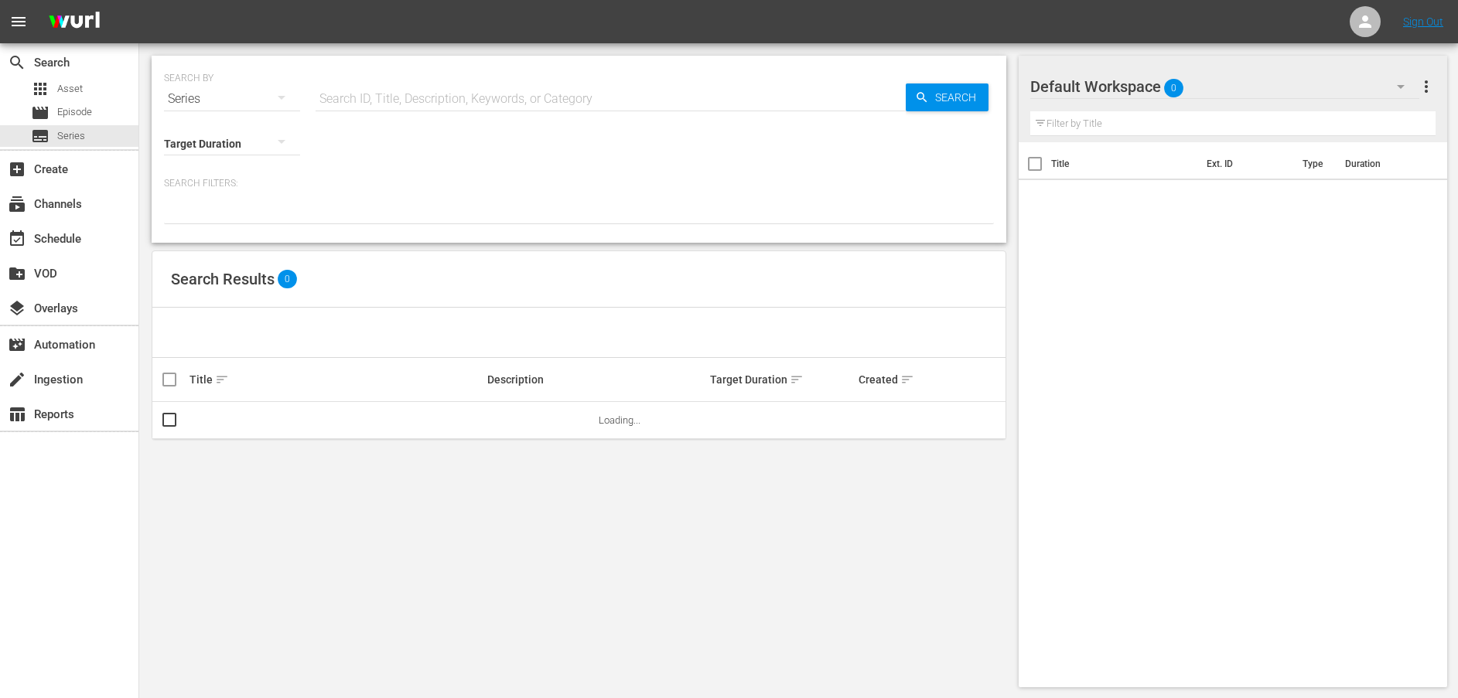
click at [338, 92] on input "text" at bounding box center [611, 98] width 590 height 37
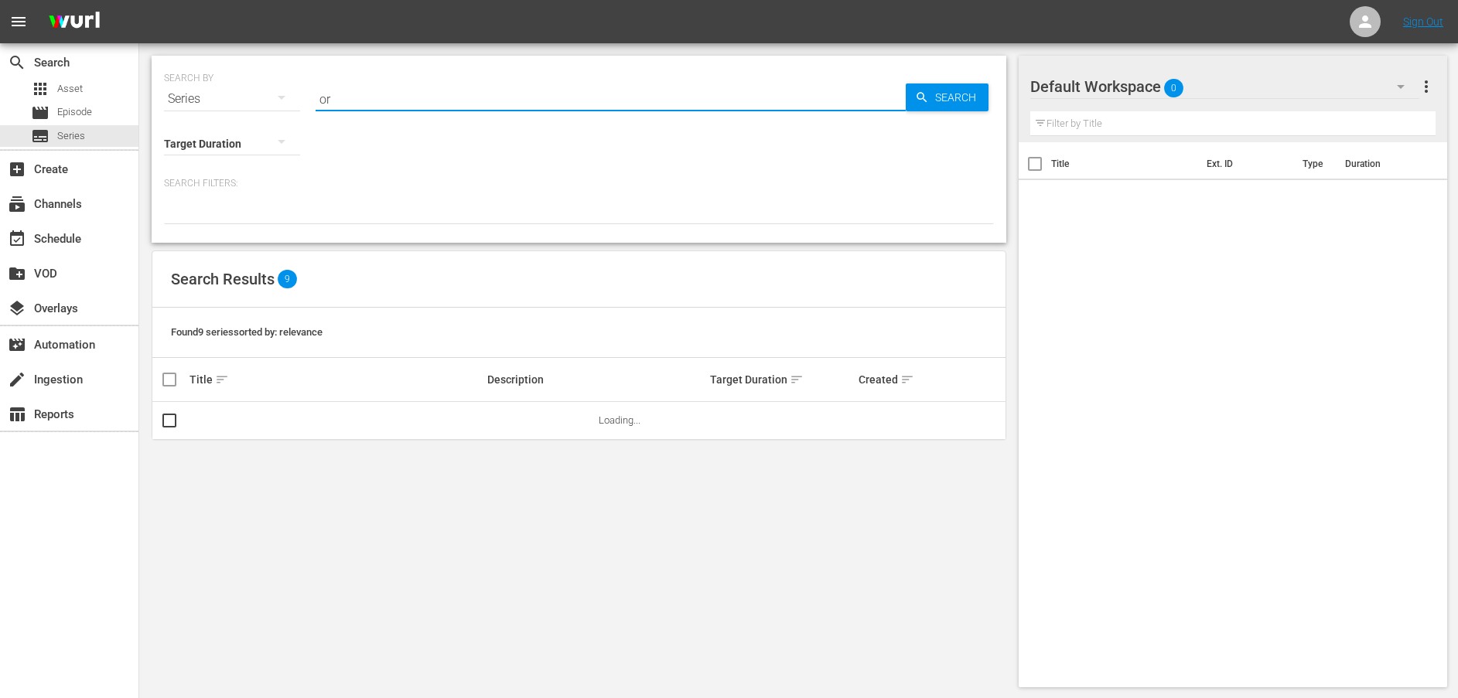
type input "or"
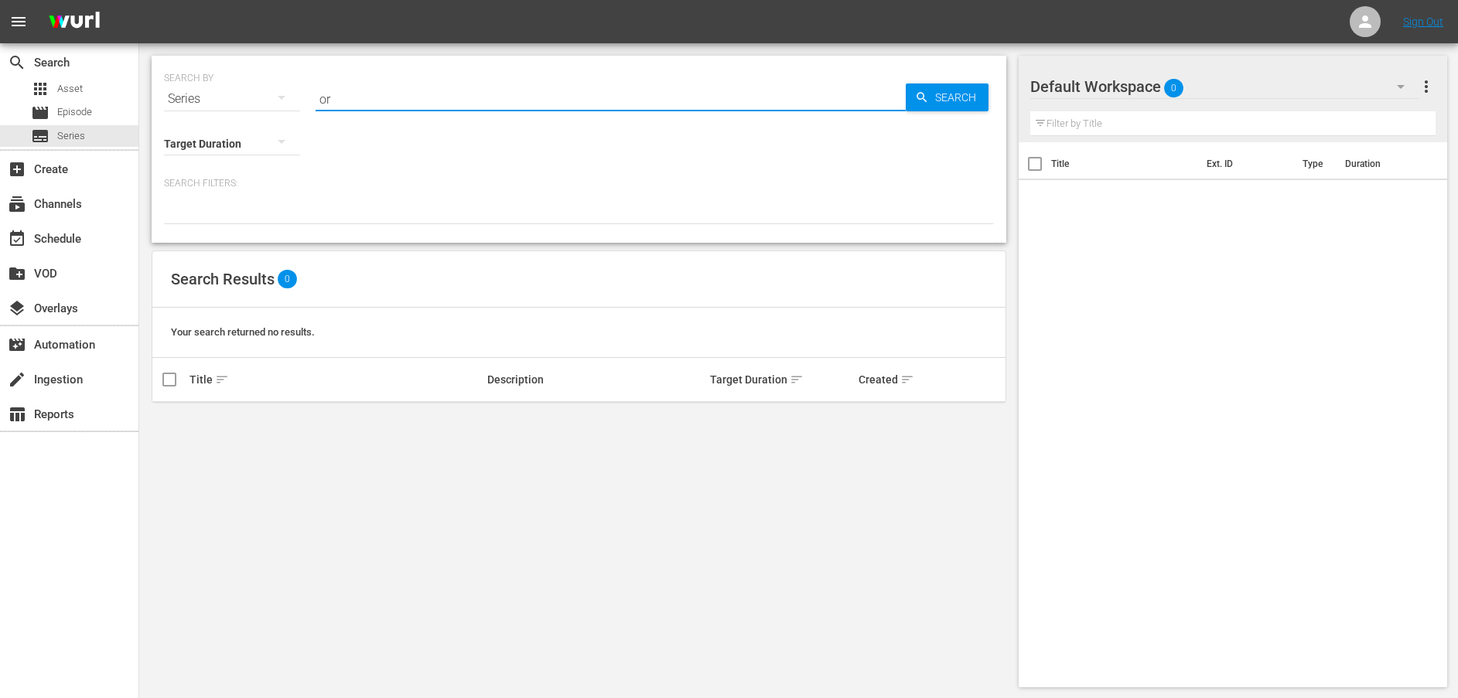
click at [216, 95] on div "Series" at bounding box center [232, 98] width 136 height 43
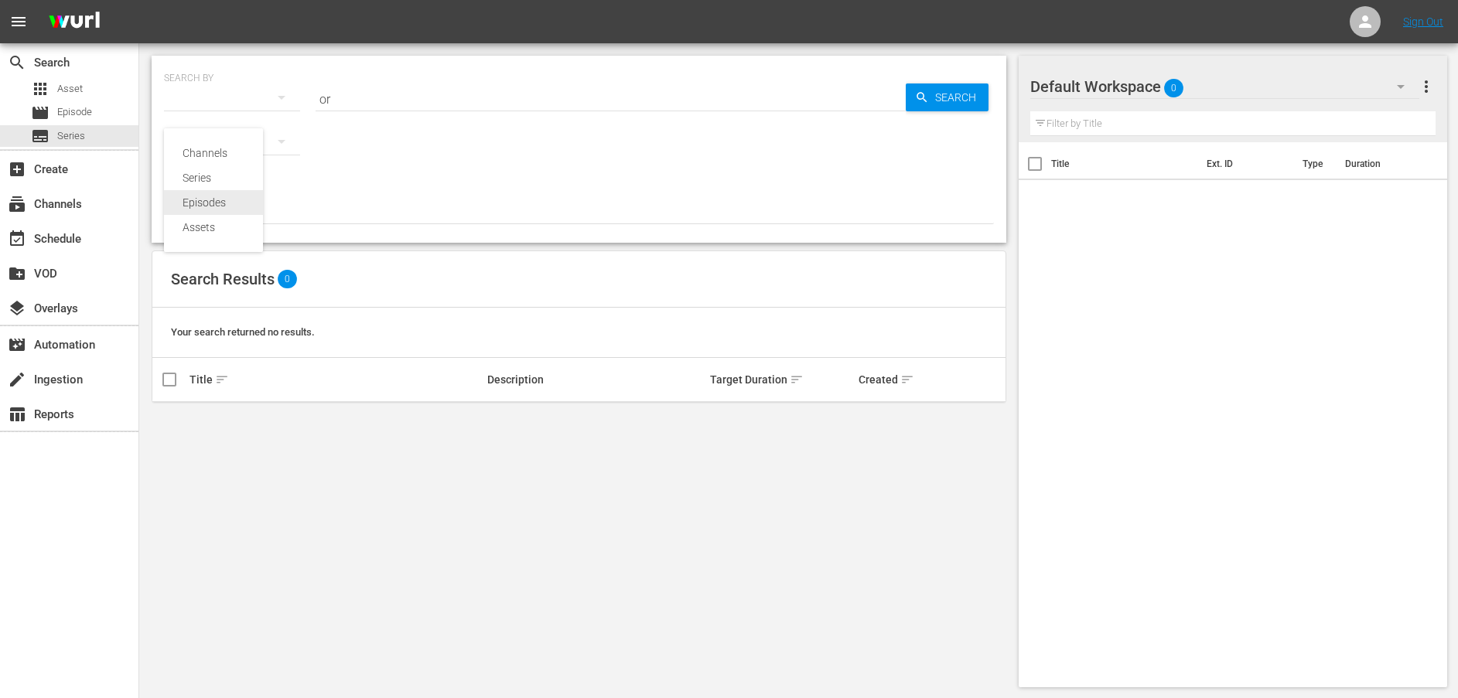
click at [209, 200] on div "Episodes" at bounding box center [214, 202] width 62 height 25
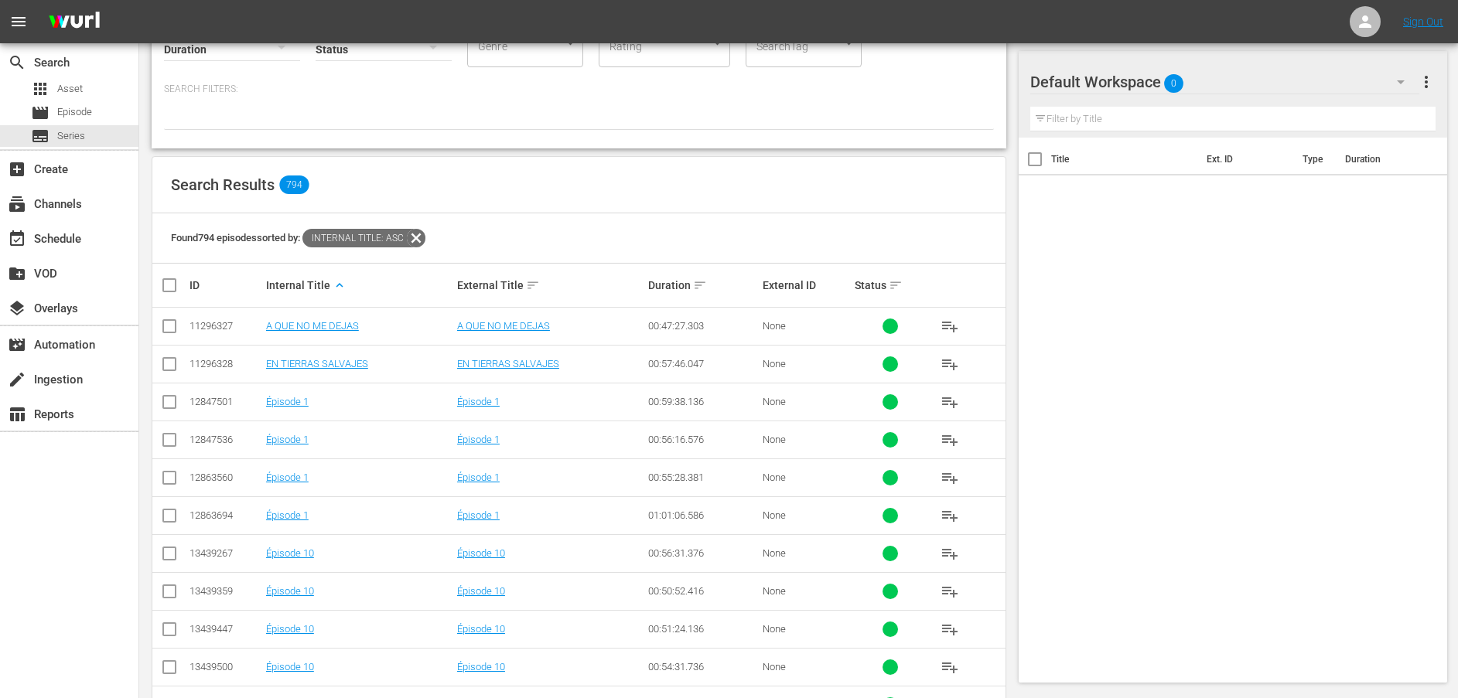
scroll to position [232, 0]
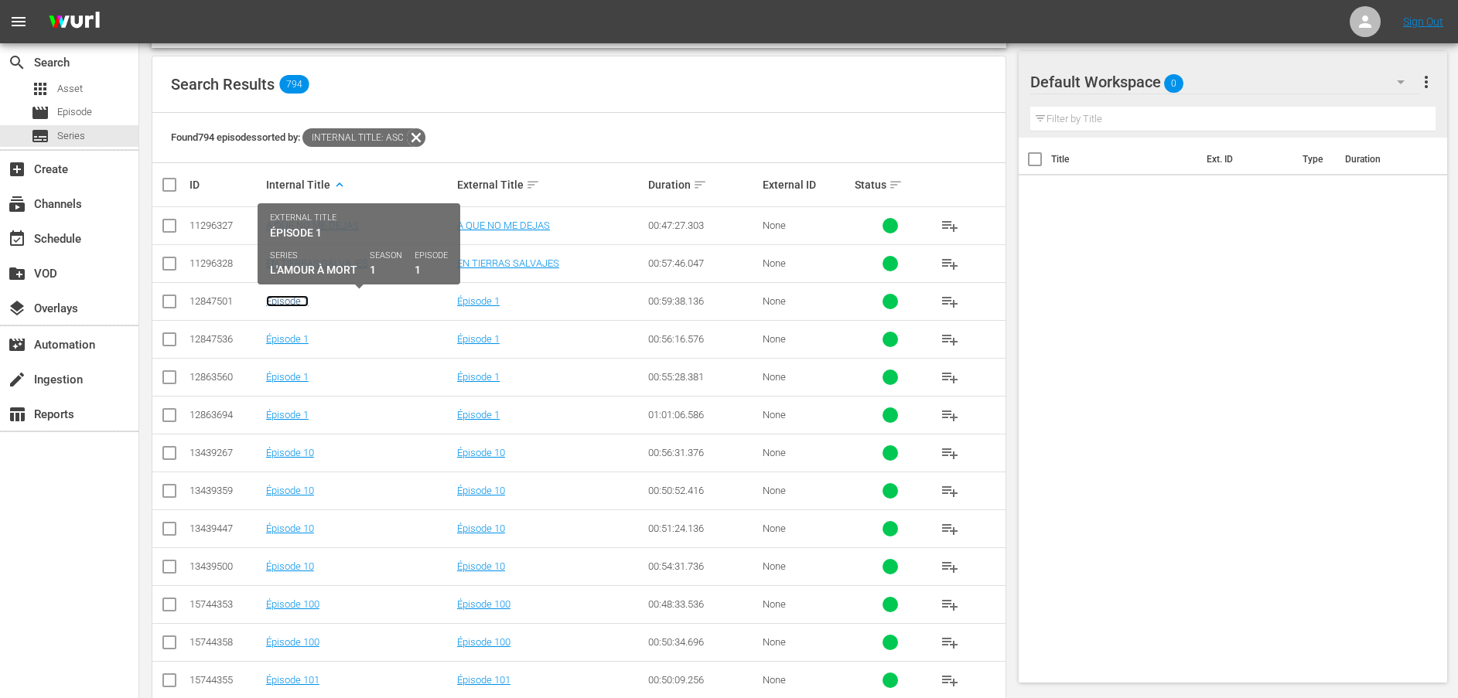
click at [292, 299] on link "Épisode 1" at bounding box center [287, 301] width 43 height 12
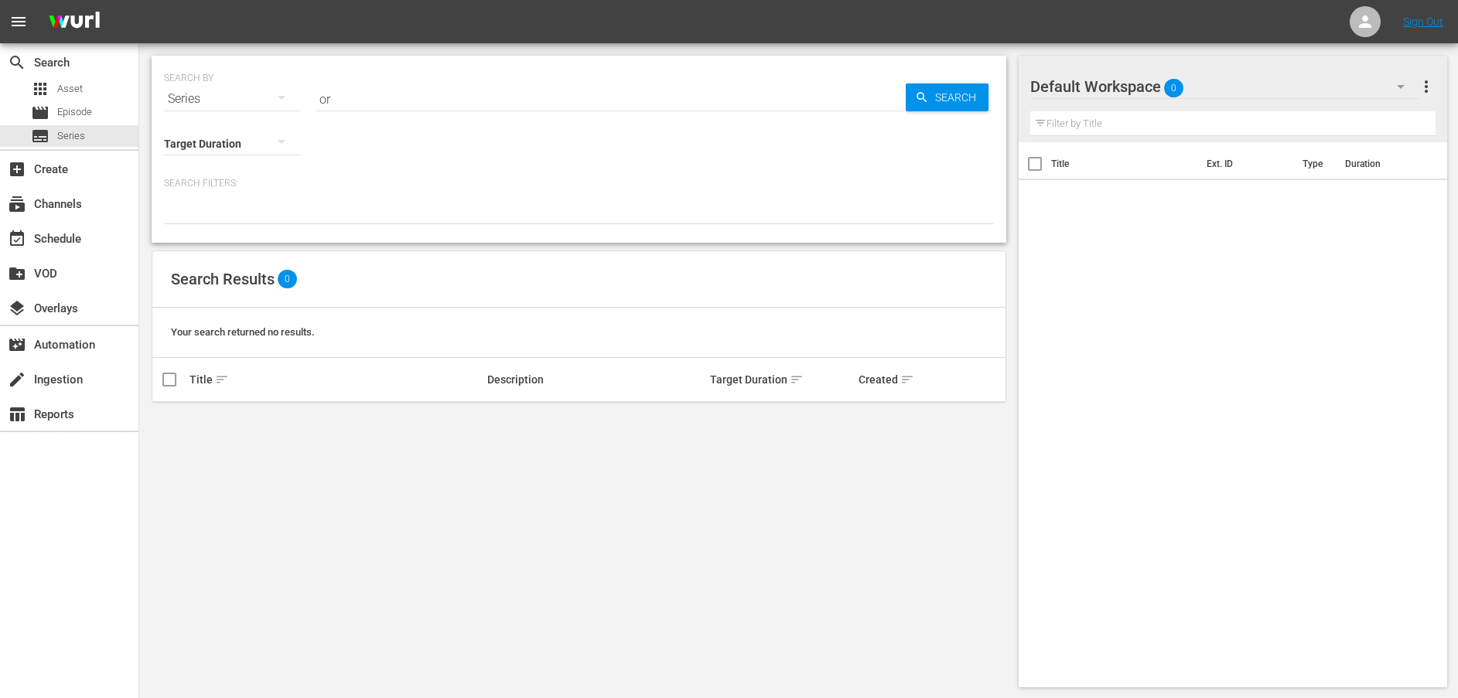
click at [231, 96] on div "Series" at bounding box center [232, 98] width 136 height 43
click at [203, 225] on div "Assets" at bounding box center [214, 227] width 62 height 25
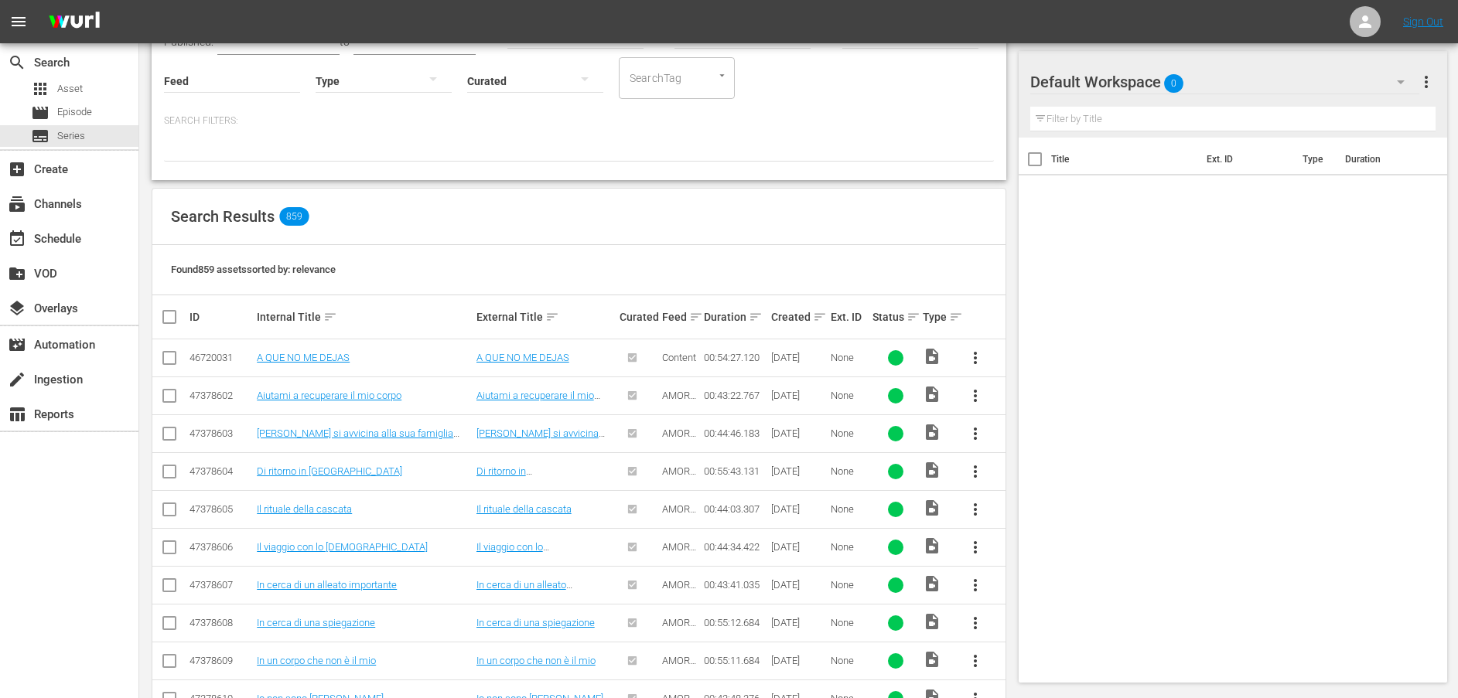
scroll to position [348, 0]
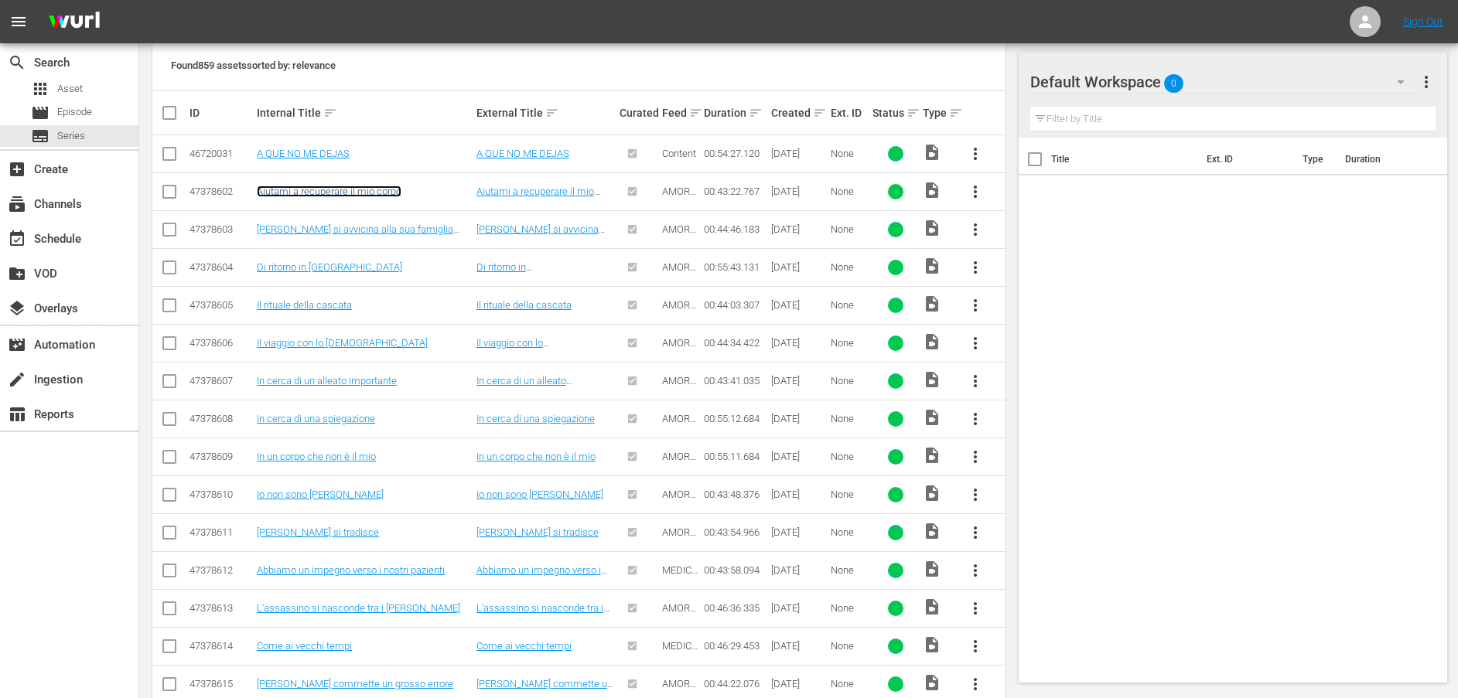
click at [347, 192] on link "Aiutami a recuperare il mio corpo" at bounding box center [329, 192] width 145 height 12
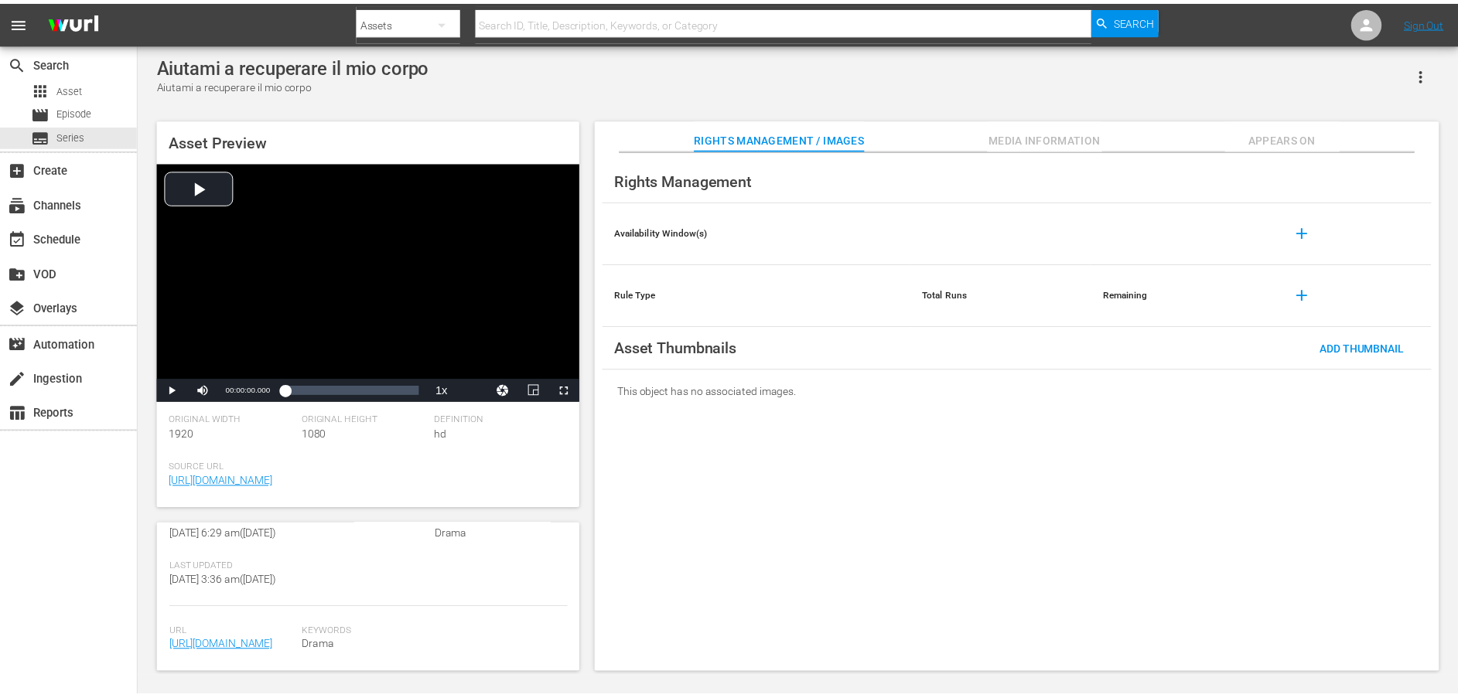
scroll to position [418, 0]
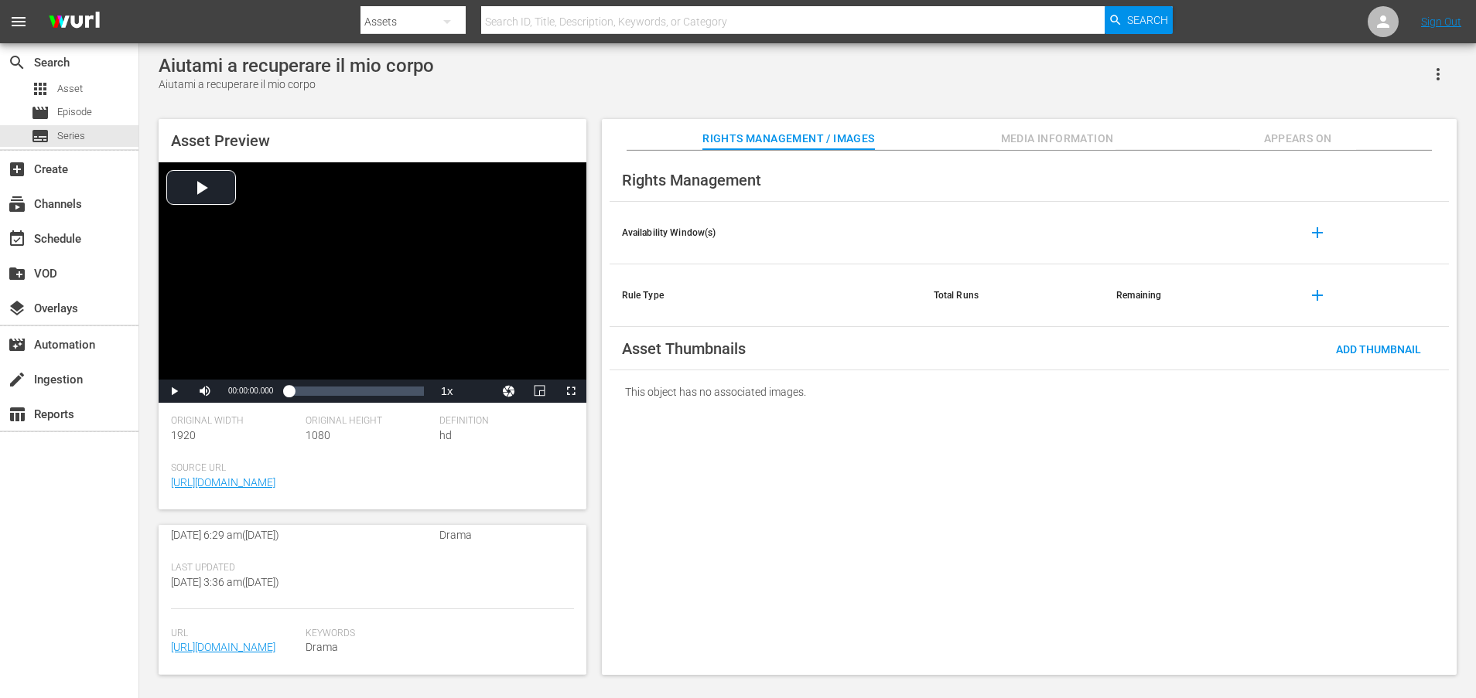
click at [259, 640] on span "https://content-partner-mrss-feeds.s3.amazonaws.com/televisa/AMAR_A_MUERTE_14_I…" at bounding box center [234, 648] width 127 height 16
click at [254, 641] on link "https://content-partner-mrss-feeds.s3.amazonaws.com/televisa/AMAR_A_MUERTE_14_I…" at bounding box center [223, 647] width 104 height 12
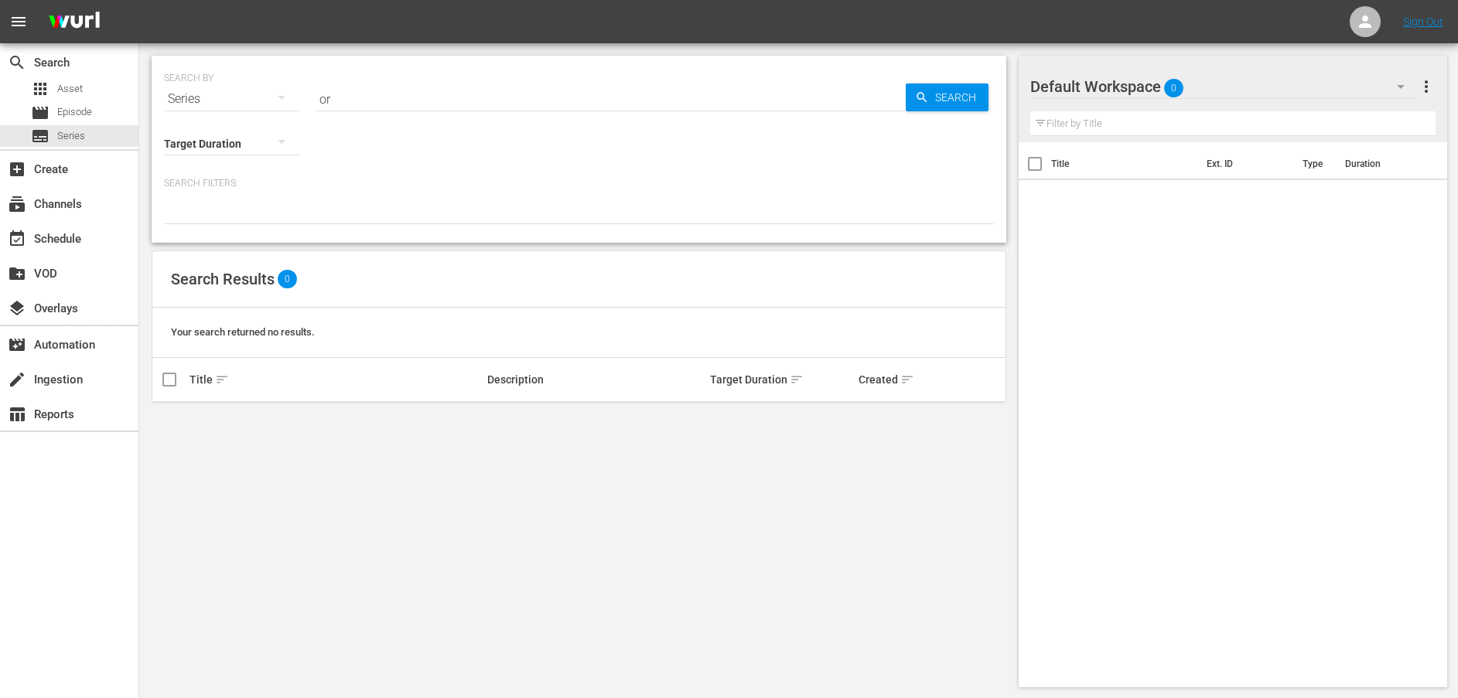
click at [228, 104] on div "Series" at bounding box center [232, 98] width 136 height 43
drag, startPoint x: 205, startPoint y: 223, endPoint x: 209, endPoint y: 234, distance: 11.5
click at [204, 225] on div "Assets" at bounding box center [214, 227] width 62 height 25
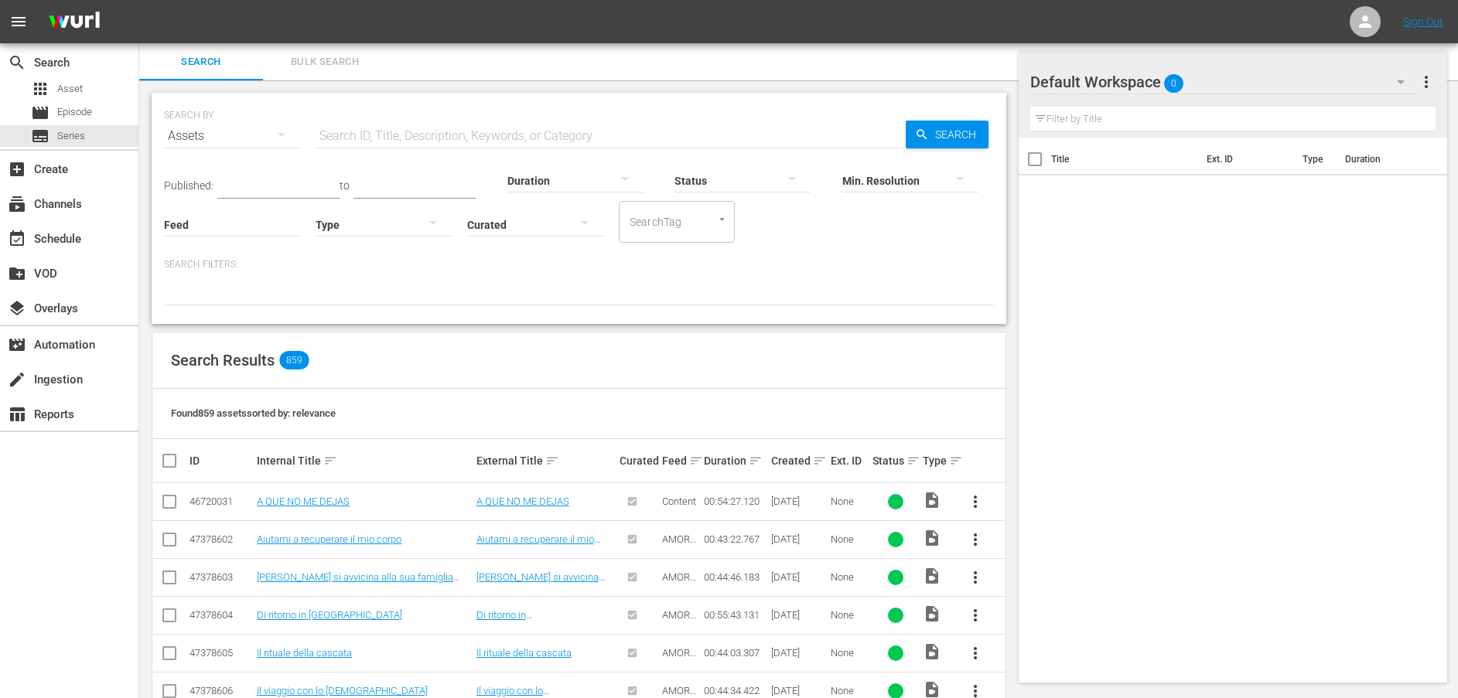
scroll to position [348, 0]
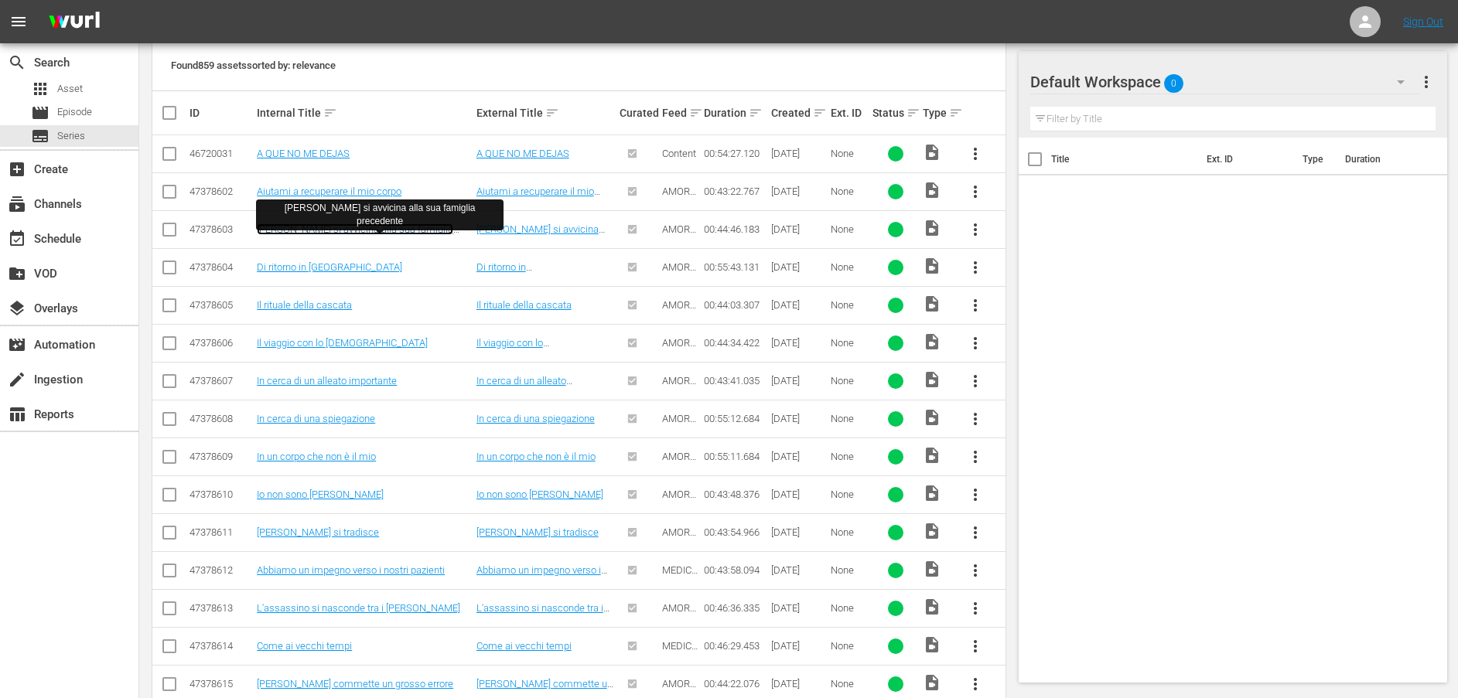
click at [376, 229] on link "Carla si avvicina alla sua famiglia precedente" at bounding box center [355, 235] width 196 height 23
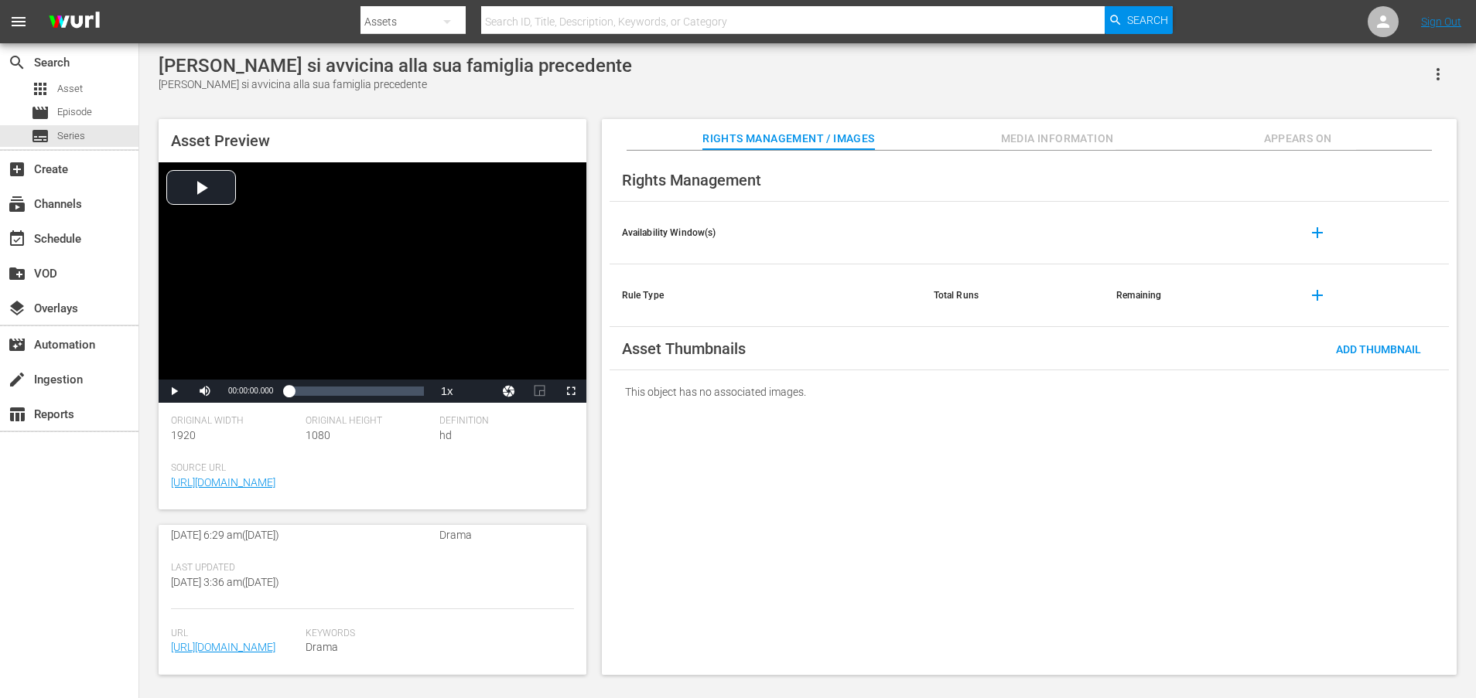
scroll to position [418, 0]
click at [237, 640] on span "https://content-partner-mrss-feeds.s3.amazonaws.com/televisa/AMAR_A_MUERTE_25_I…" at bounding box center [234, 648] width 127 height 16
click at [241, 641] on link "https://content-partner-mrss-feeds.s3.amazonaws.com/televisa/AMAR_A_MUERTE_25_I…" at bounding box center [223, 647] width 104 height 12
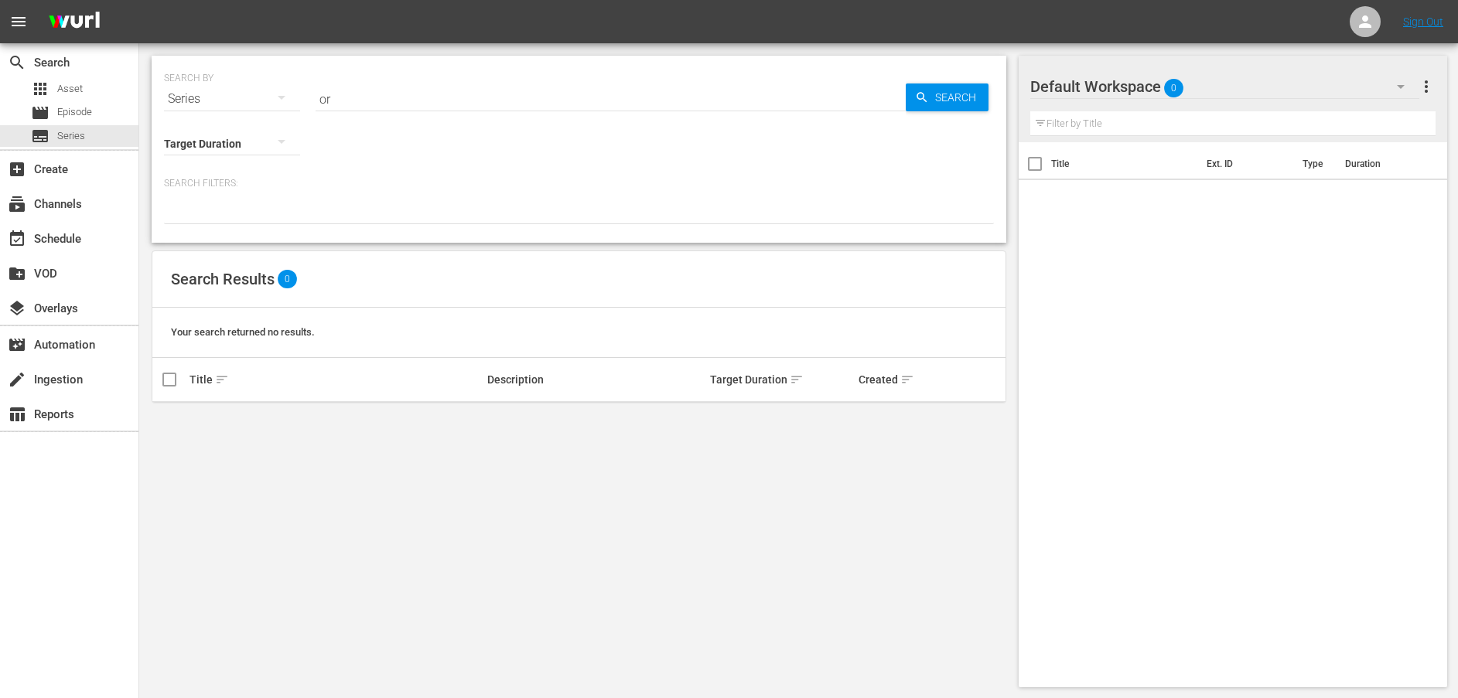
click at [208, 99] on div "Series" at bounding box center [232, 98] width 136 height 43
click at [200, 224] on div "Assets" at bounding box center [214, 227] width 62 height 25
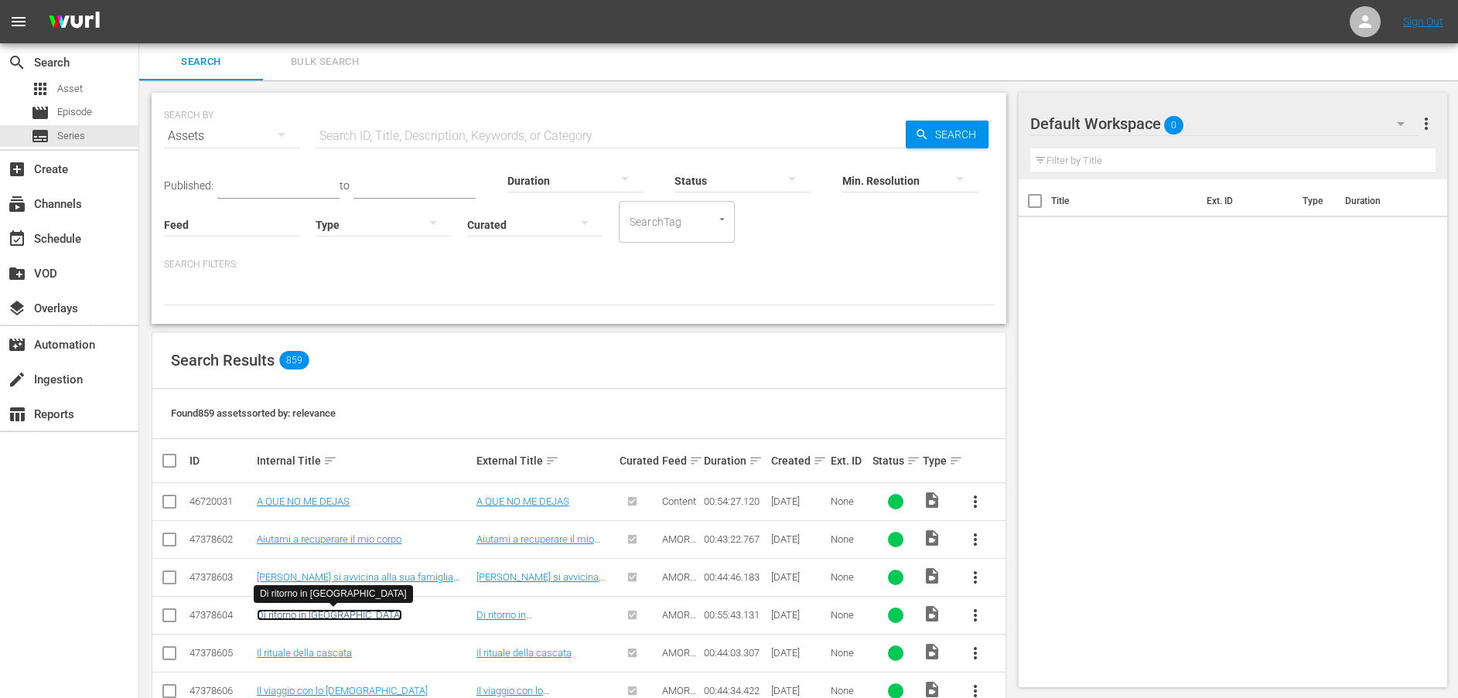
click at [313, 616] on link "Di ritorno in Messico" at bounding box center [329, 616] width 145 height 12
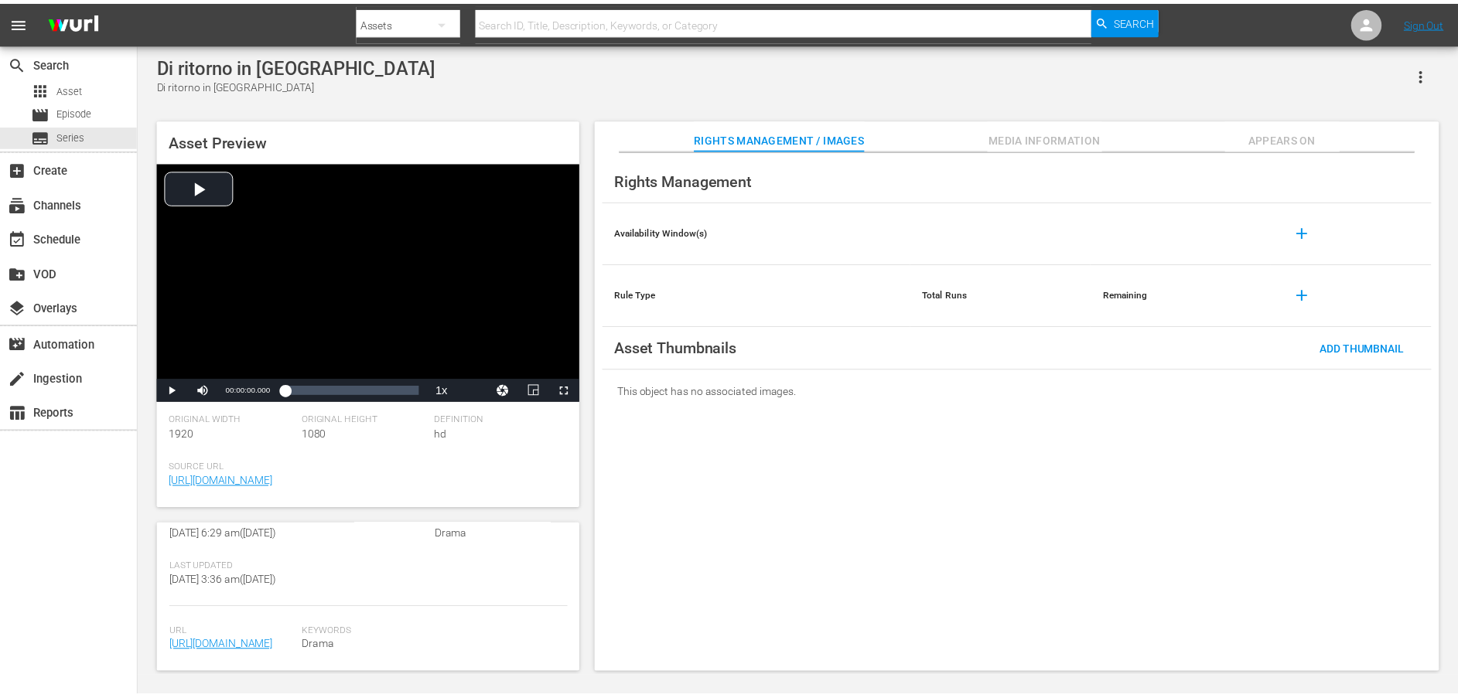
scroll to position [405, 0]
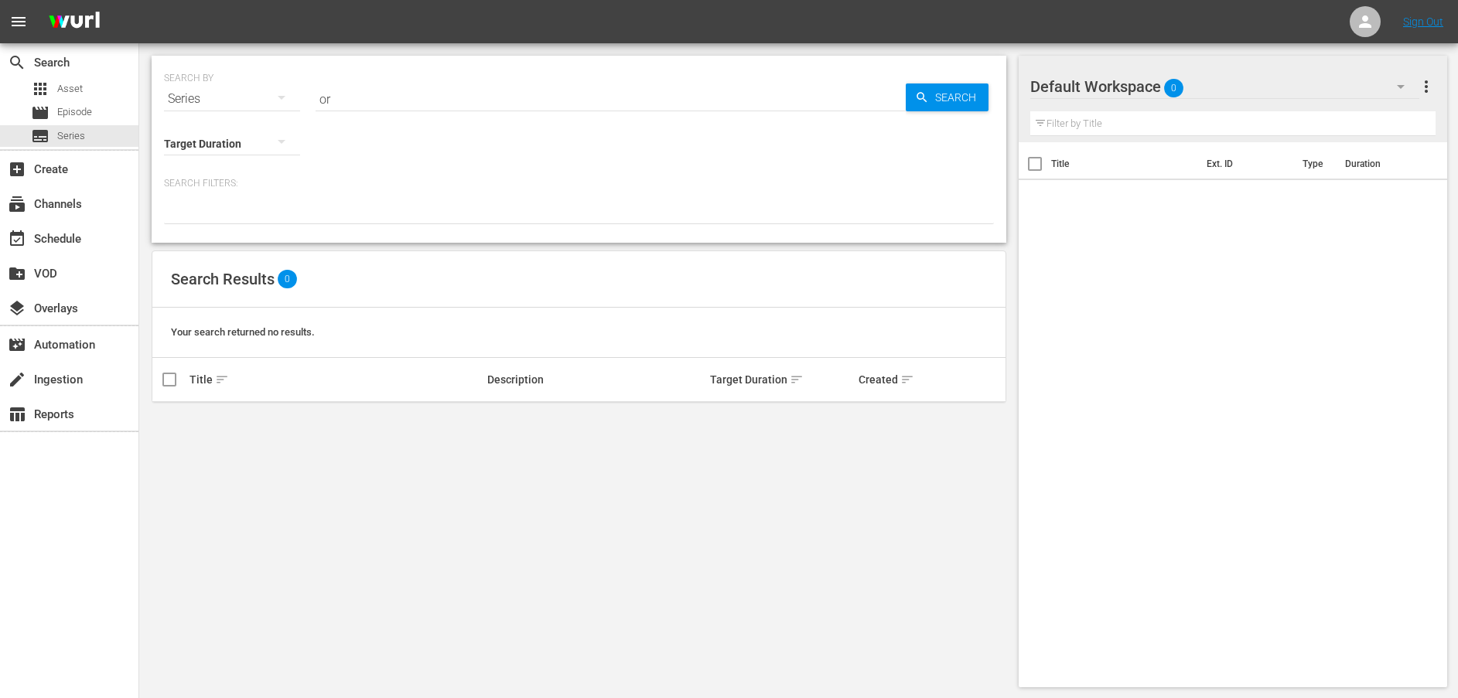
click at [220, 89] on div "Series" at bounding box center [232, 98] width 136 height 43
click at [216, 227] on div "Assets" at bounding box center [214, 227] width 62 height 25
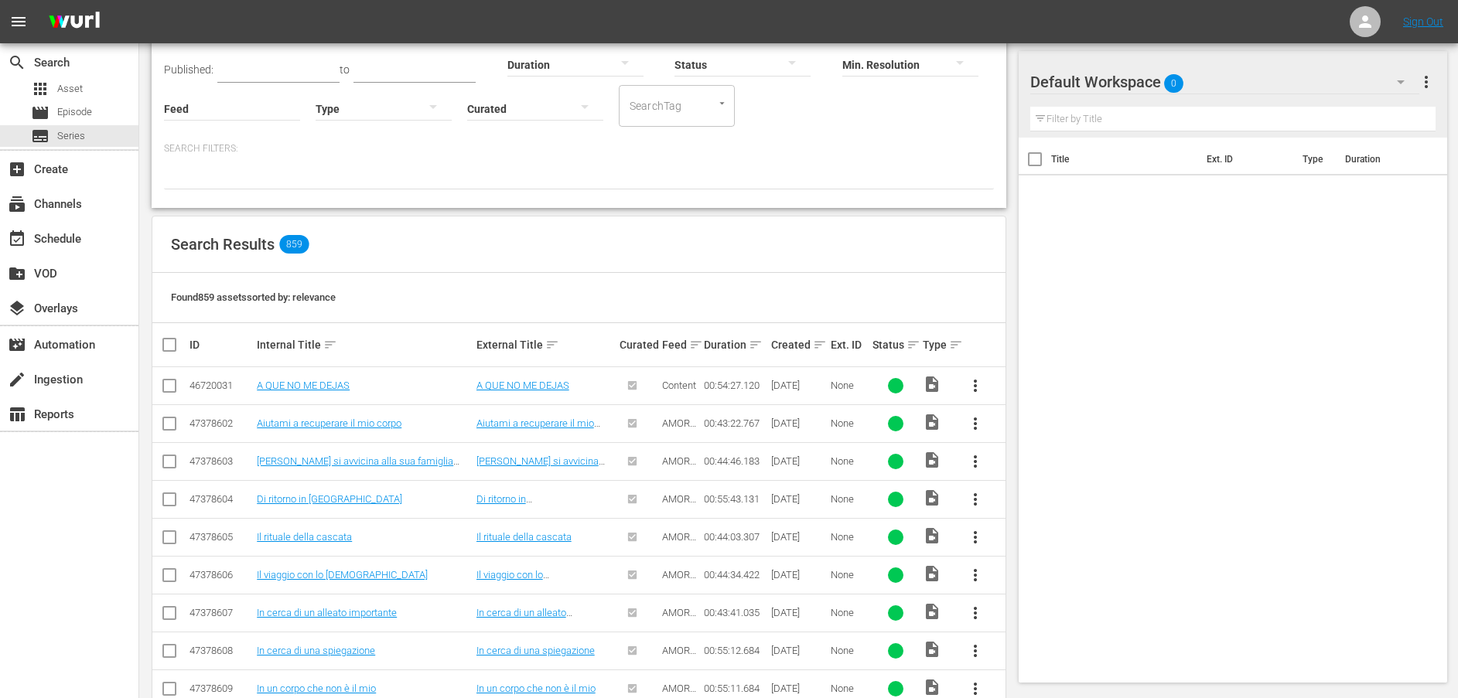
scroll to position [232, 0]
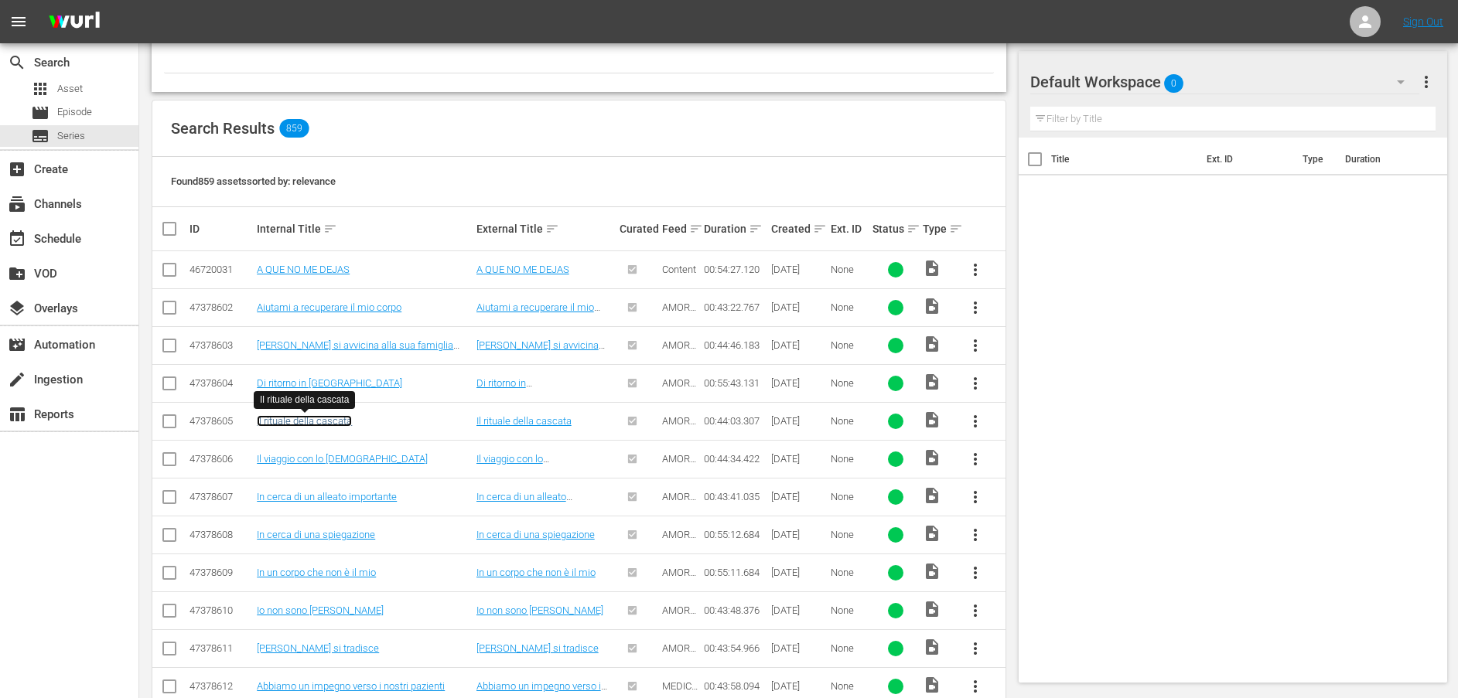
click at [309, 423] on link "Il rituale della cascata" at bounding box center [304, 421] width 95 height 12
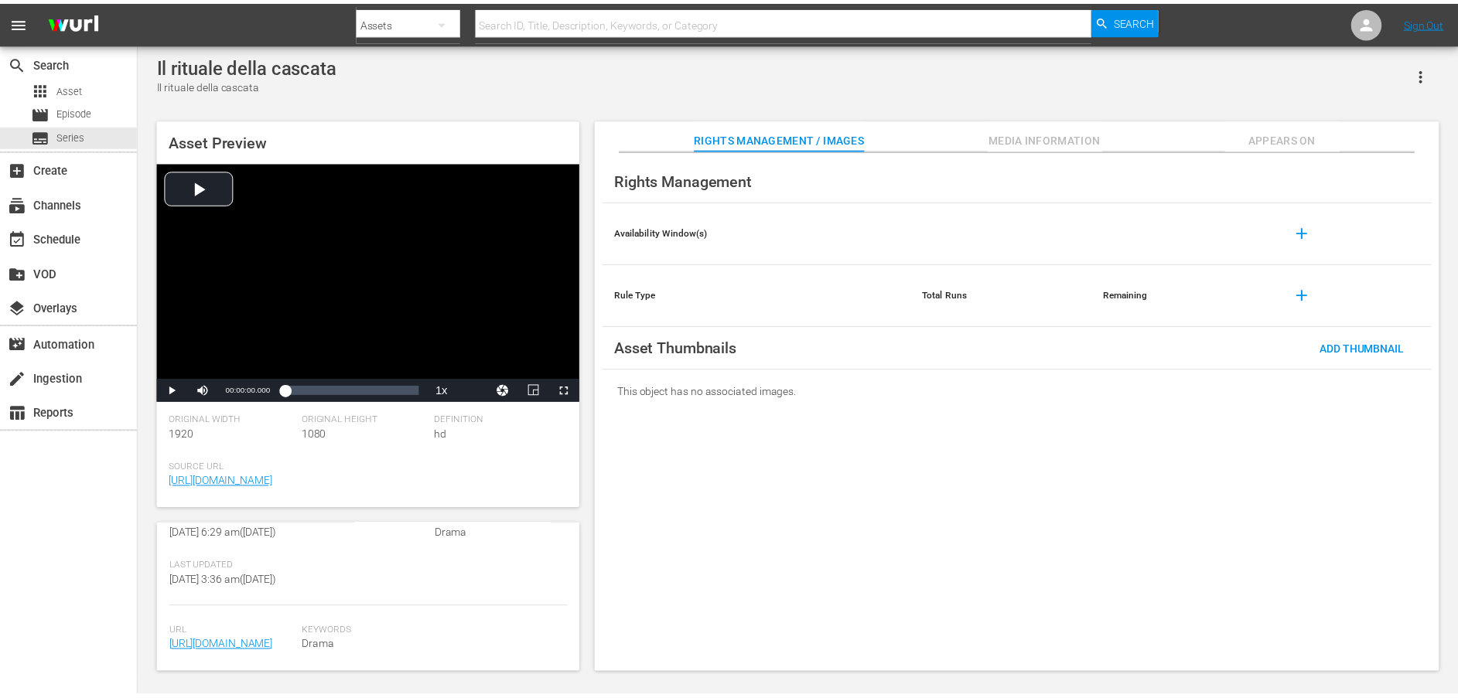
scroll to position [386, 0]
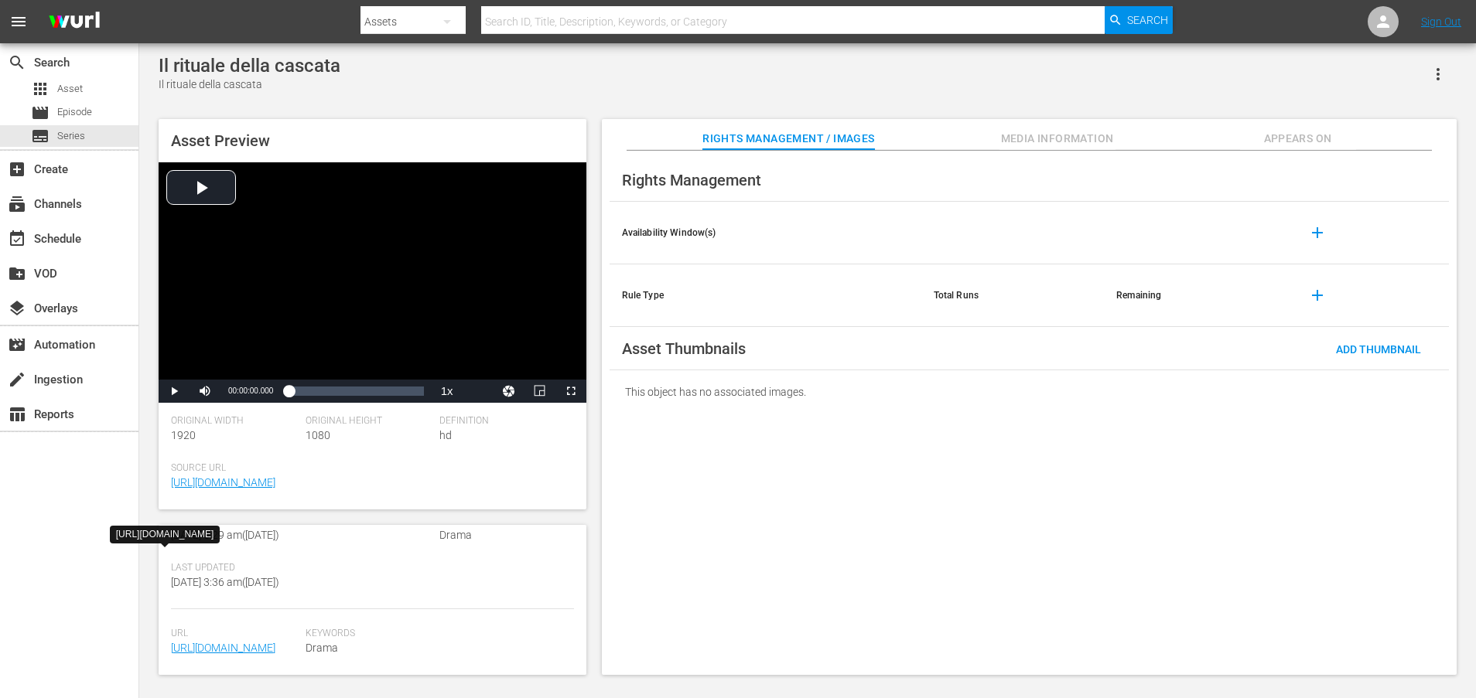
click at [231, 640] on span "https://content-partner-mrss-feeds.s3.amazonaws.com/televisa/AMAR_A_MUERTE_17_I…" at bounding box center [234, 648] width 127 height 16
click at [227, 642] on link "https://content-partner-mrss-feeds.s3.amazonaws.com/televisa/AMAR_A_MUERTE_17_I…" at bounding box center [223, 648] width 104 height 12
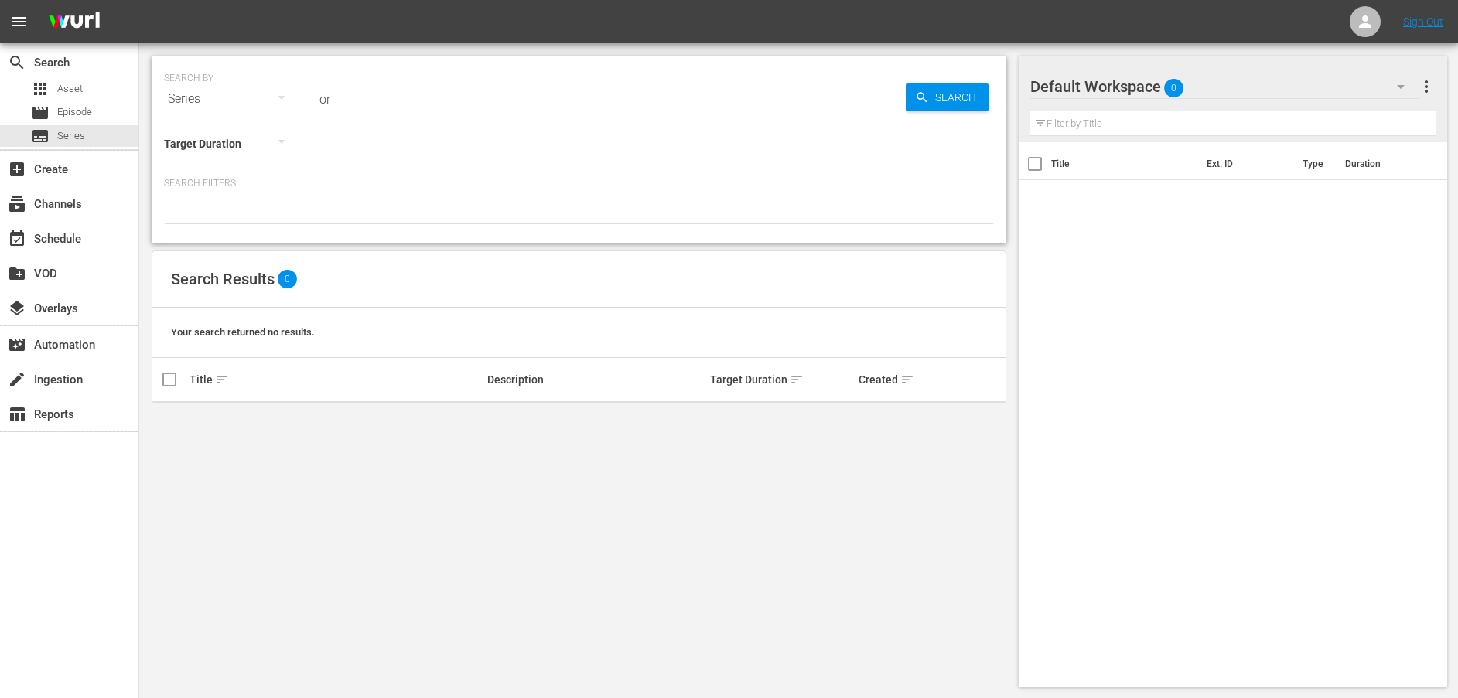
click at [210, 101] on div "Series" at bounding box center [232, 98] width 136 height 43
click at [209, 224] on div "Assets" at bounding box center [214, 227] width 62 height 25
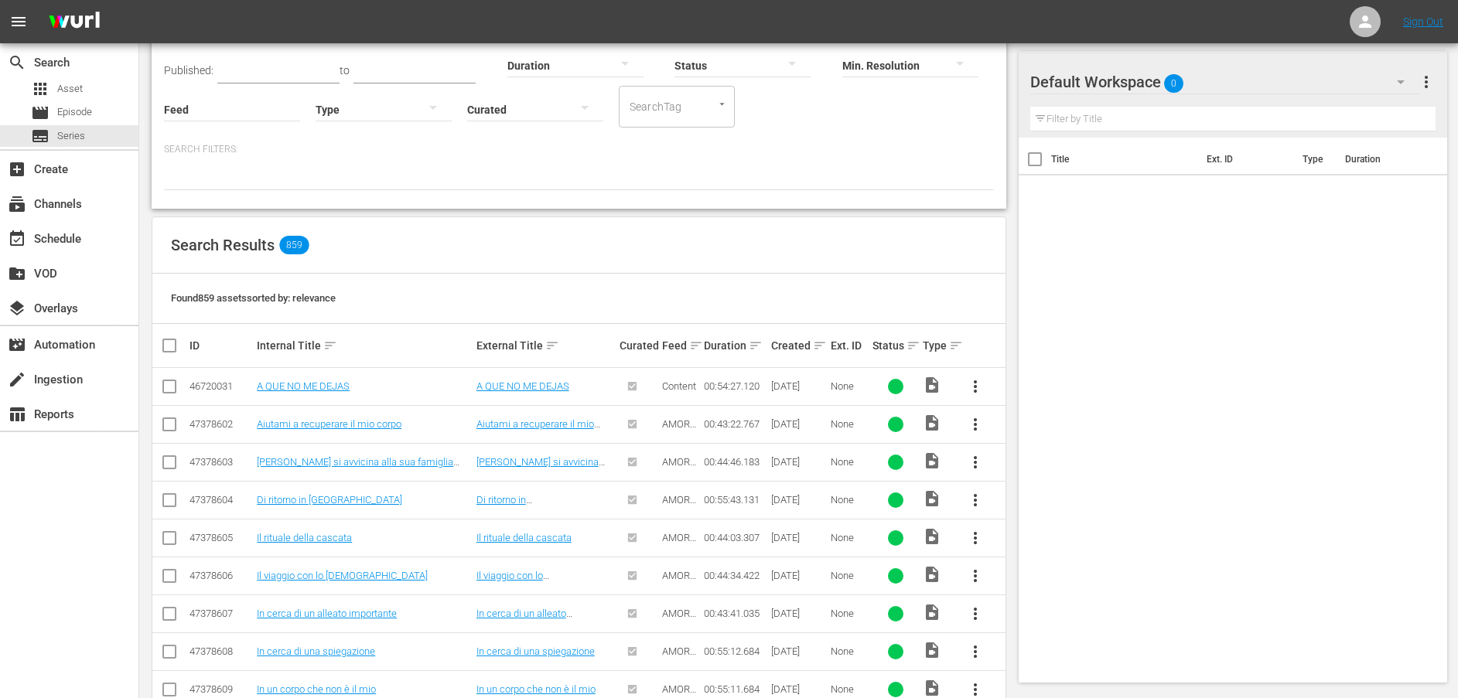
scroll to position [234, 0]
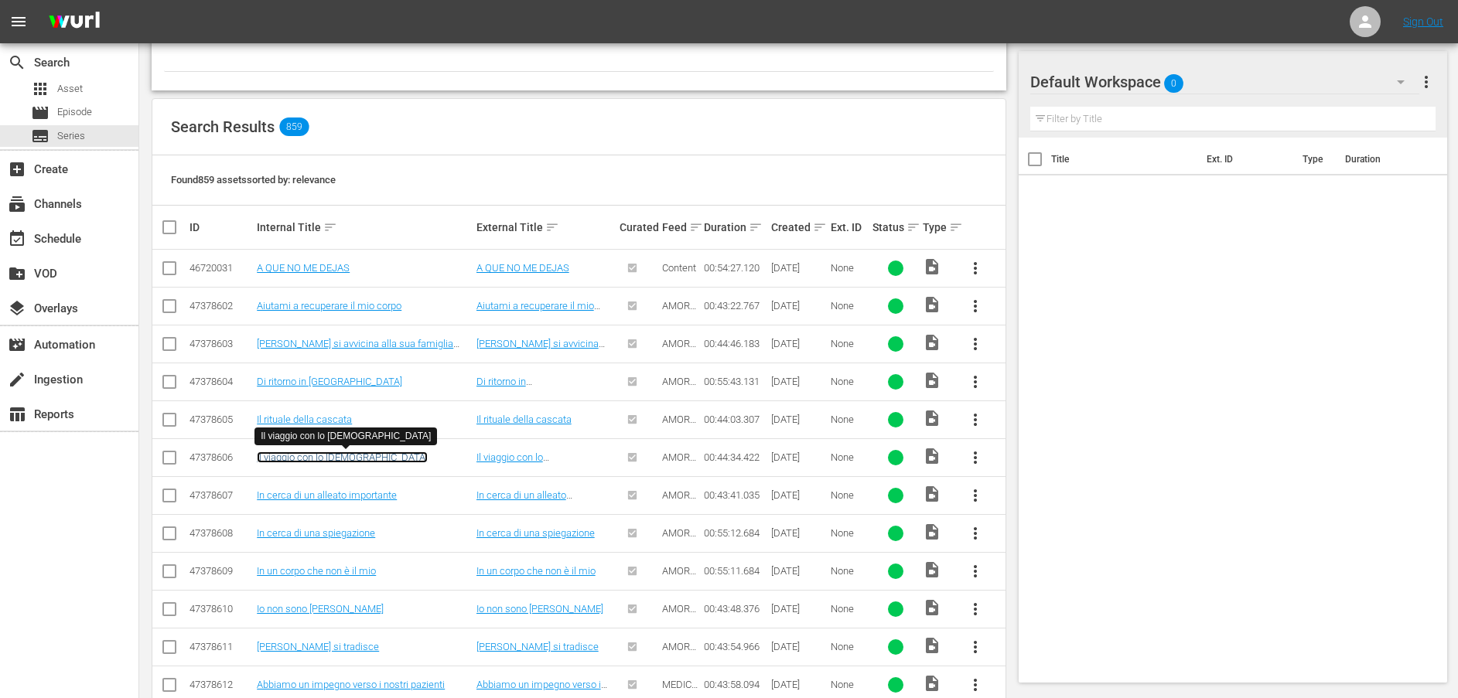
click at [291, 456] on link "Il viaggio con lo sciamano" at bounding box center [342, 458] width 171 height 12
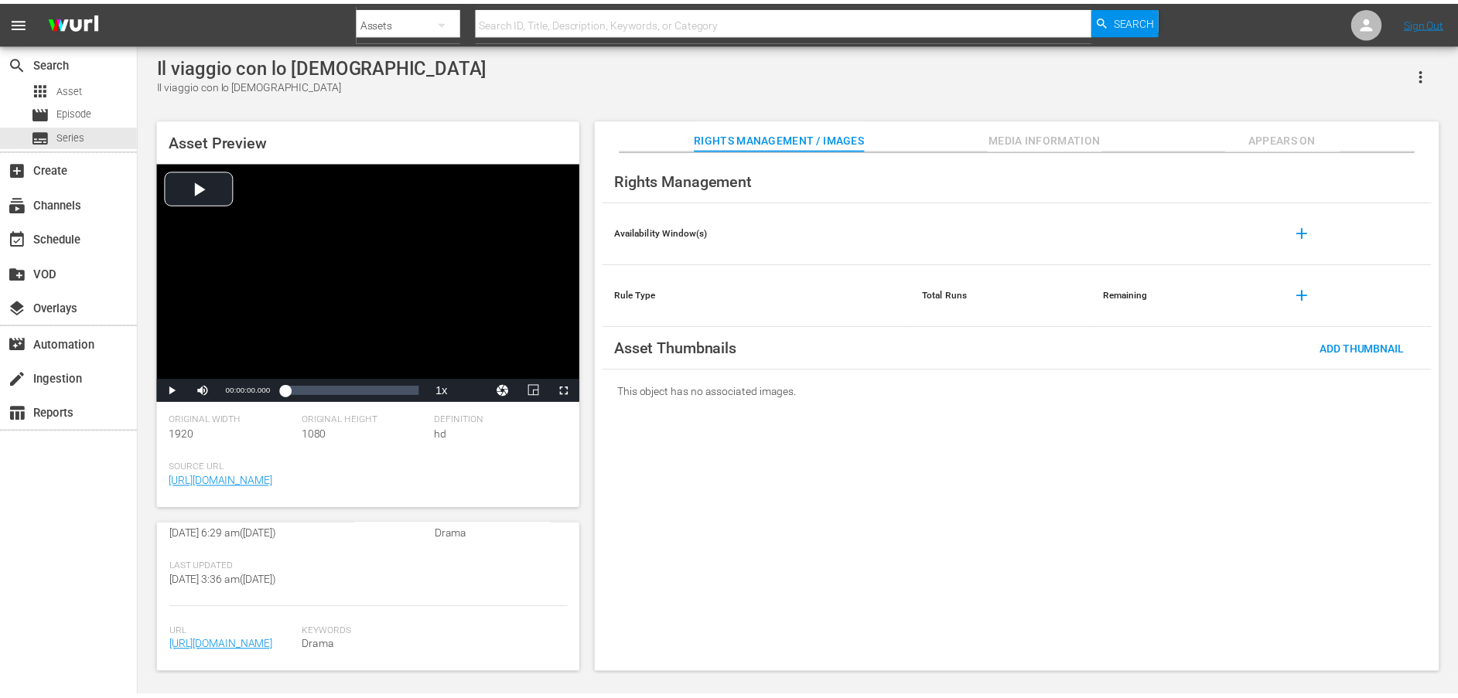
scroll to position [388, 0]
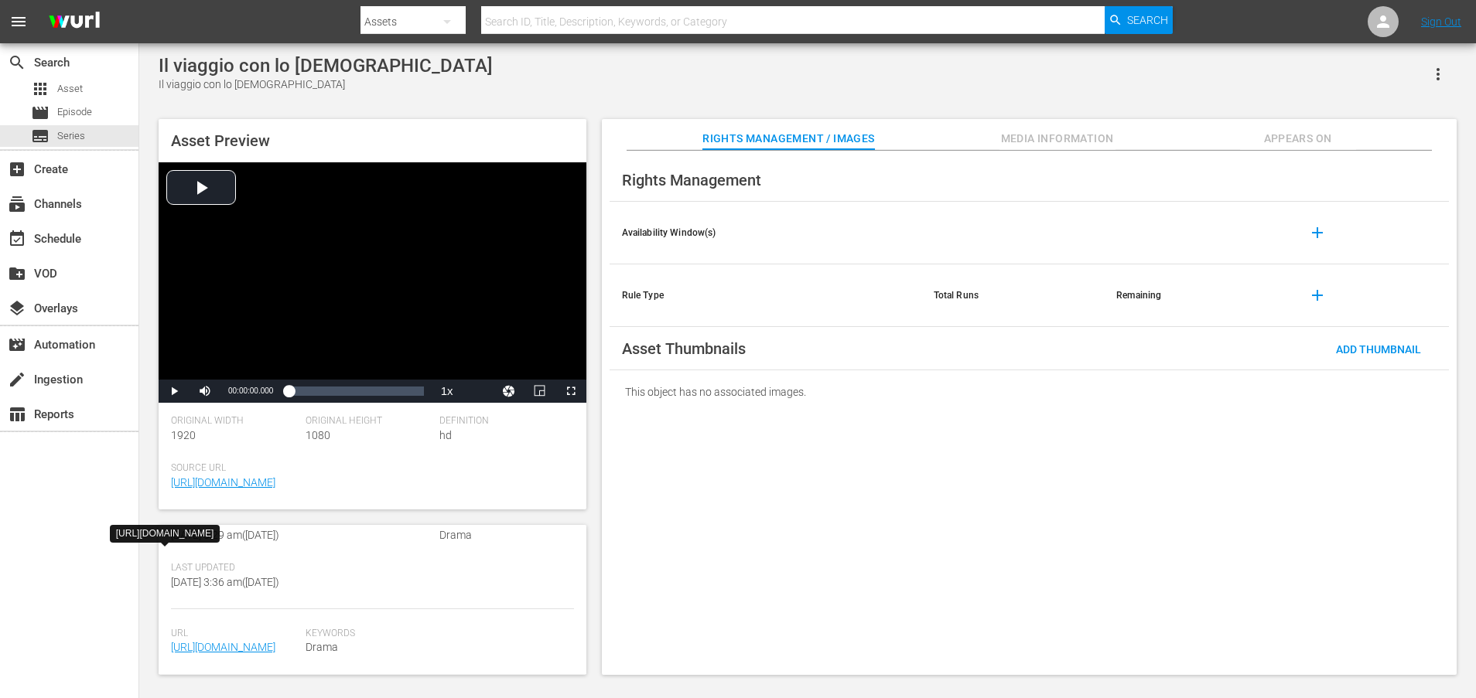
click at [243, 640] on span "https://content-partner-mrss-feeds.s3.amazonaws.com/televisa/AMAR_A_MUERTE_13_I…" at bounding box center [234, 648] width 127 height 16
click at [242, 641] on link "https://content-partner-mrss-feeds.s3.amazonaws.com/televisa/AMAR_A_MUERTE_13_I…" at bounding box center [223, 647] width 104 height 12
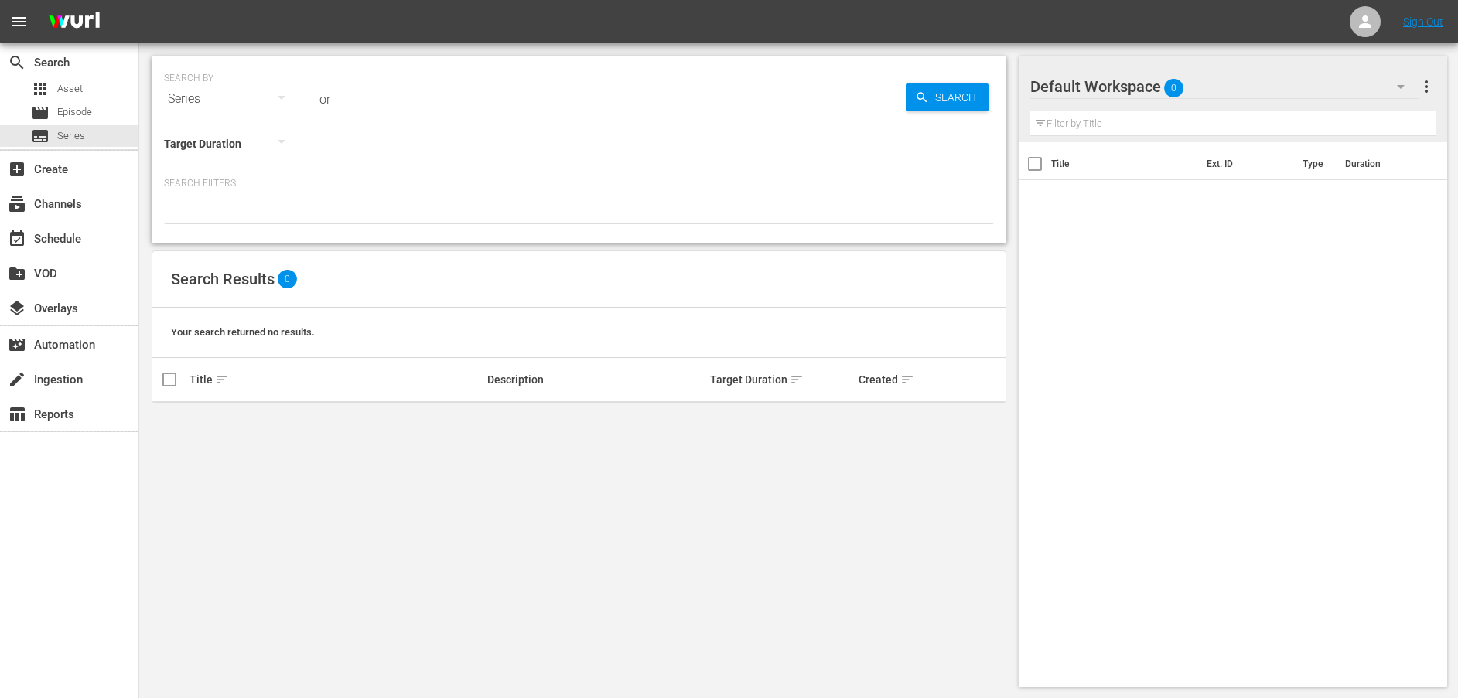
click at [228, 100] on div "Series" at bounding box center [232, 98] width 136 height 43
click at [217, 225] on div "Assets" at bounding box center [214, 227] width 62 height 25
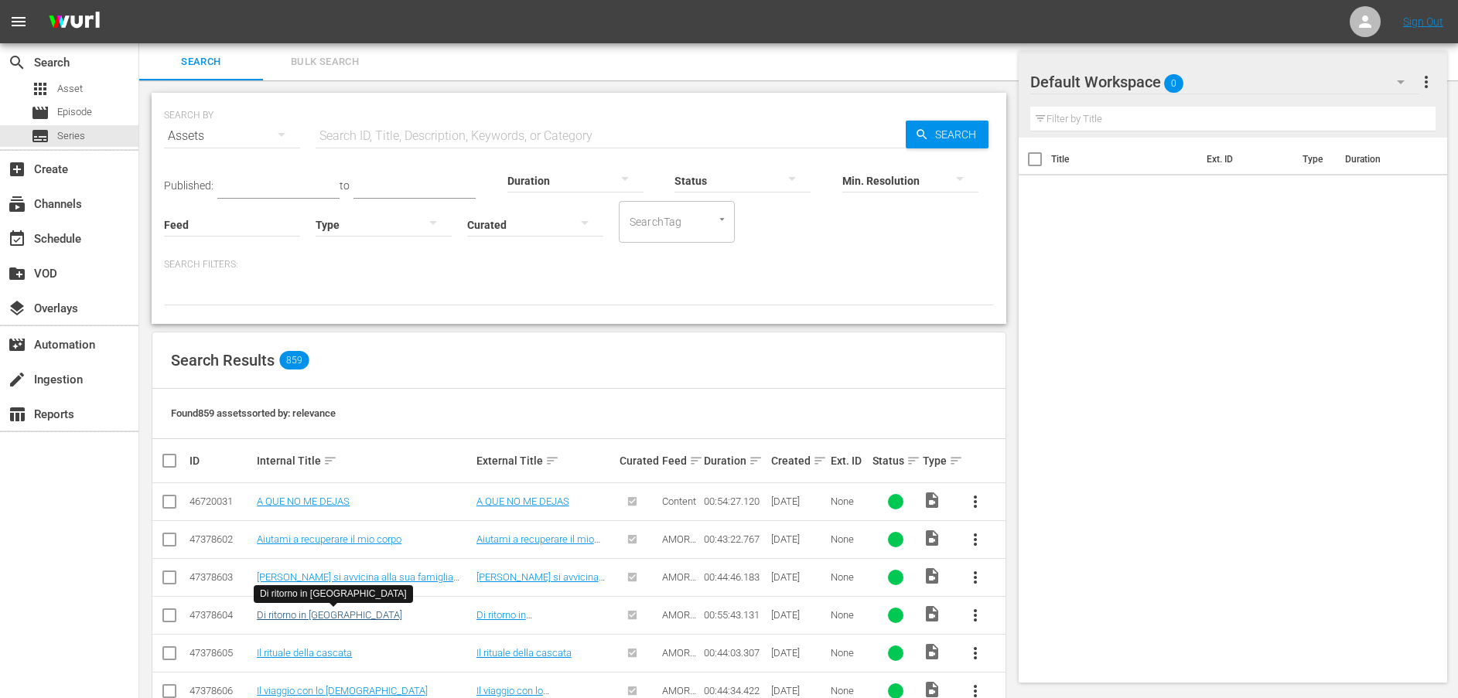
scroll to position [232, 0]
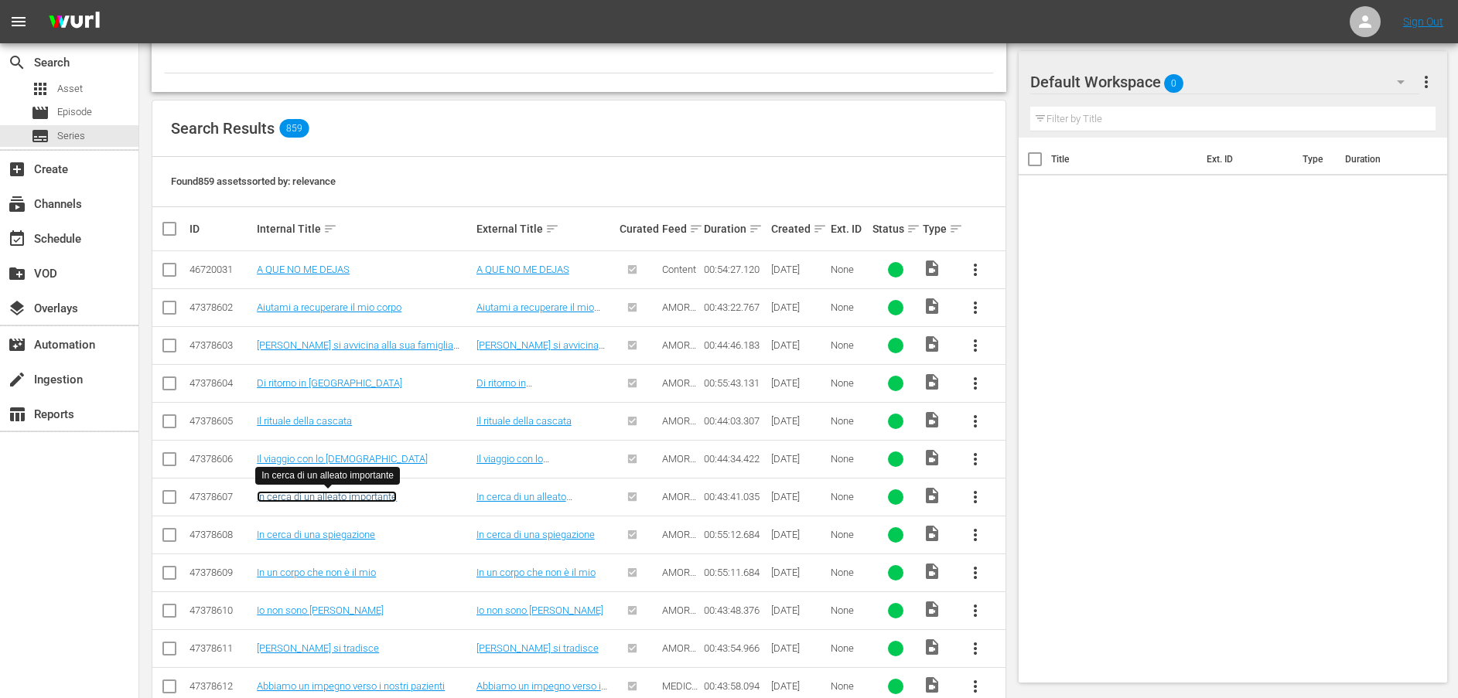
click at [347, 500] on link "In cerca di un alleato importante" at bounding box center [327, 497] width 140 height 12
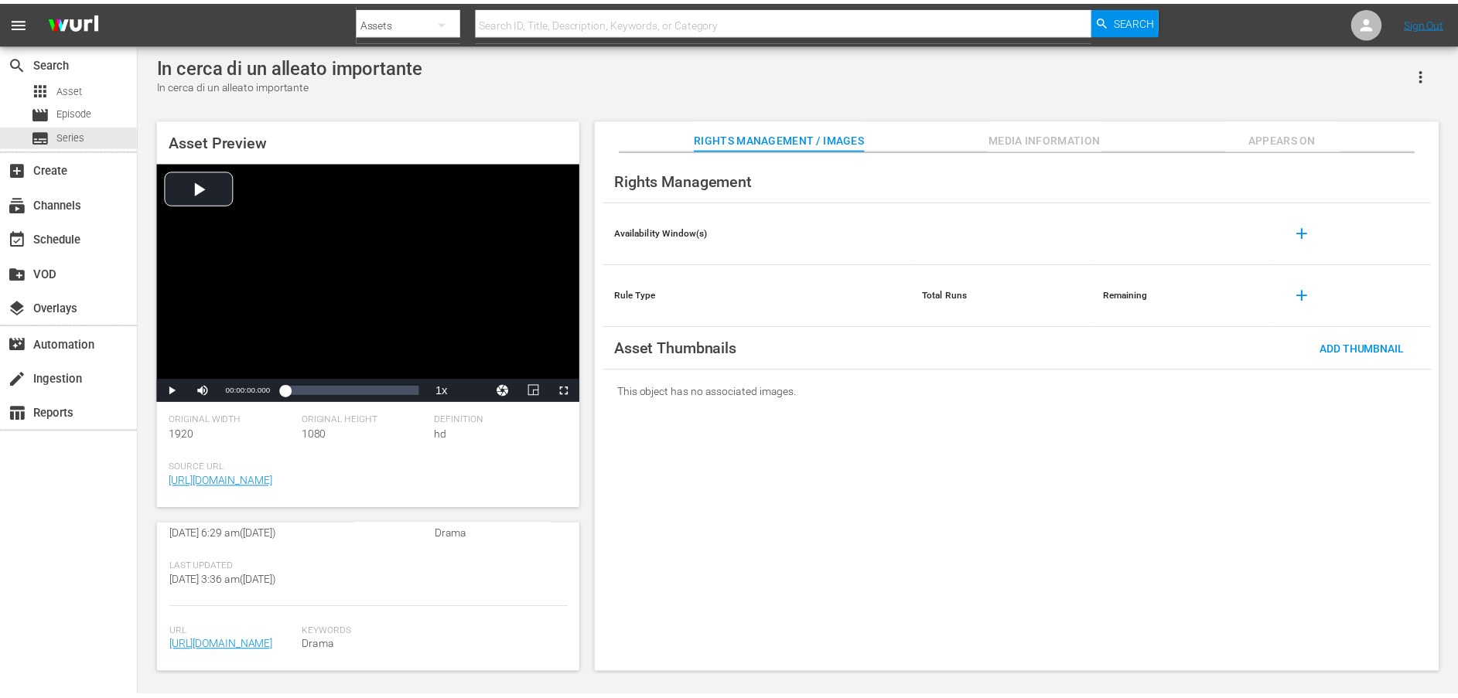
scroll to position [418, 0]
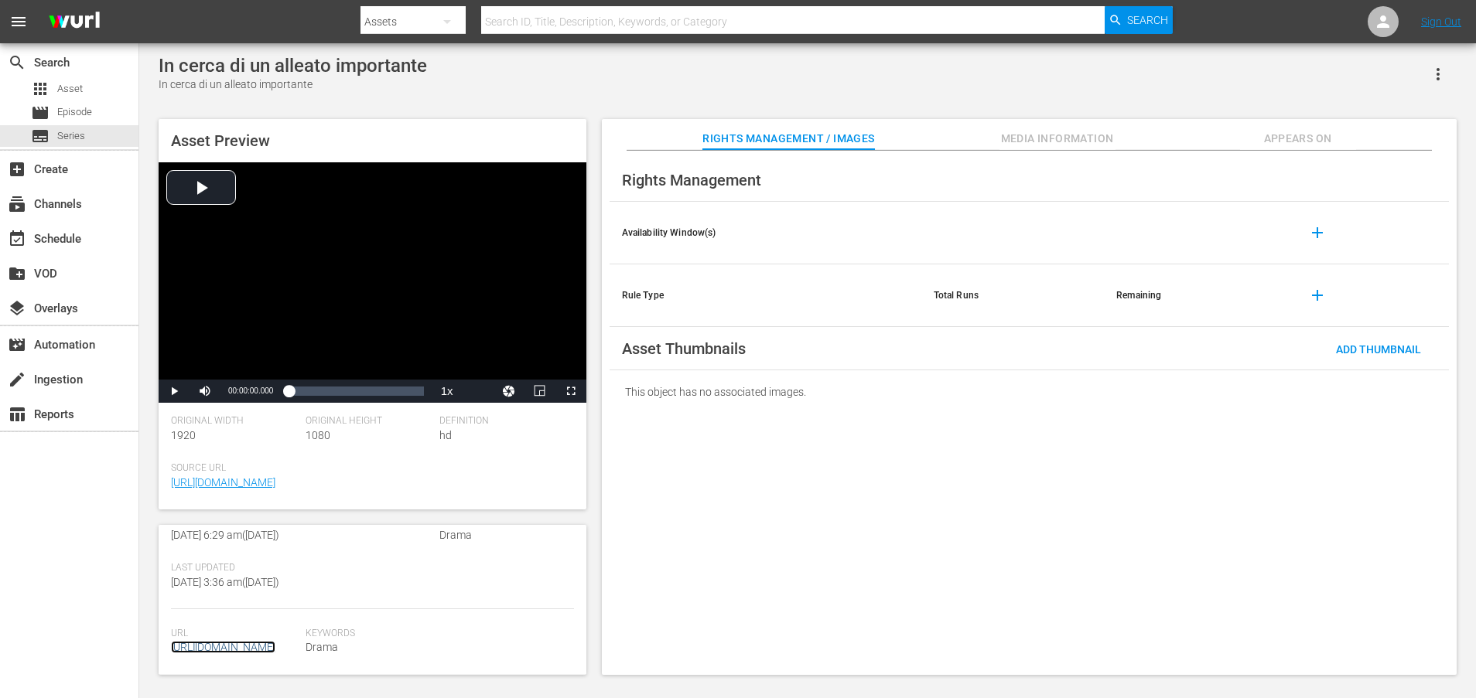
click at [257, 641] on link "https://content-partner-mrss-feeds.s3.amazonaws.com/televisa/AMAR_A_MUERTE_16_I…" at bounding box center [223, 647] width 104 height 12
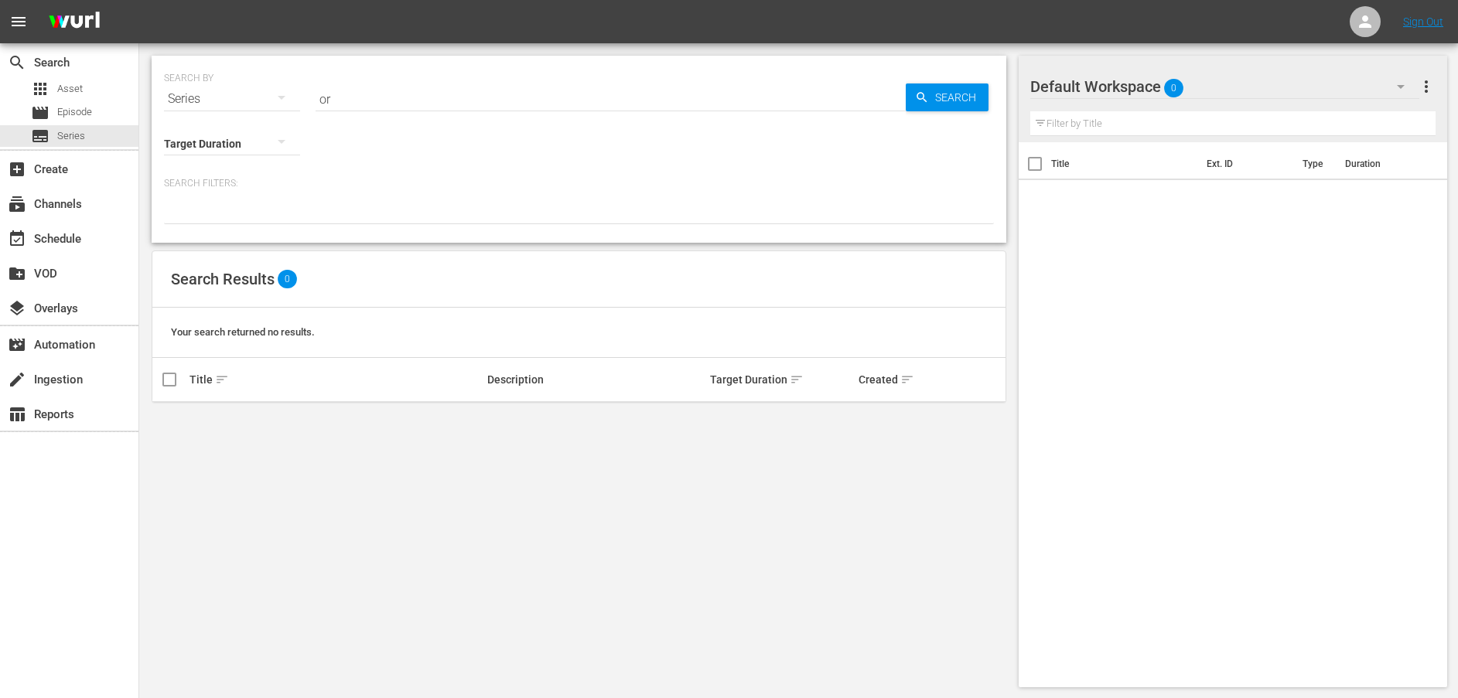
click at [206, 101] on div "Series" at bounding box center [232, 98] width 136 height 43
click at [200, 227] on div "Assets" at bounding box center [214, 227] width 62 height 25
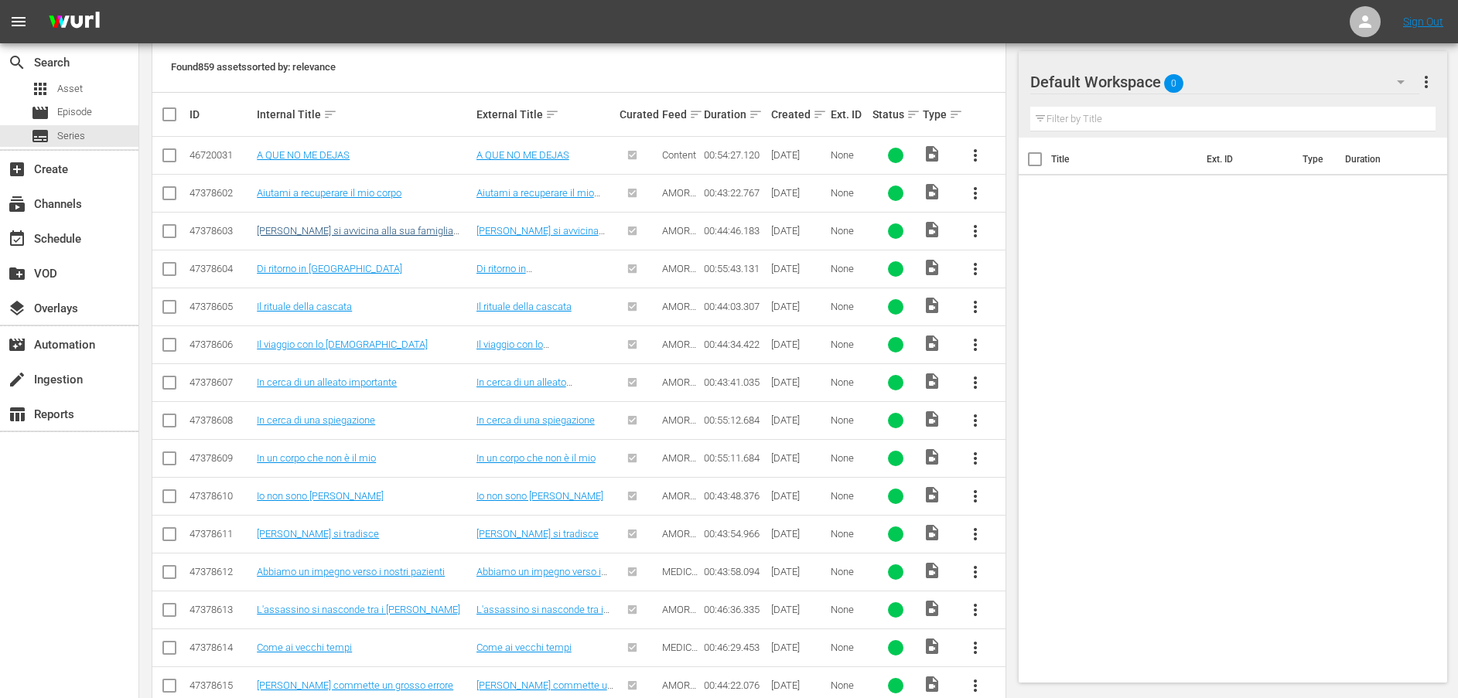
scroll to position [348, 0]
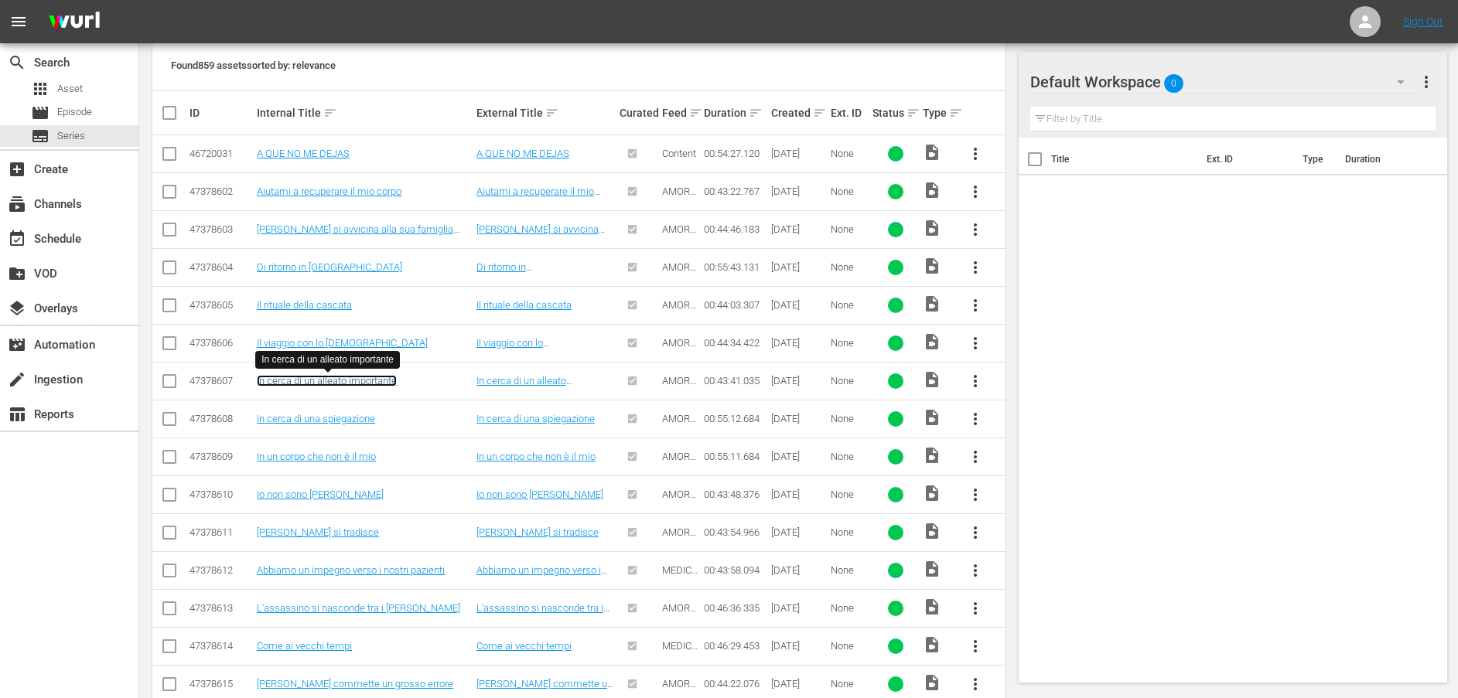
click at [294, 384] on link "In cerca di un alleato importante" at bounding box center [327, 381] width 140 height 12
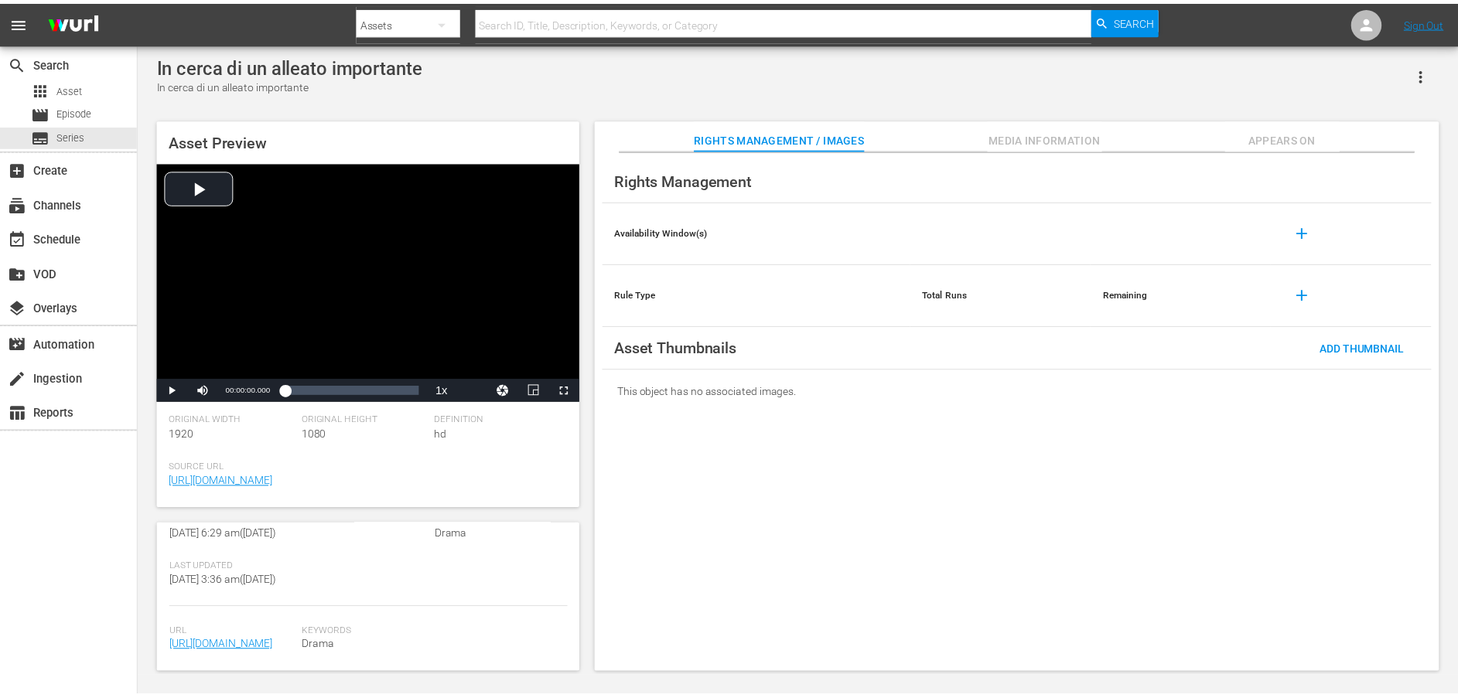
scroll to position [418, 0]
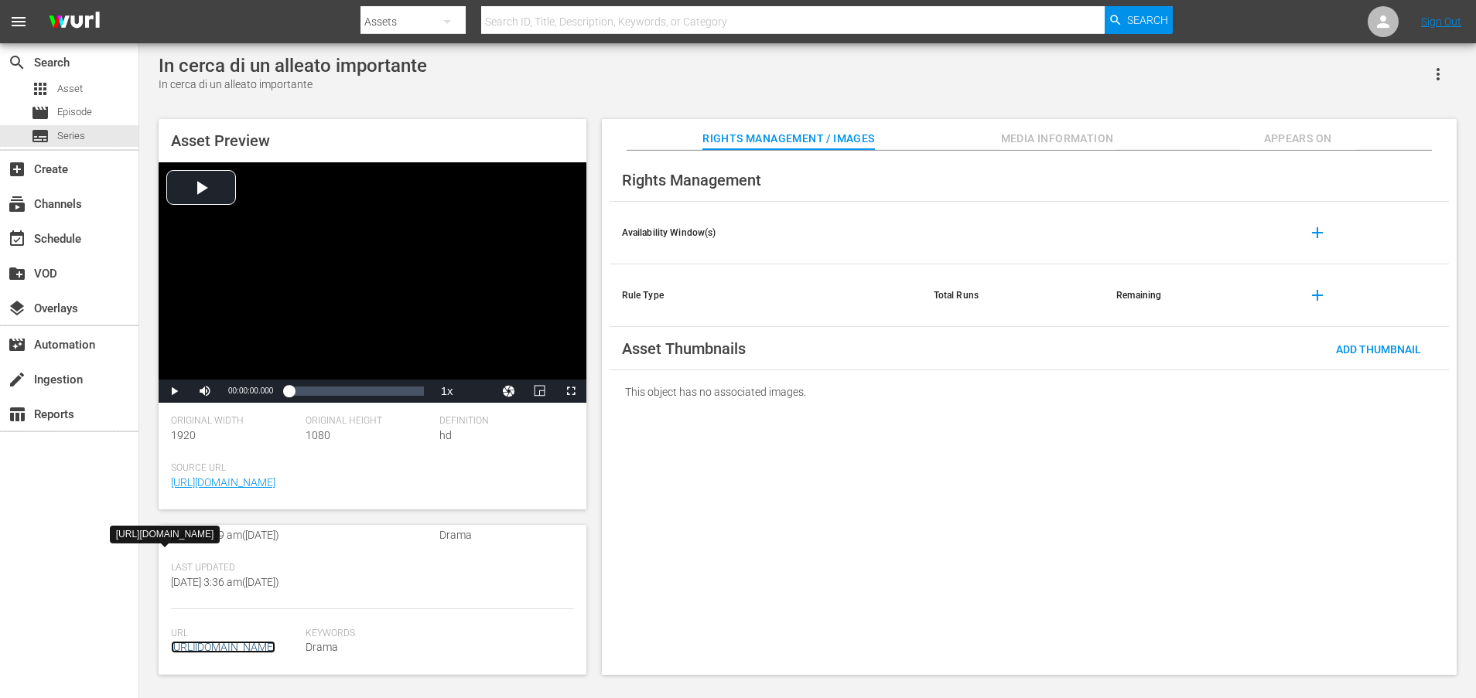
click at [251, 641] on link "https://content-partner-mrss-feeds.s3.amazonaws.com/televisa/AMAR_A_MUERTE_16_I…" at bounding box center [223, 647] width 104 height 12
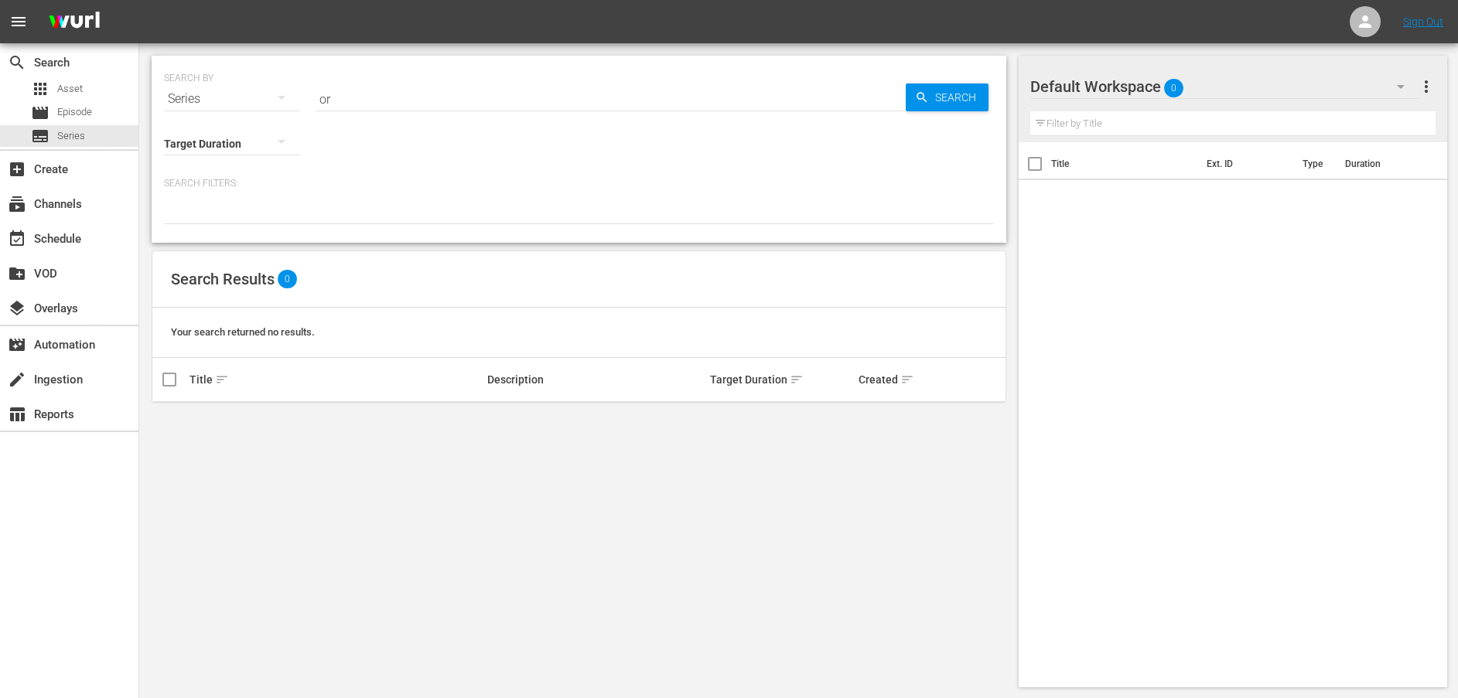
click at [218, 105] on div "Series" at bounding box center [232, 98] width 136 height 43
click at [200, 231] on div "Assets" at bounding box center [214, 227] width 62 height 25
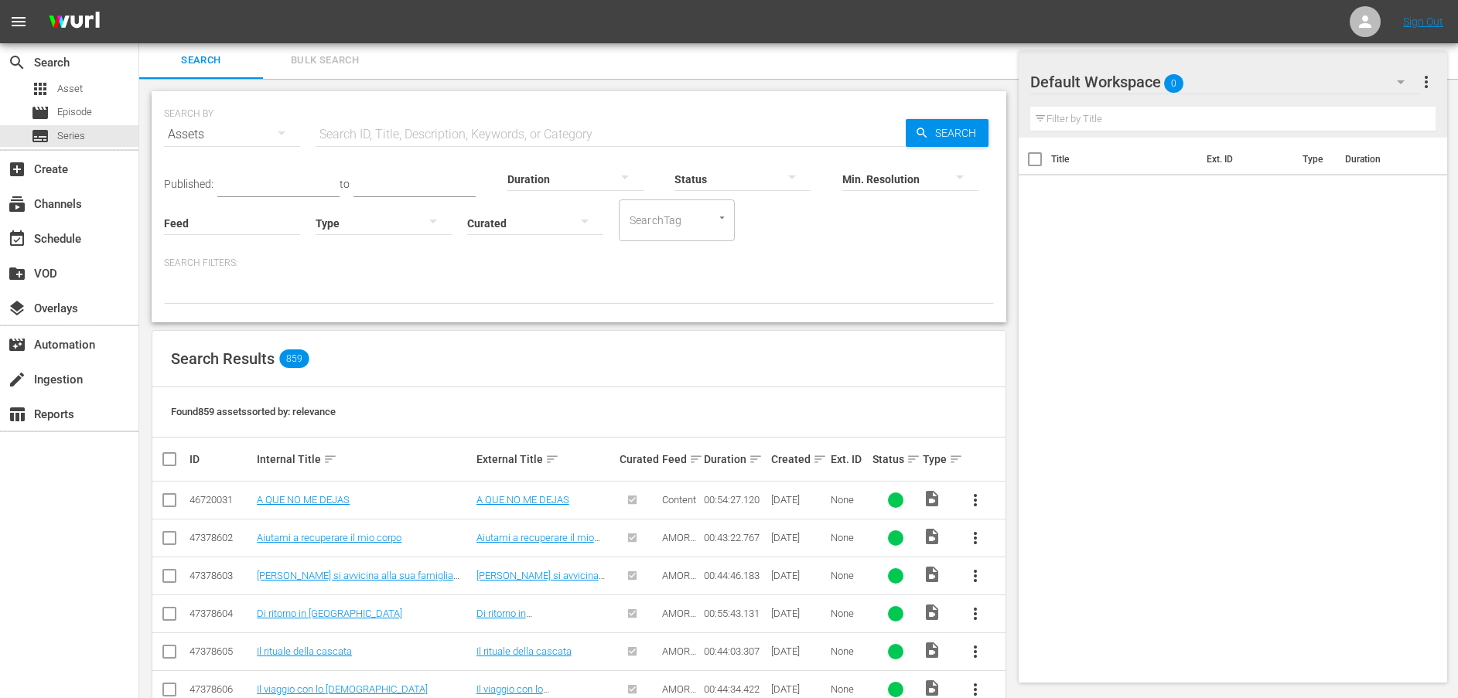
scroll to position [350, 0]
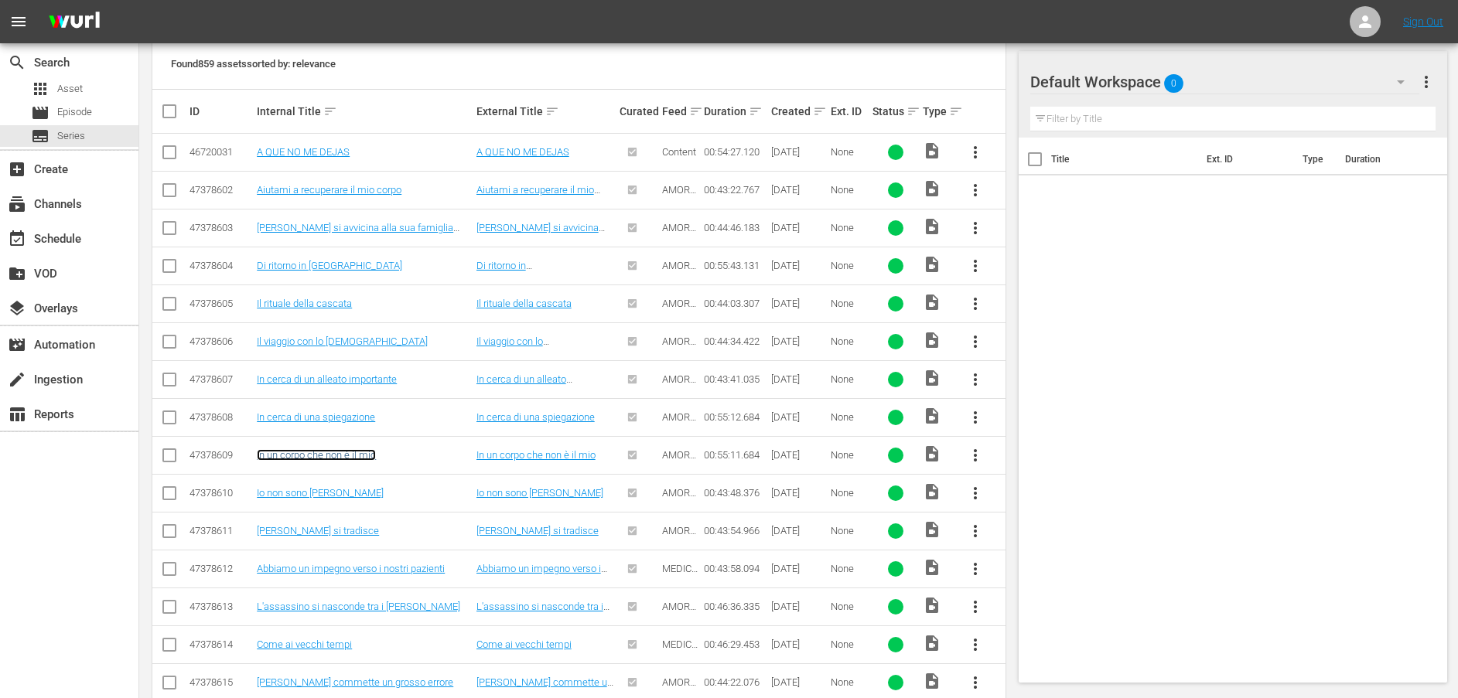
click at [320, 456] on link "In un corpo che non è il mio" at bounding box center [316, 455] width 119 height 12
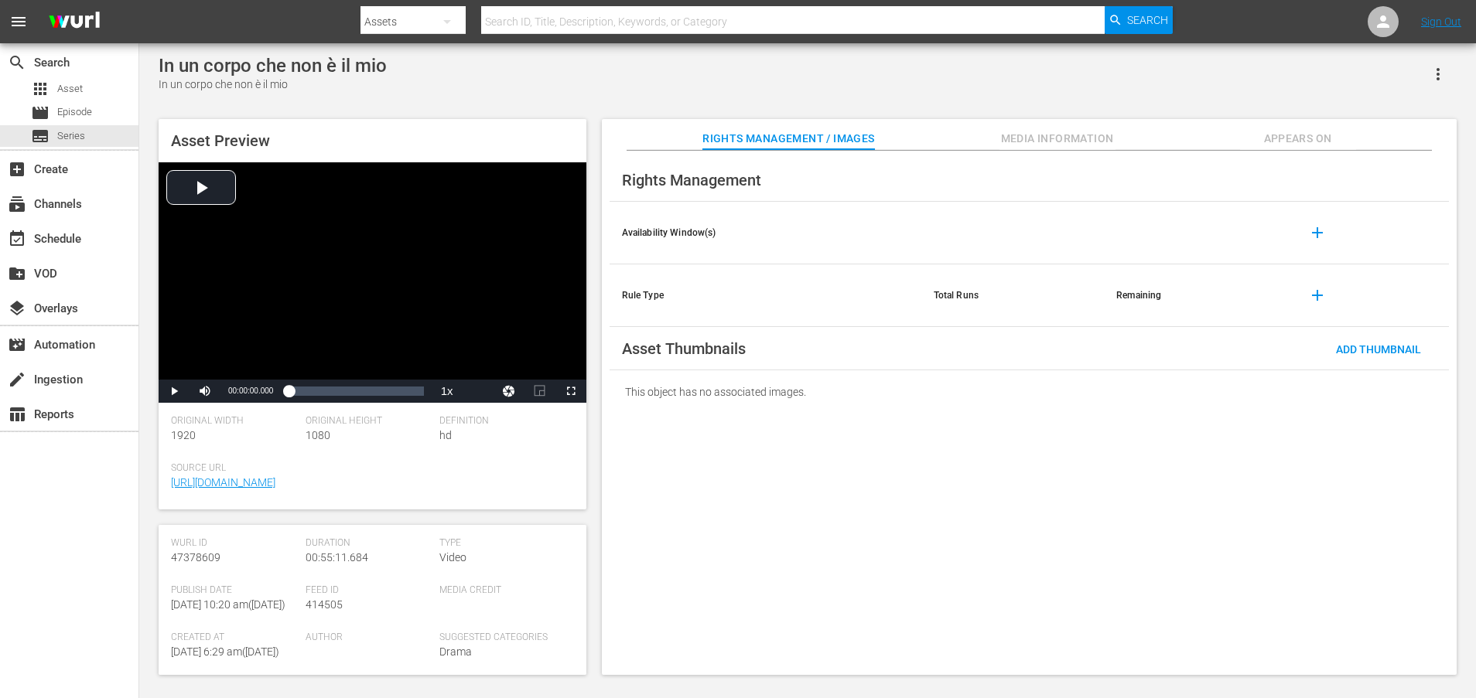
scroll to position [418, 0]
click at [227, 650] on link "https://content-partner-mrss-feeds.s3.amazonaws.com/televisa/AMAR_A_MUERTE_02_I…" at bounding box center [223, 647] width 104 height 12
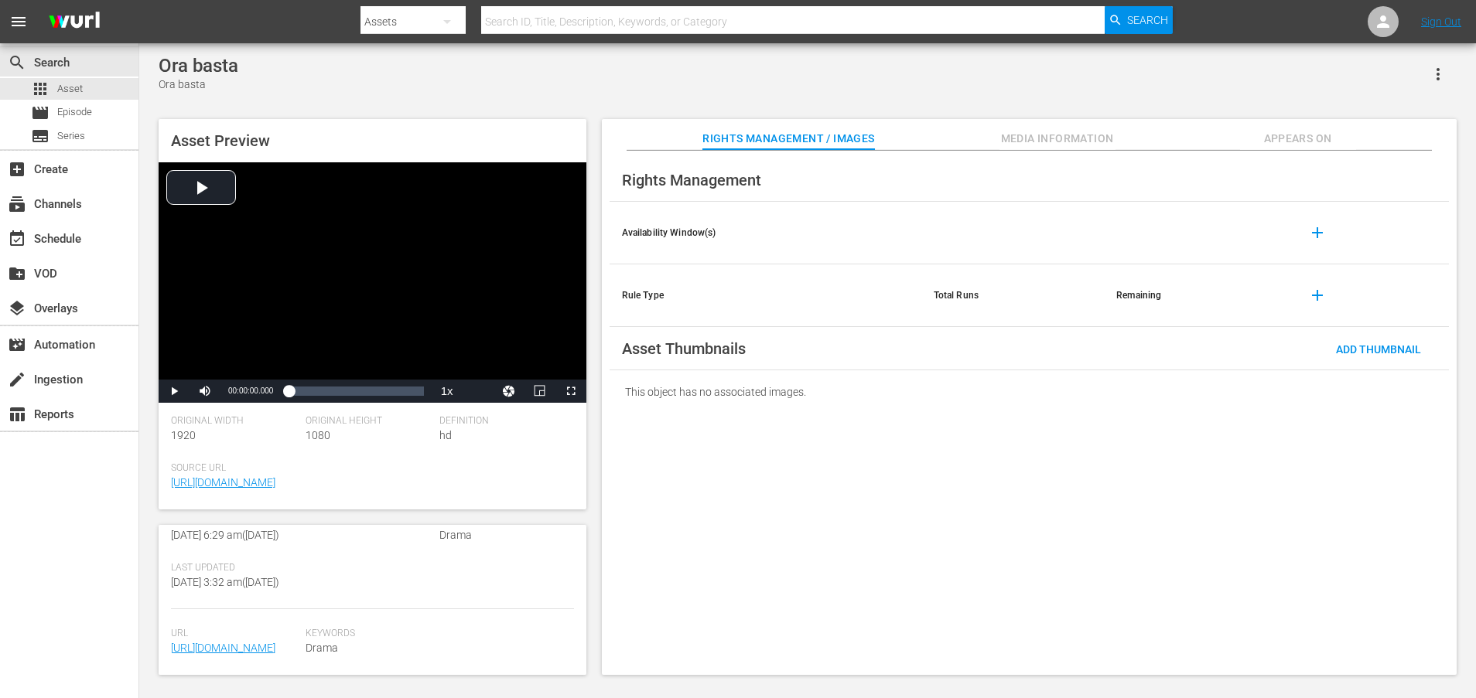
scroll to position [386, 0]
click at [254, 642] on link "[URL][DOMAIN_NAME]" at bounding box center [223, 648] width 104 height 12
